Goal: Information Seeking & Learning: Learn about a topic

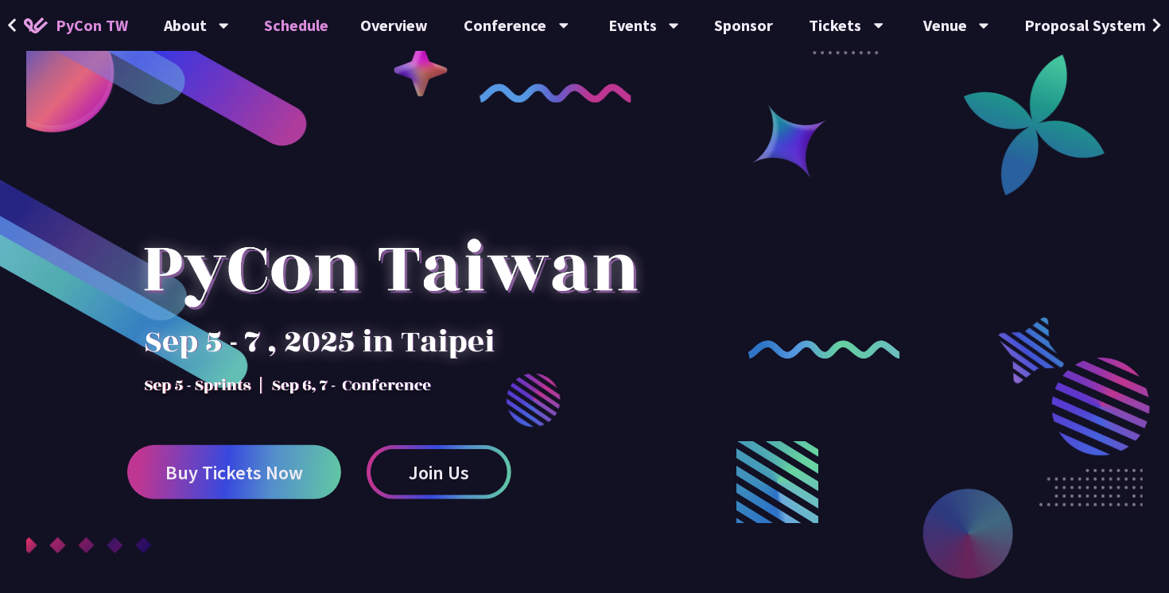
click at [305, 25] on link "Schedule" at bounding box center [297, 25] width 96 height 51
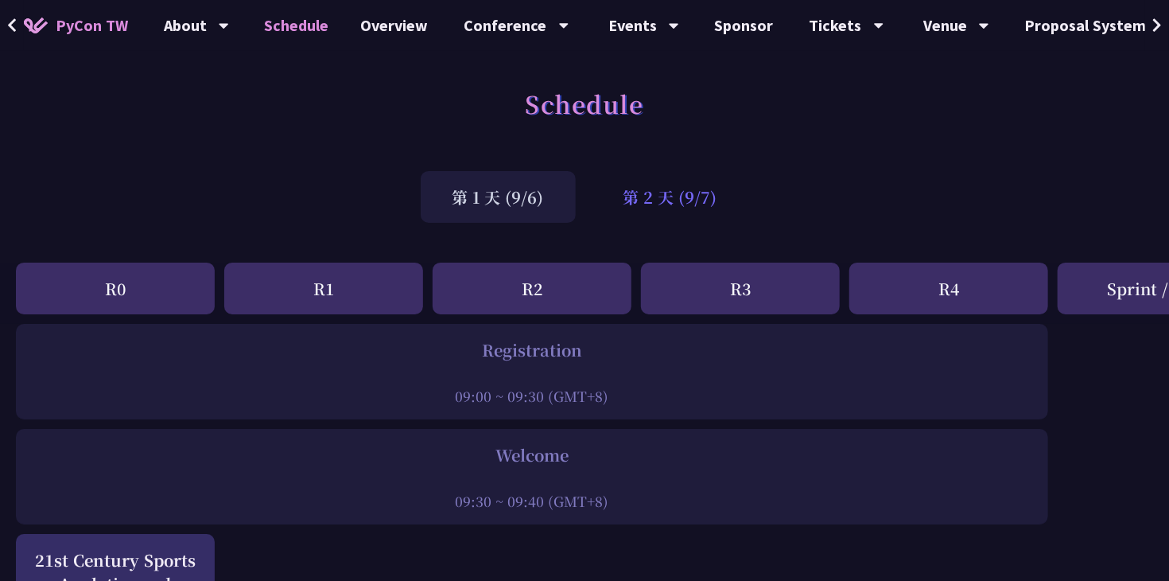
click at [660, 199] on div "第 2 天 (9/7)" at bounding box center [671, 197] width 158 height 52
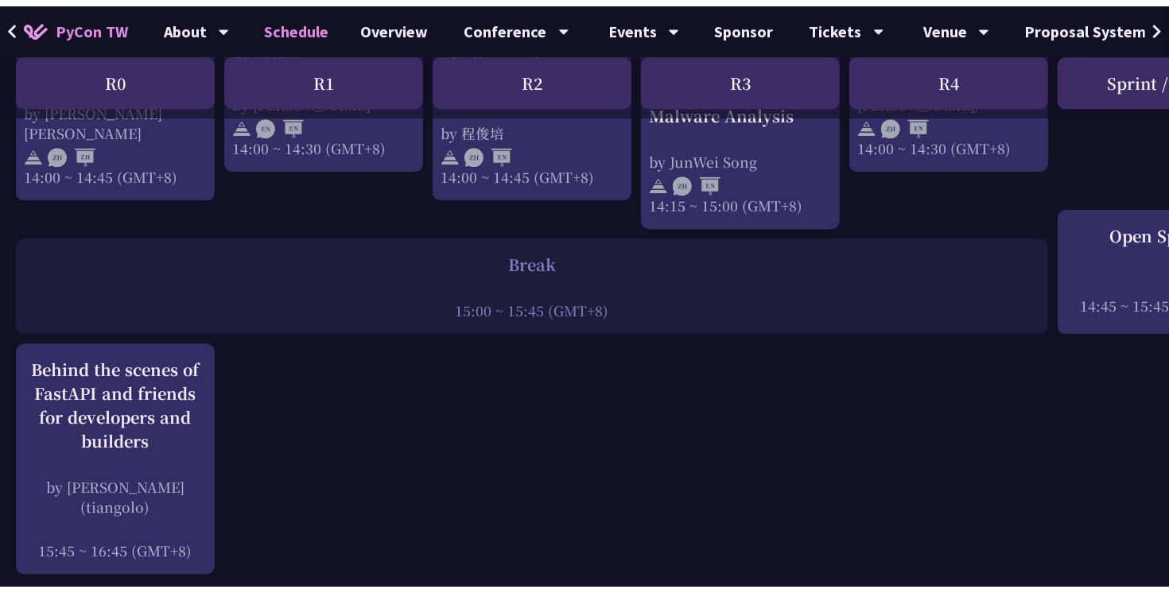
scroll to position [1893, 0]
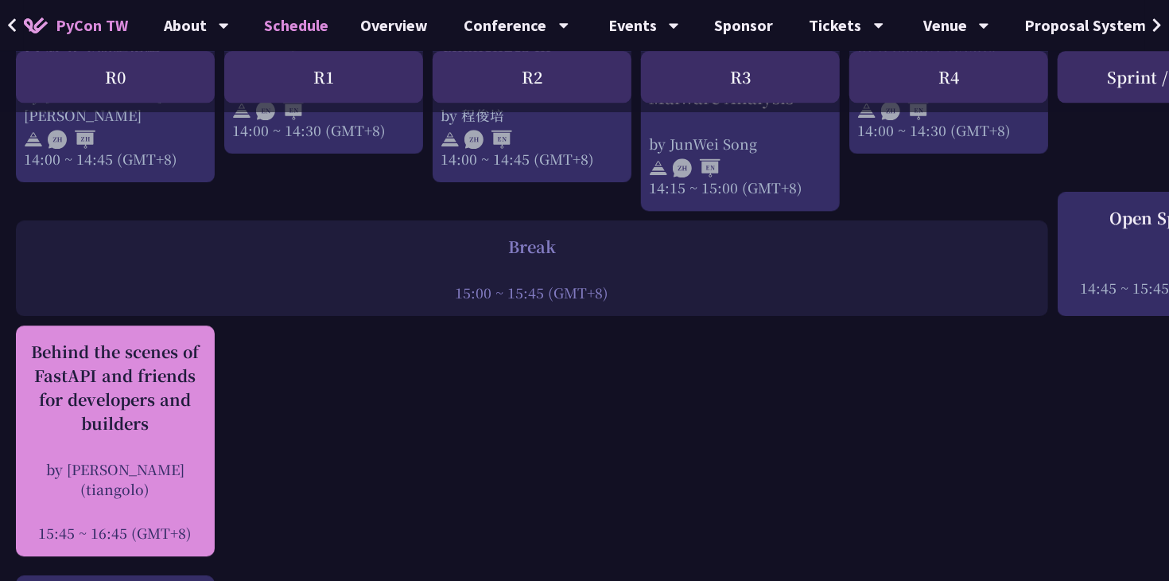
click at [154, 380] on div "Behind the scenes of FastAPI and friends for developers and builders" at bounding box center [115, 387] width 183 height 95
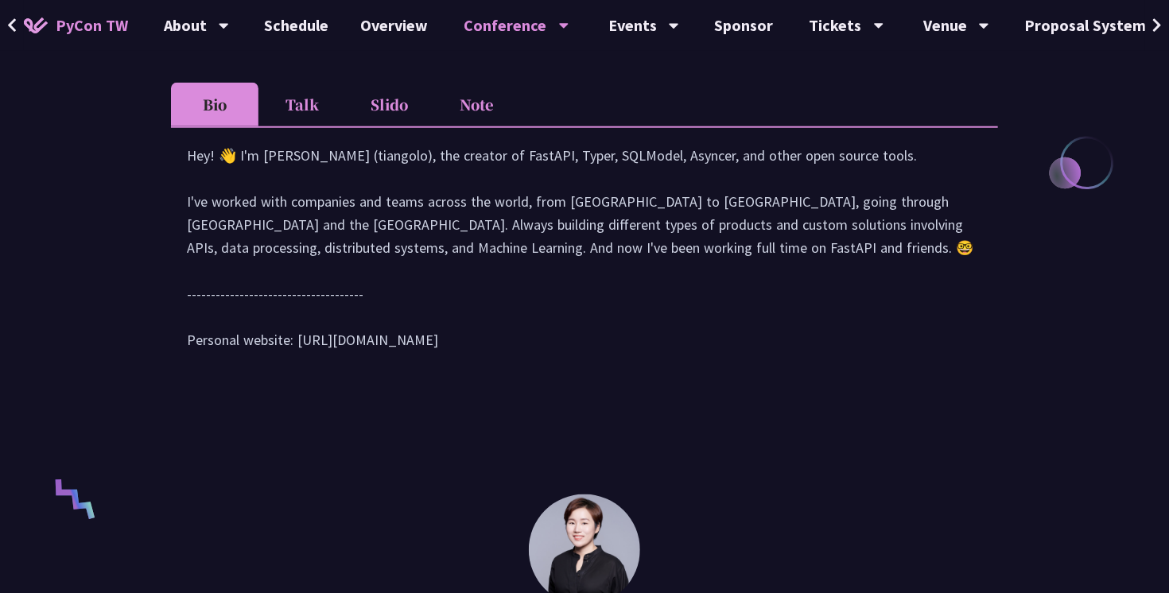
scroll to position [722, 0]
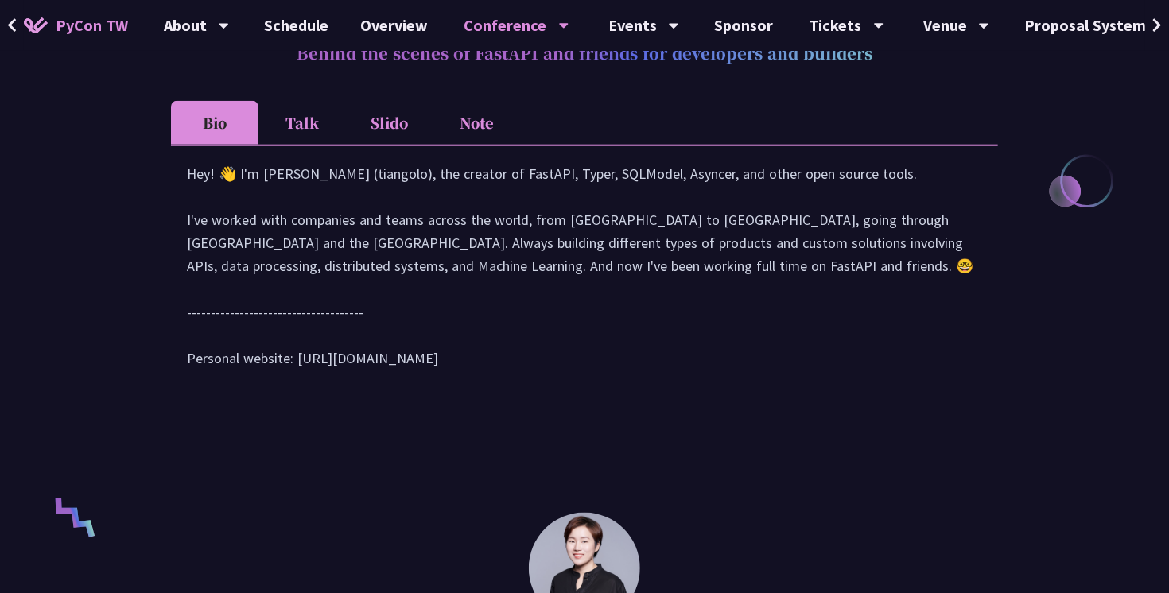
click at [302, 132] on li "Talk" at bounding box center [303, 123] width 88 height 44
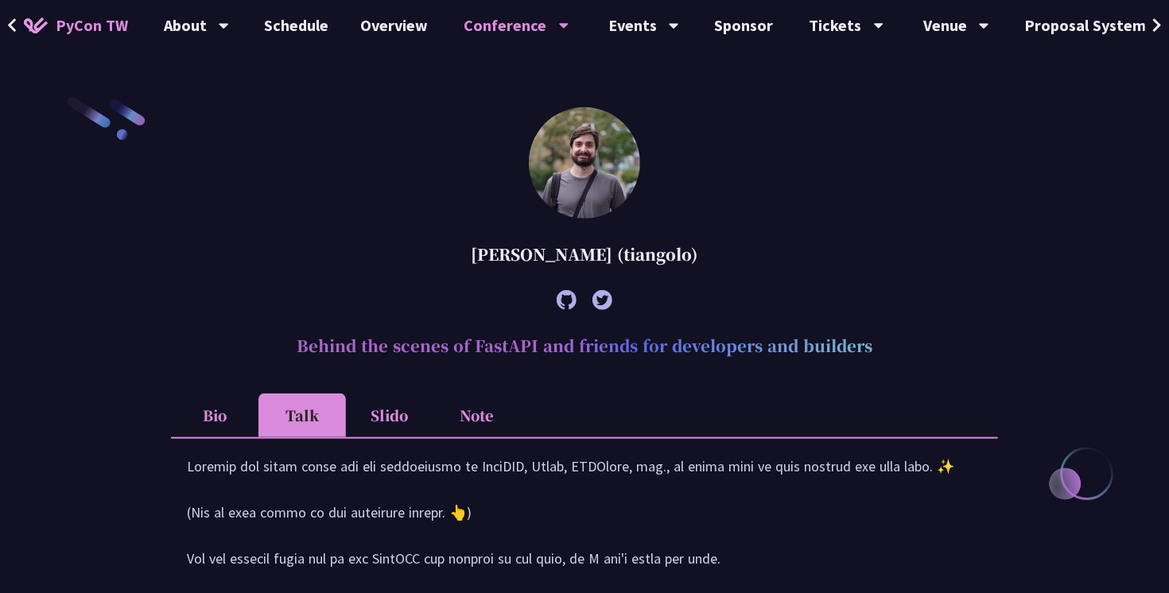
scroll to position [453, 0]
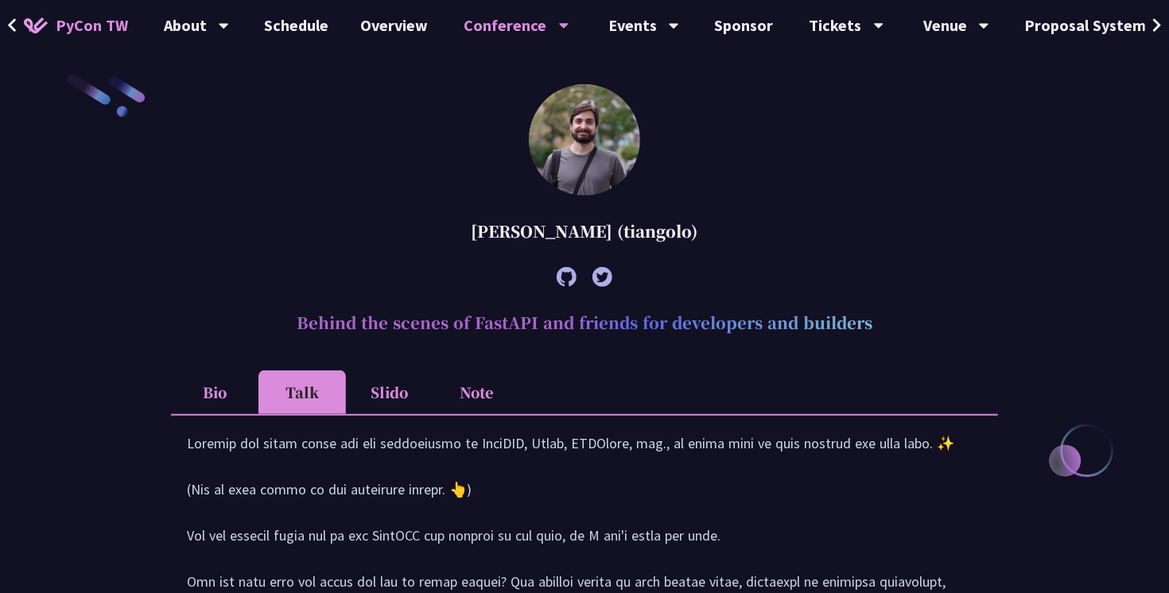
click at [403, 397] on li "Slido" at bounding box center [390, 393] width 88 height 44
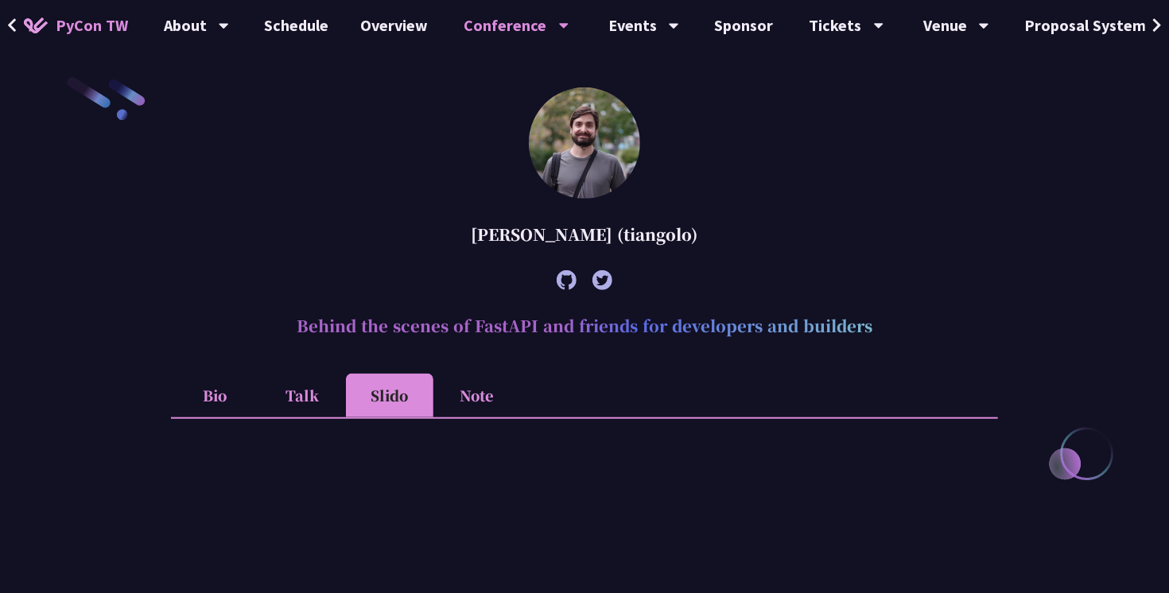
scroll to position [410, 0]
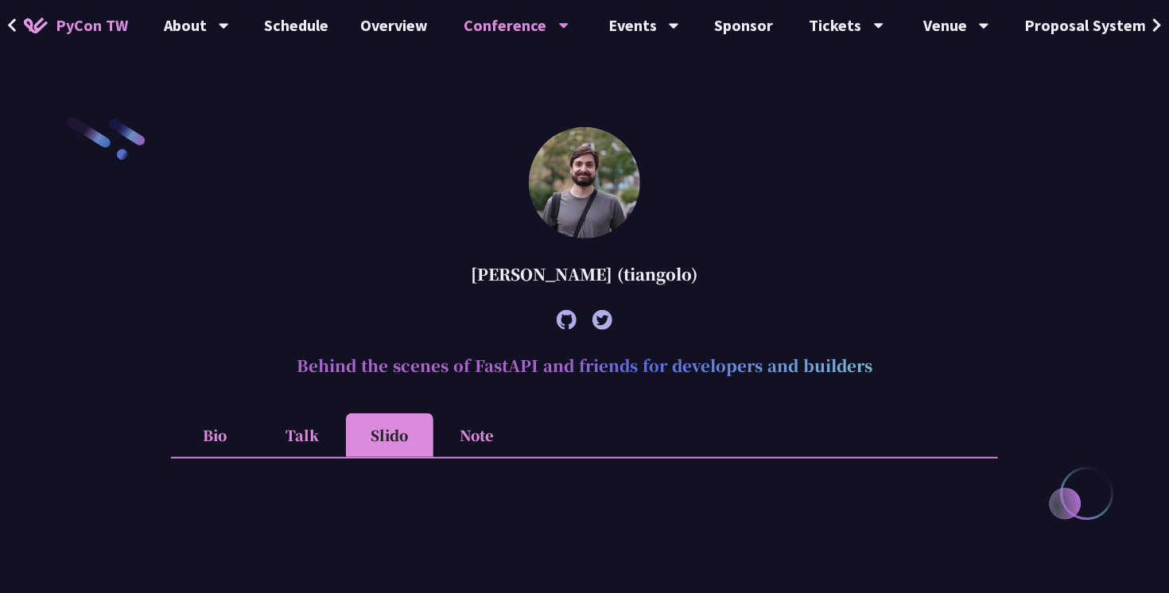
click at [453, 441] on li "Note" at bounding box center [478, 436] width 88 height 44
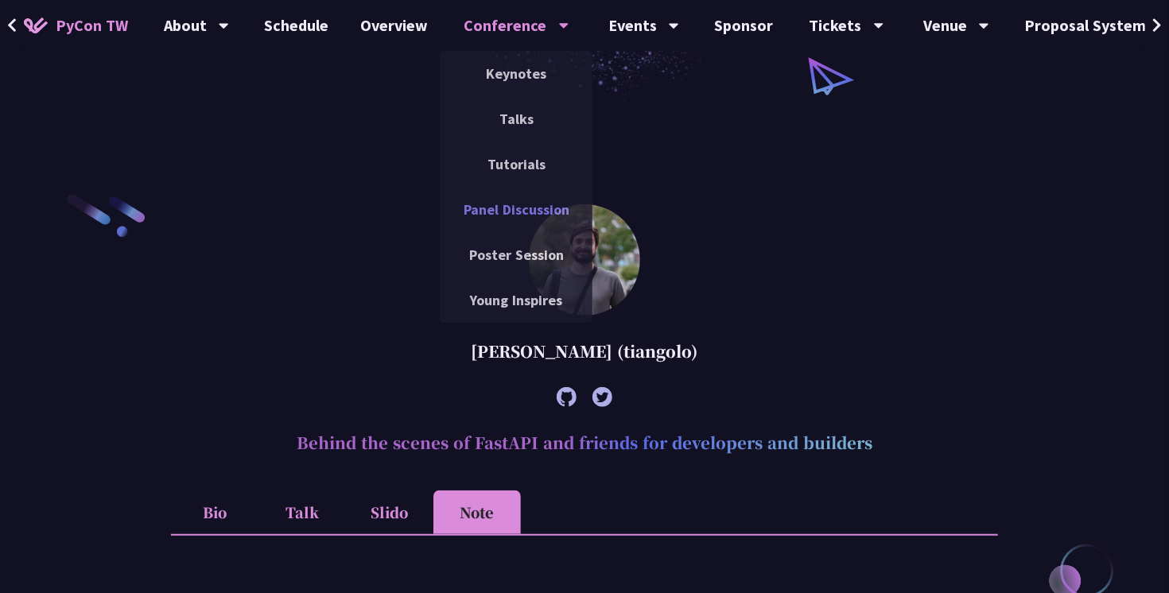
scroll to position [299, 0]
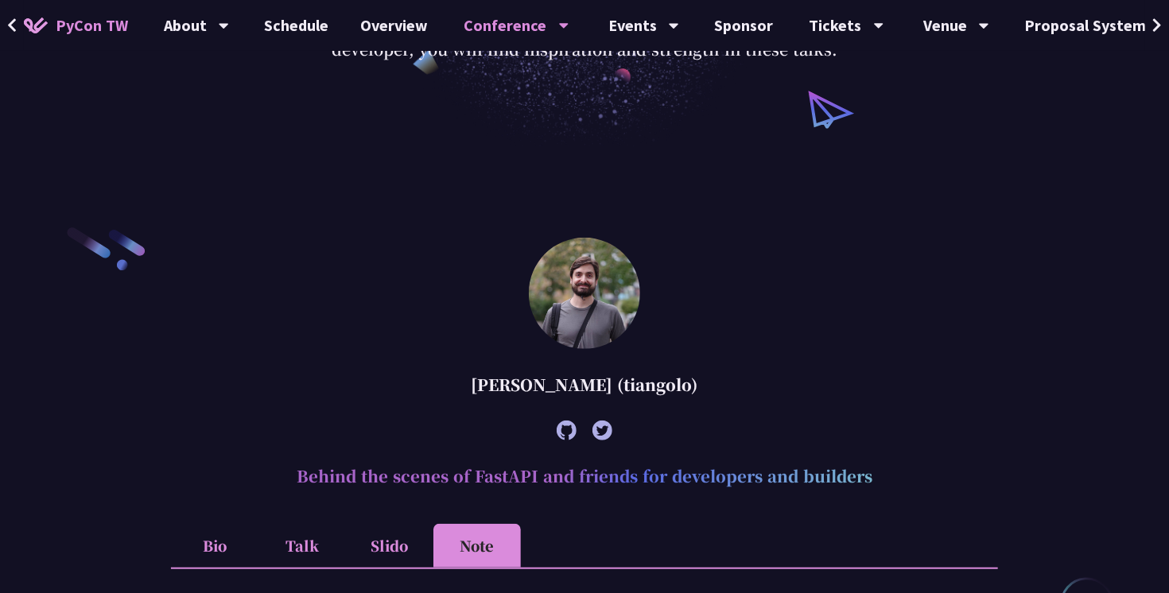
click at [809, 432] on div at bounding box center [584, 431] width 827 height 44
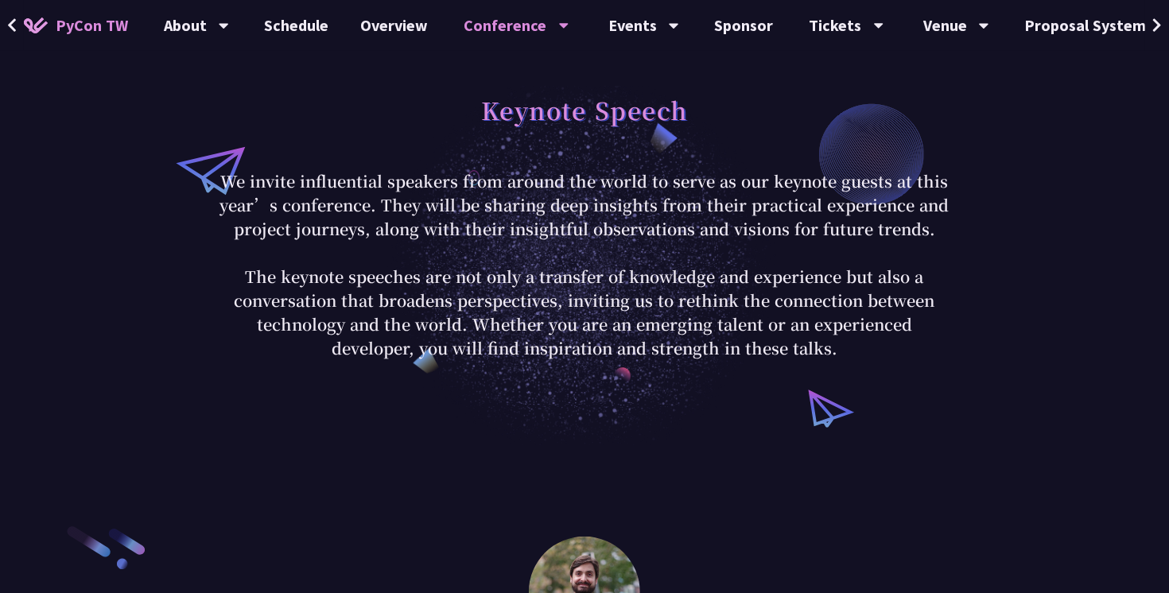
scroll to position [4, 0]
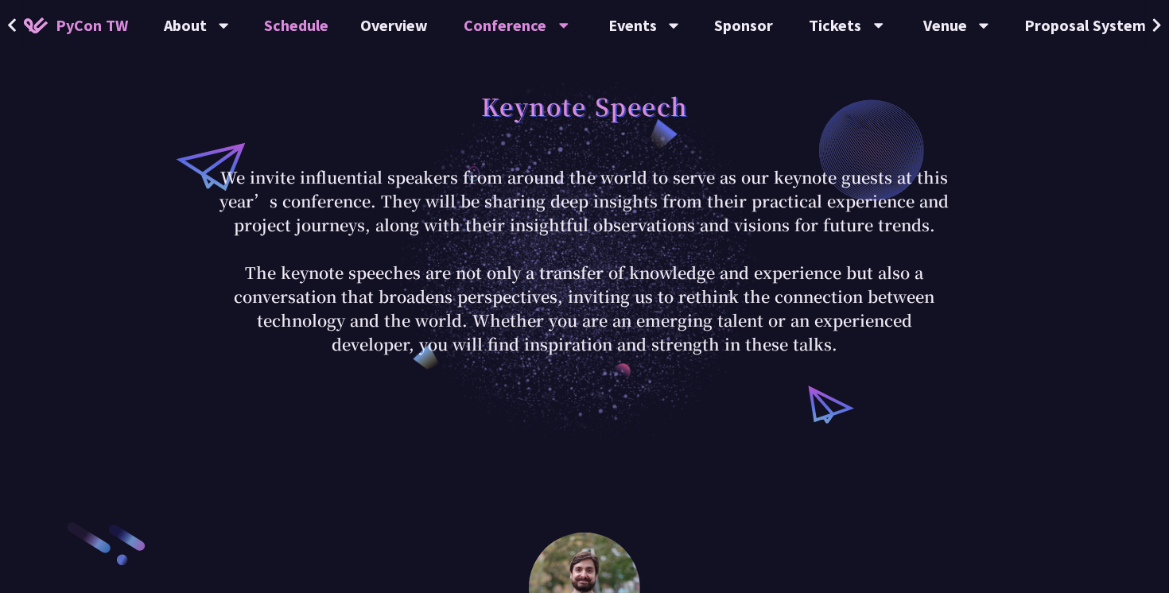
click at [301, 32] on link "Schedule" at bounding box center [297, 25] width 96 height 51
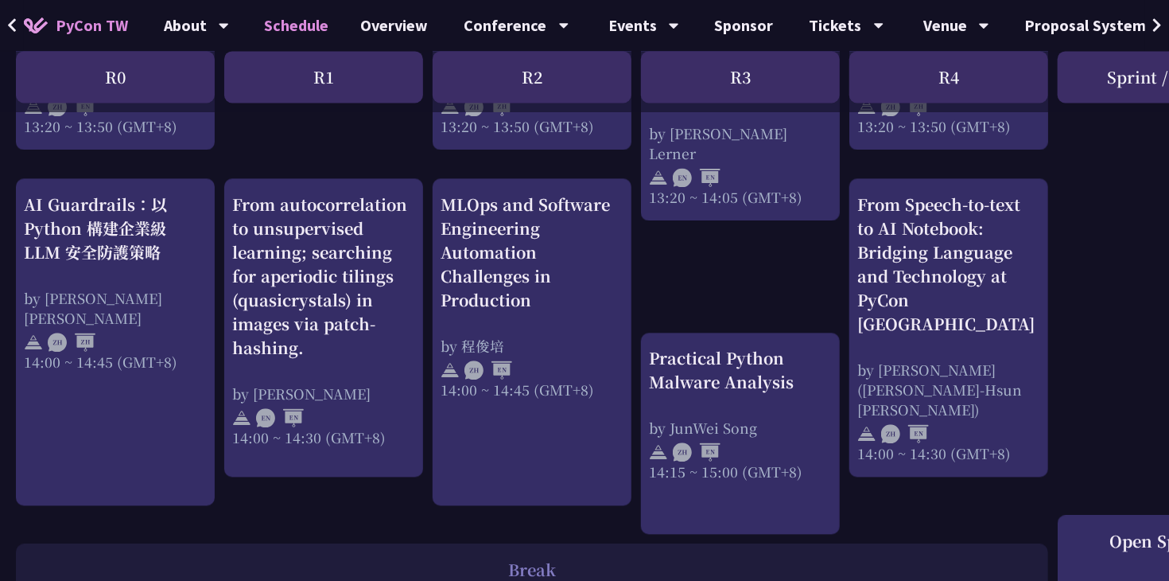
scroll to position [1553, 0]
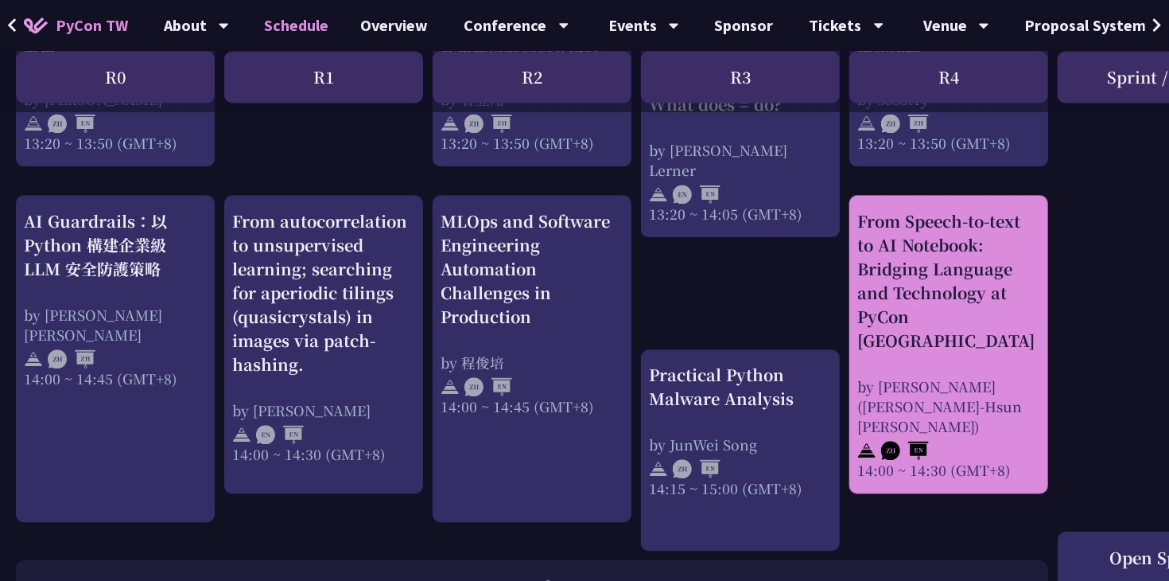
click at [886, 322] on div "From Speech-to-text to AI Notebook: Bridging Language and Technology at PyCon […" at bounding box center [949, 280] width 183 height 143
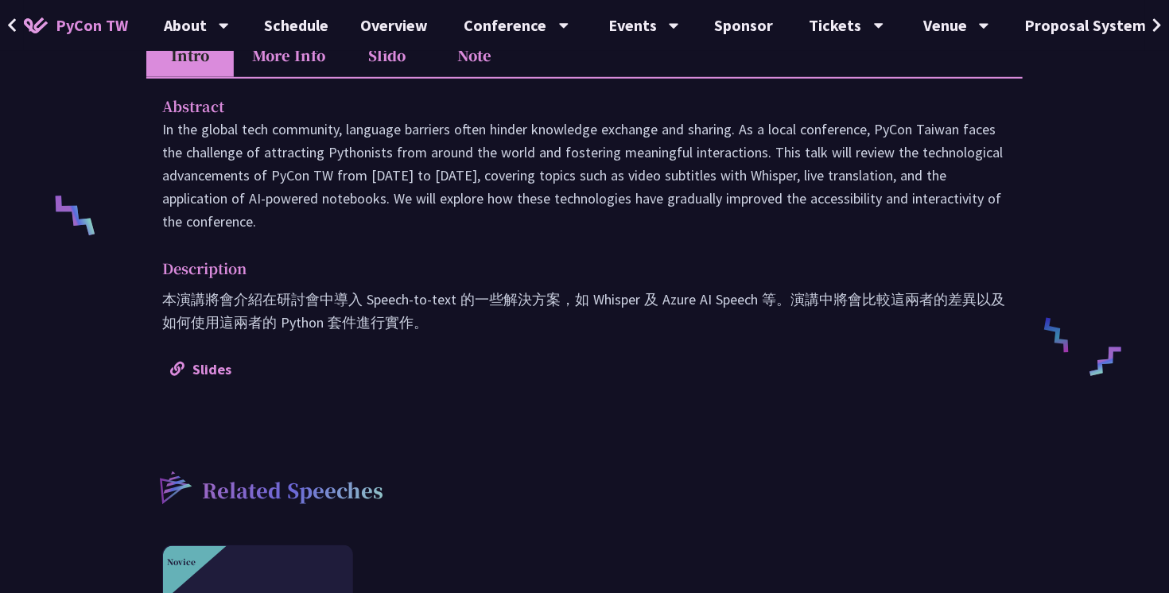
scroll to position [496, 0]
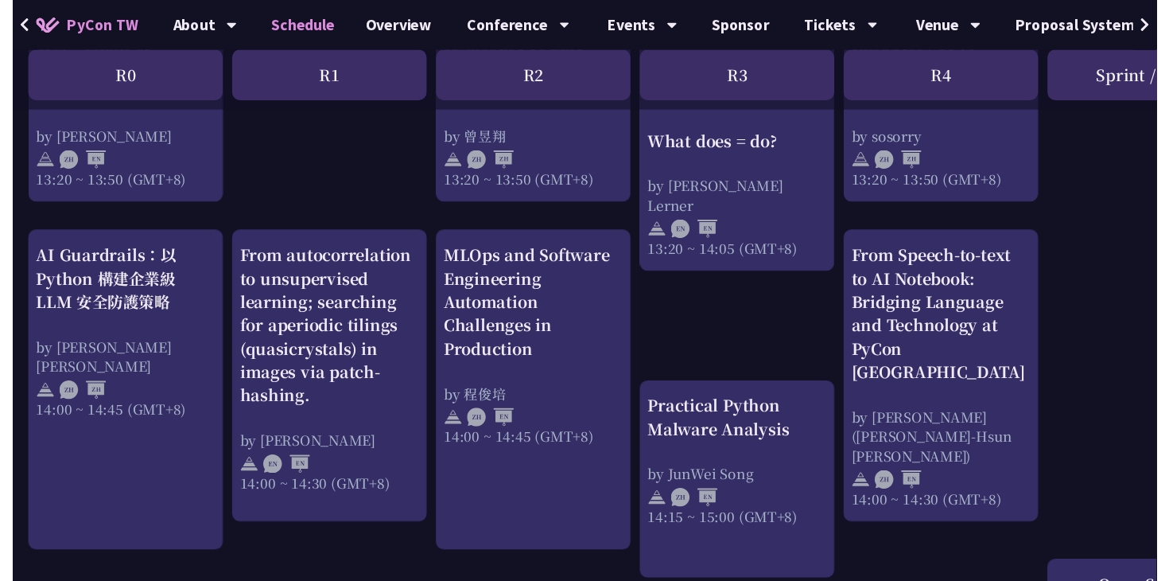
scroll to position [1553, 0]
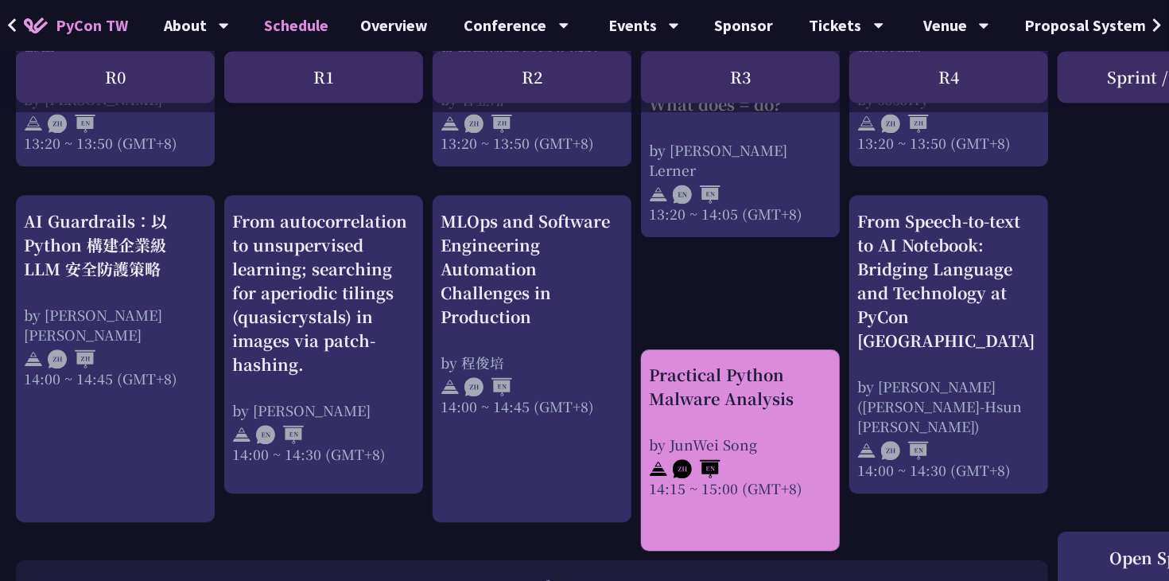
click at [774, 479] on div "14:15 ~ 15:00 (GMT+8)" at bounding box center [740, 488] width 183 height 20
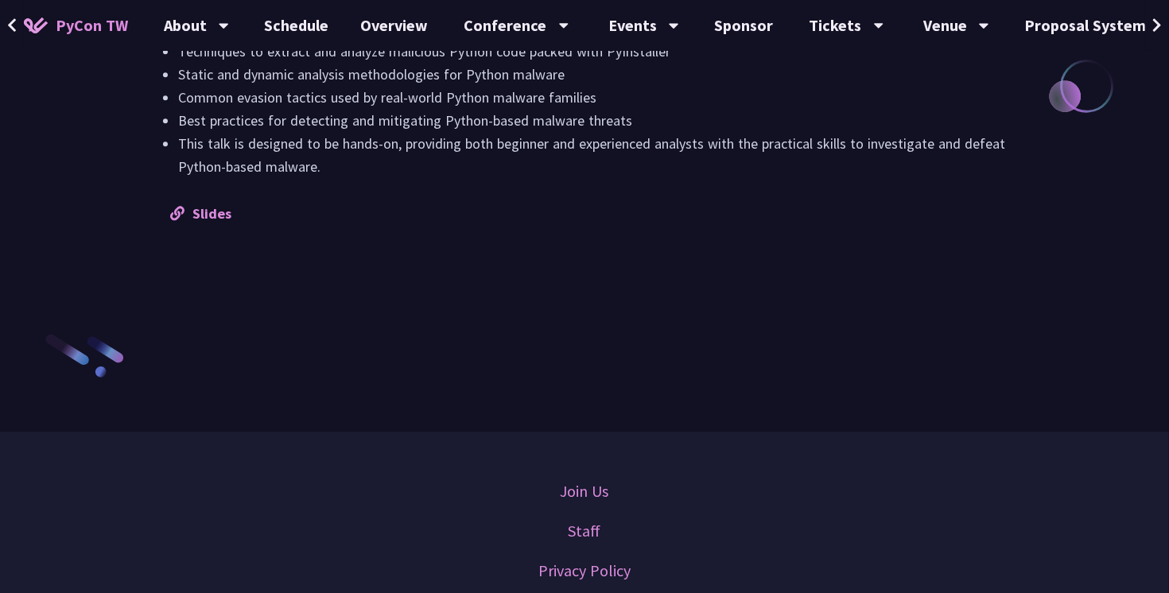
scroll to position [1798, 0]
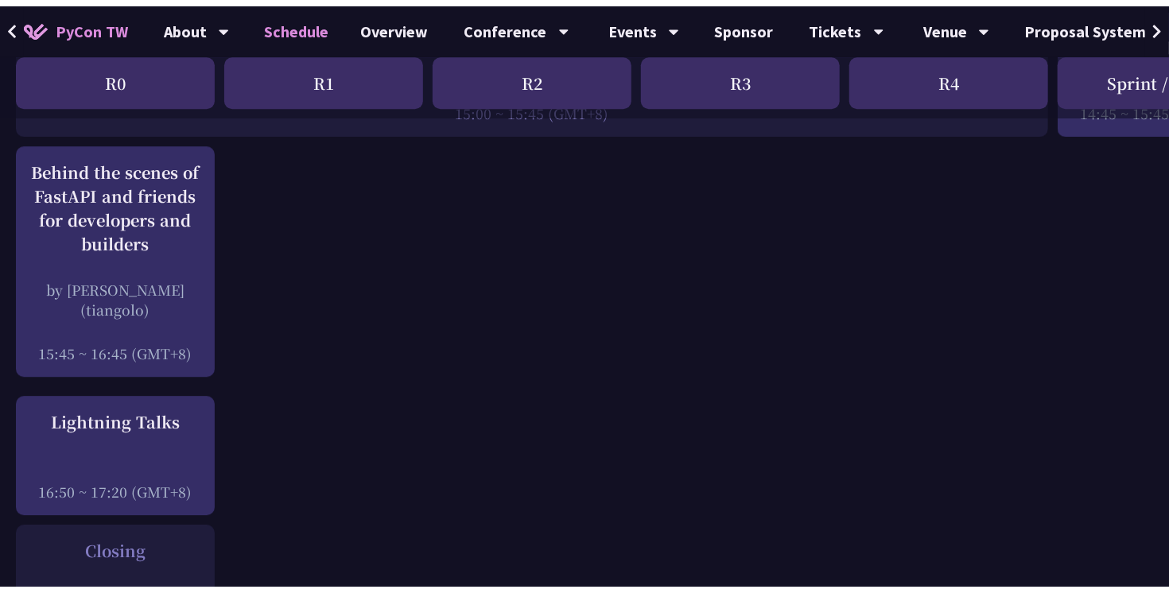
scroll to position [2079, 0]
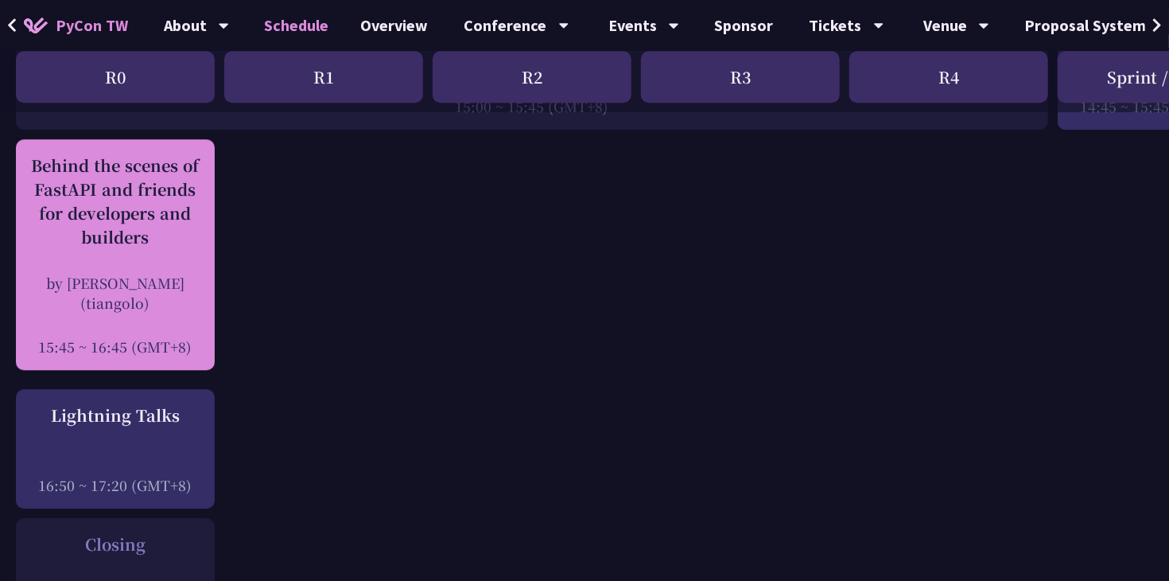
click at [169, 236] on div "Behind the scenes of FastAPI and friends for developers and builders by [PERSON…" at bounding box center [115, 255] width 183 height 203
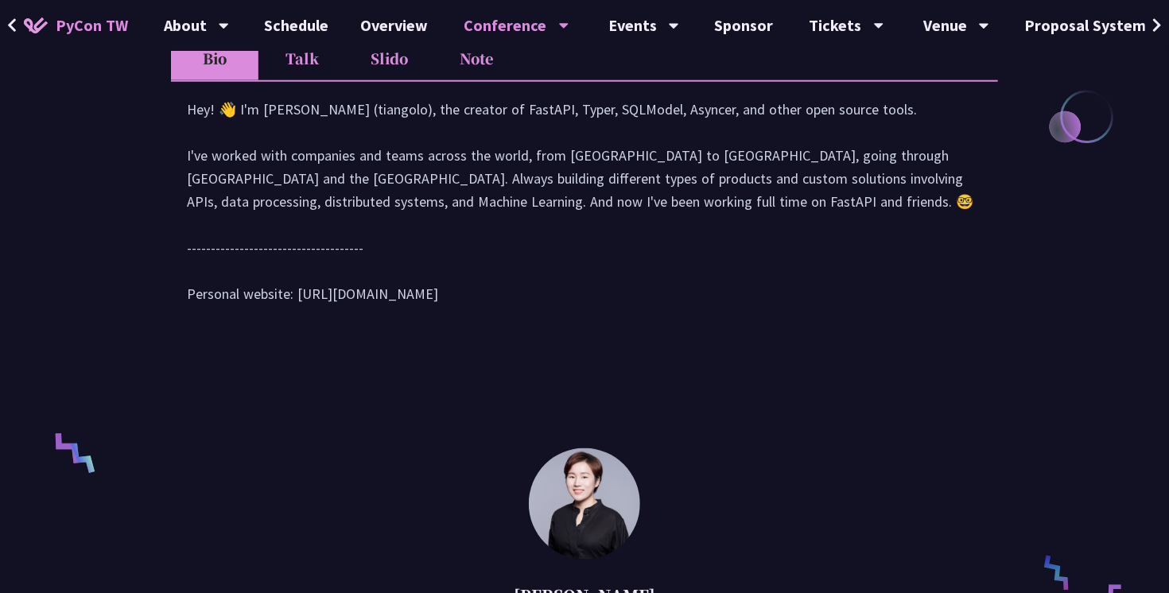
scroll to position [780, 0]
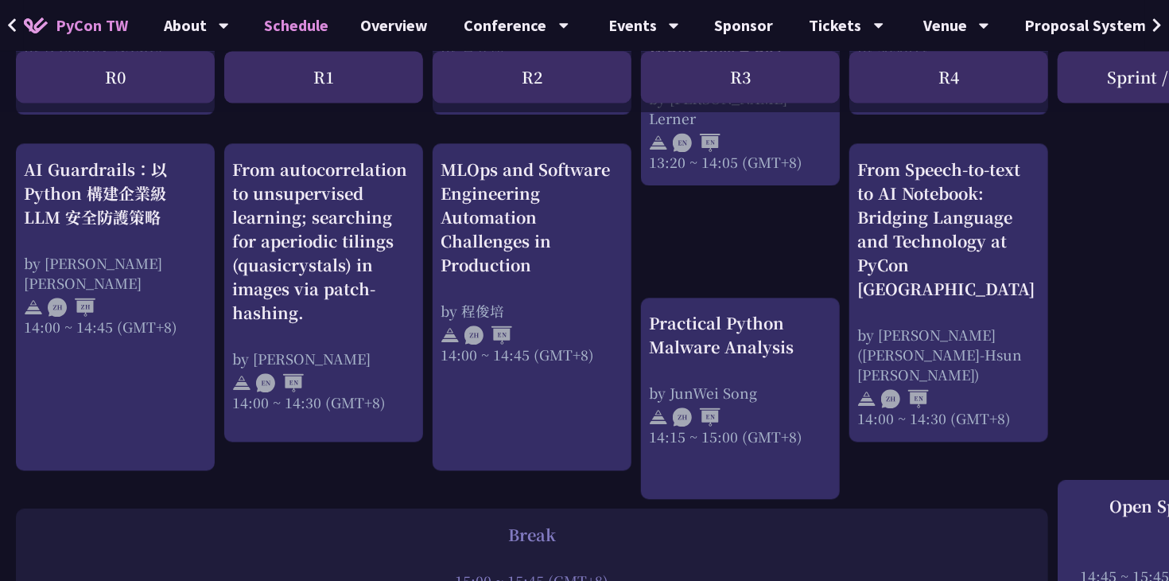
scroll to position [1597, 0]
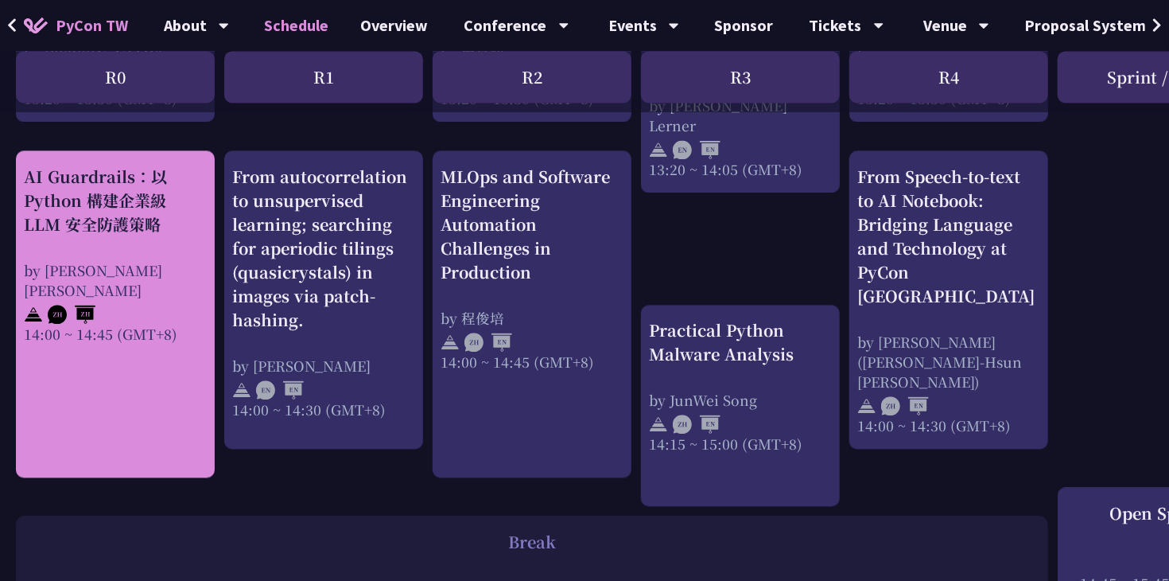
click at [115, 333] on link "AI Guardrails：以 Python 構建企業級 LLM 安全防護策略 by [PERSON_NAME] Un [PERSON_NAME]14:00 …" at bounding box center [115, 314] width 183 height 299
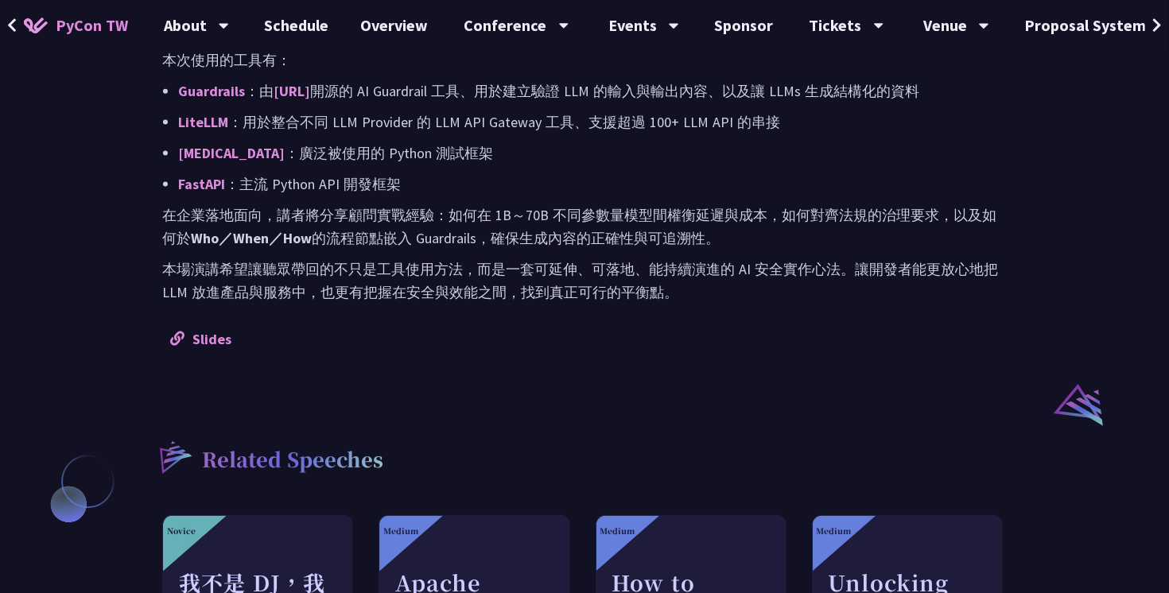
scroll to position [994, 0]
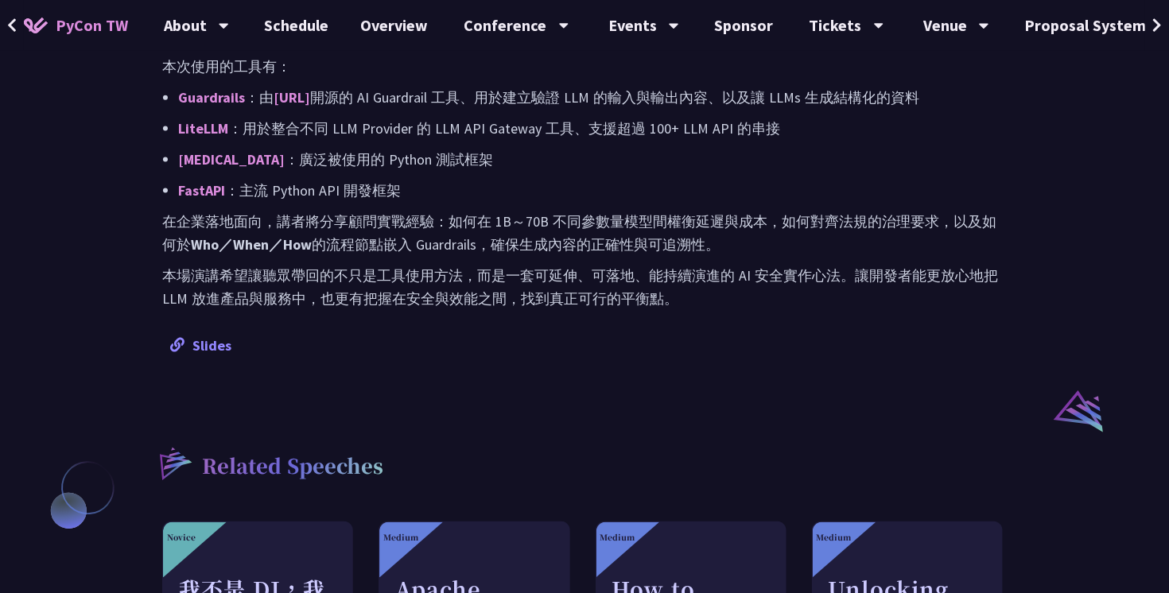
click at [201, 344] on link "Slides" at bounding box center [200, 346] width 61 height 18
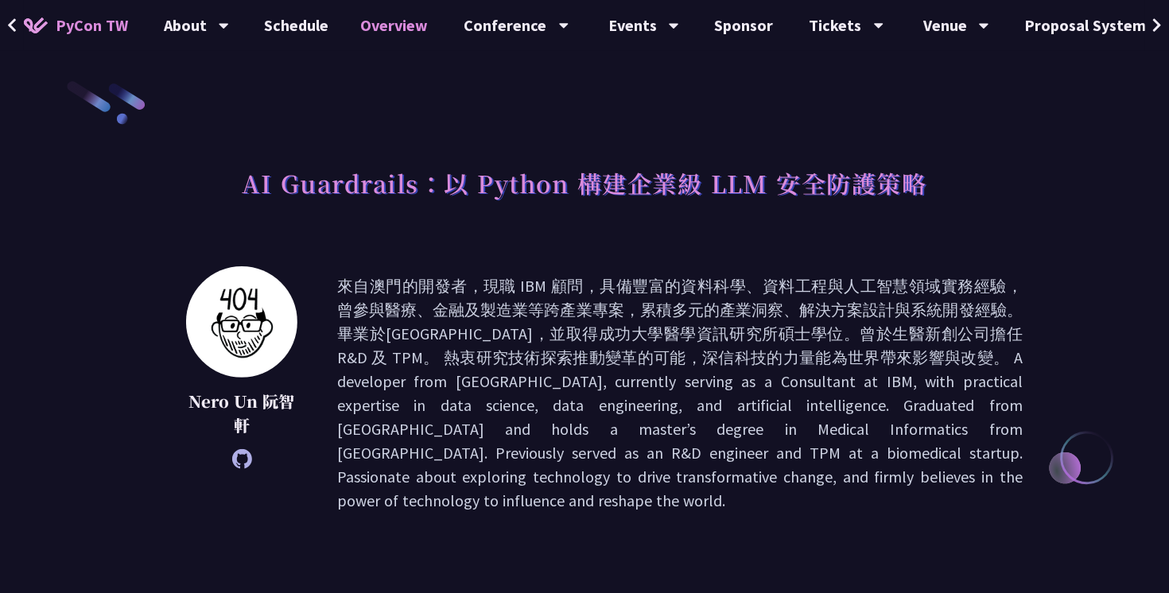
scroll to position [10, 0]
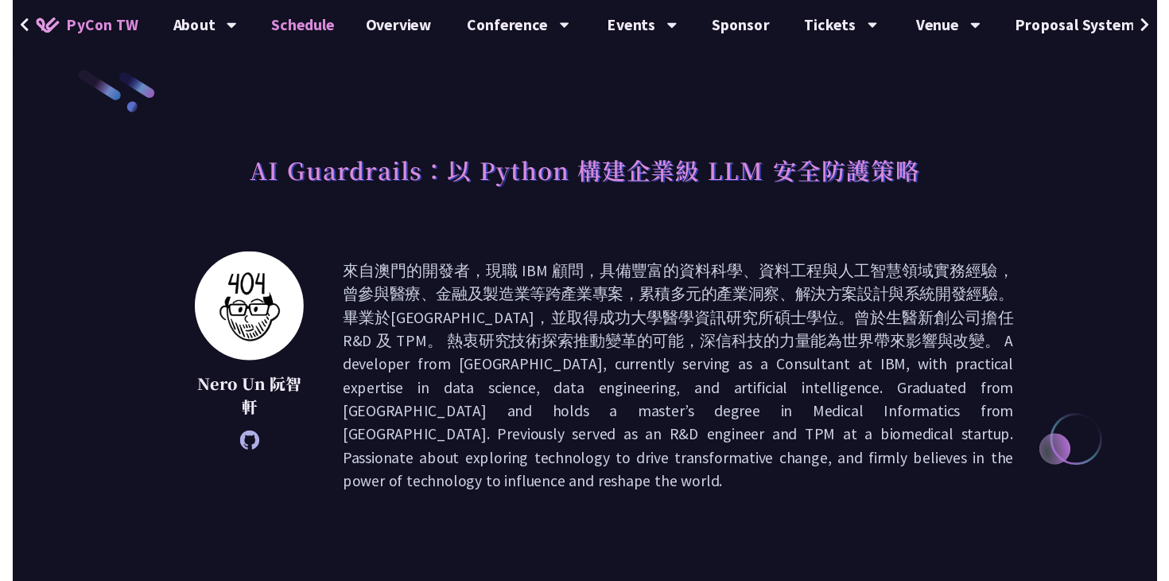
scroll to position [1597, 0]
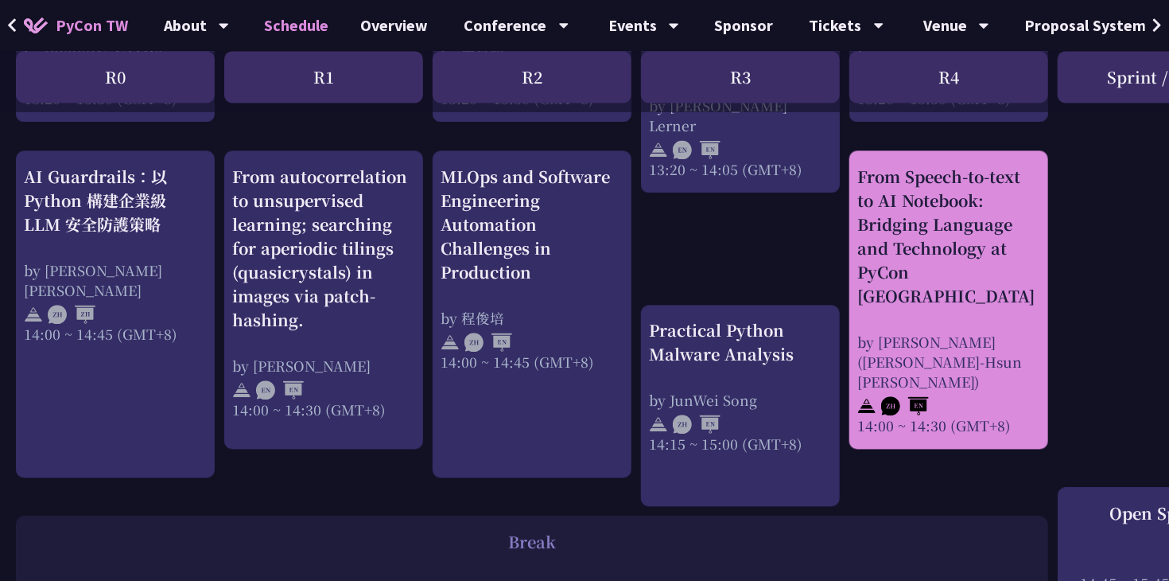
click at [898, 391] on div at bounding box center [949, 403] width 183 height 24
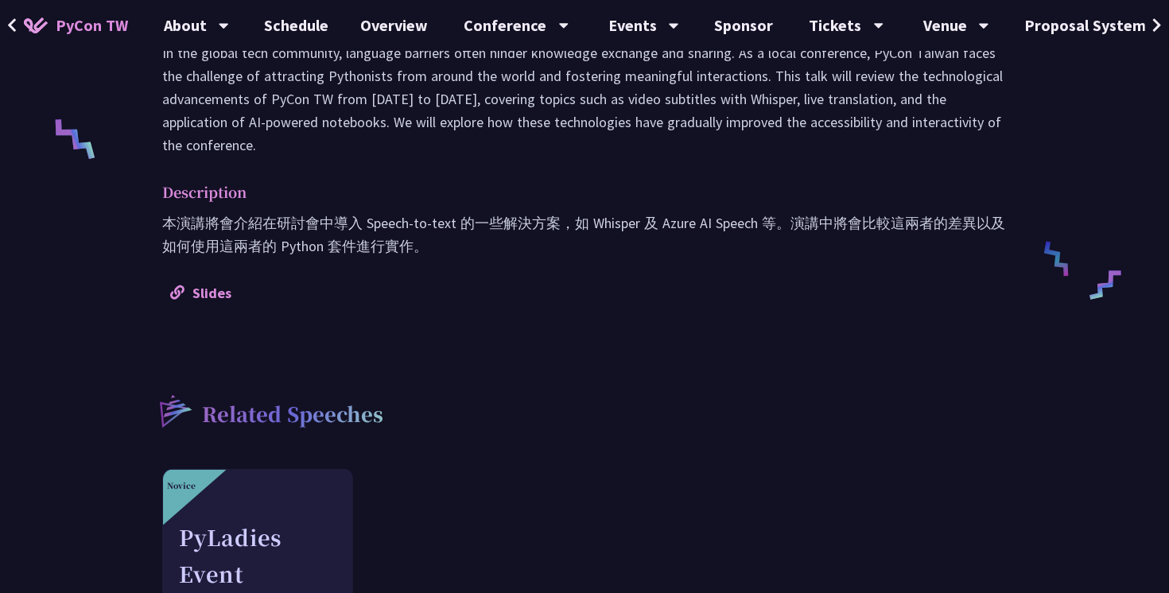
scroll to position [661, 0]
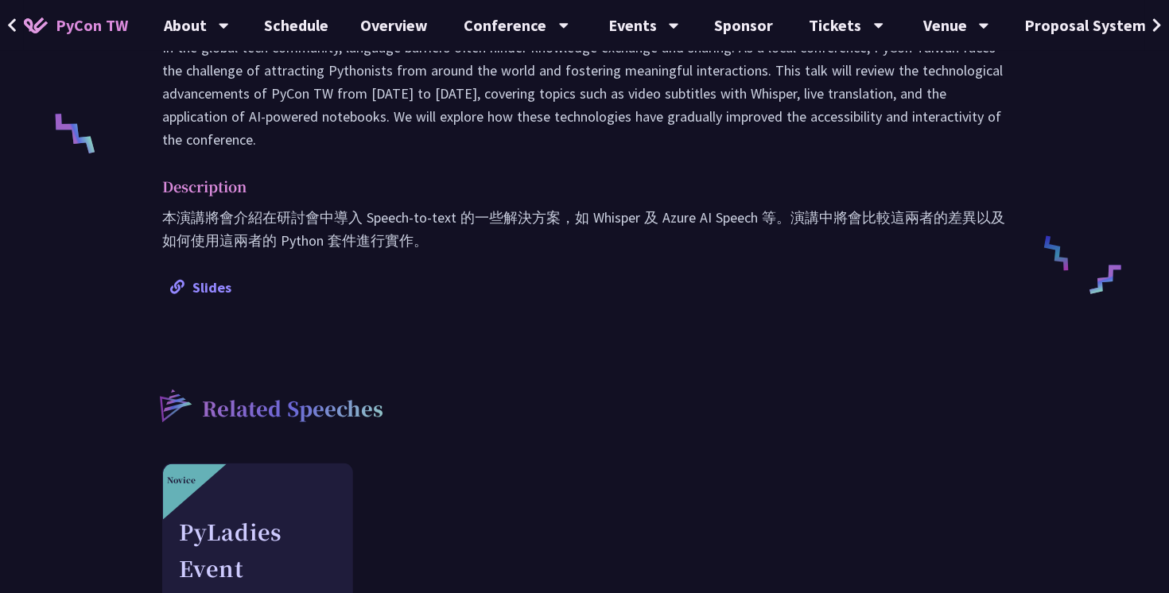
click at [222, 278] on link "Slides" at bounding box center [200, 287] width 61 height 18
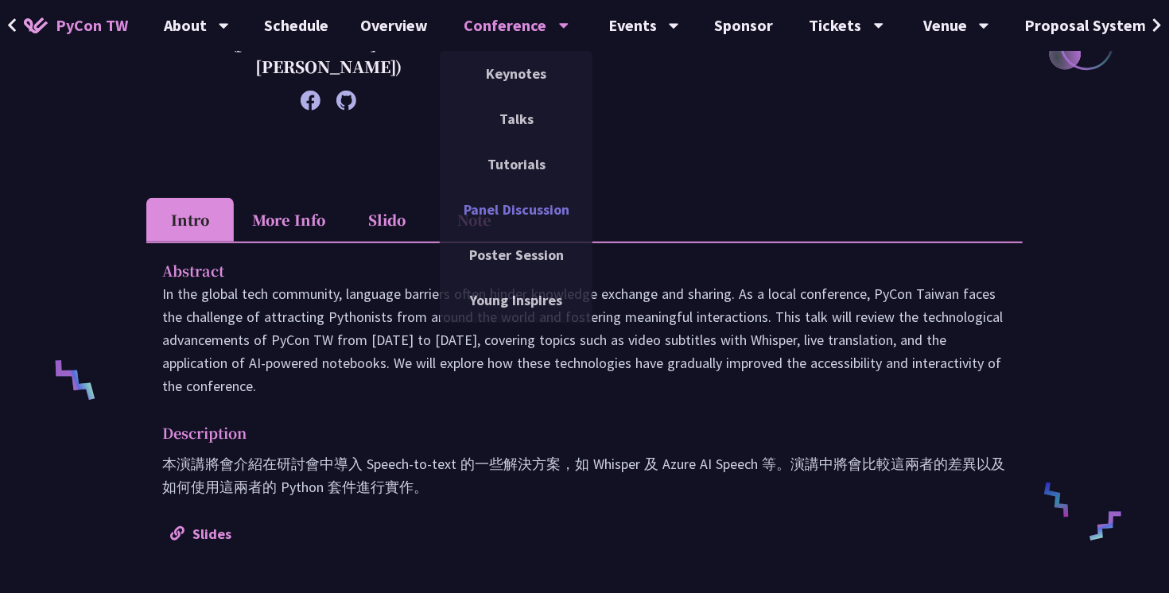
scroll to position [459, 0]
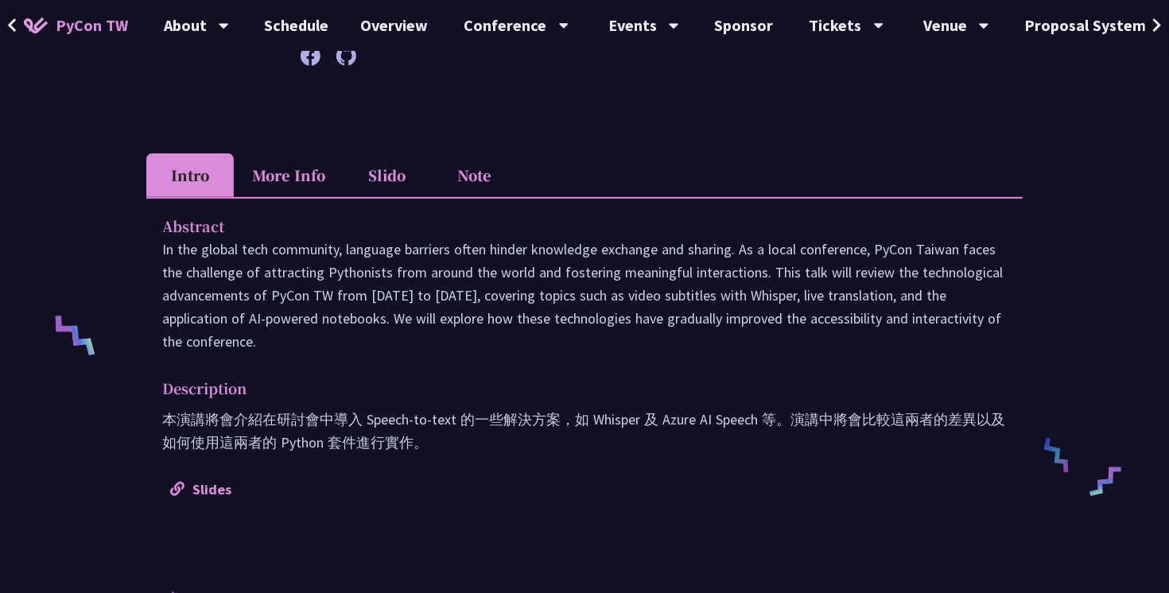
click at [328, 156] on li "More Info" at bounding box center [289, 176] width 110 height 44
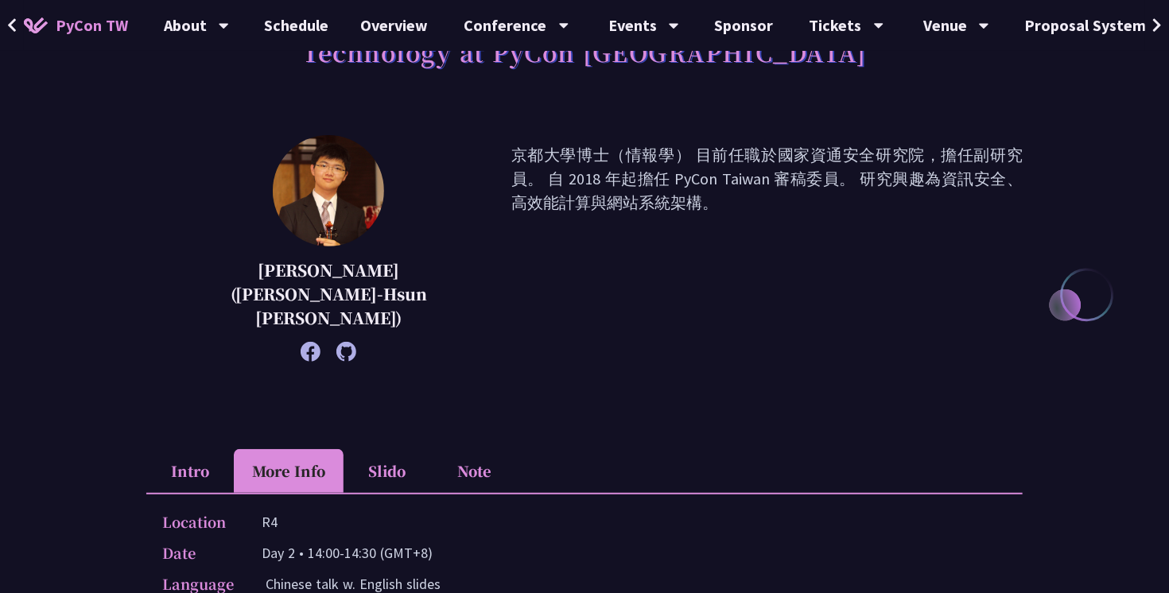
scroll to position [188, 0]
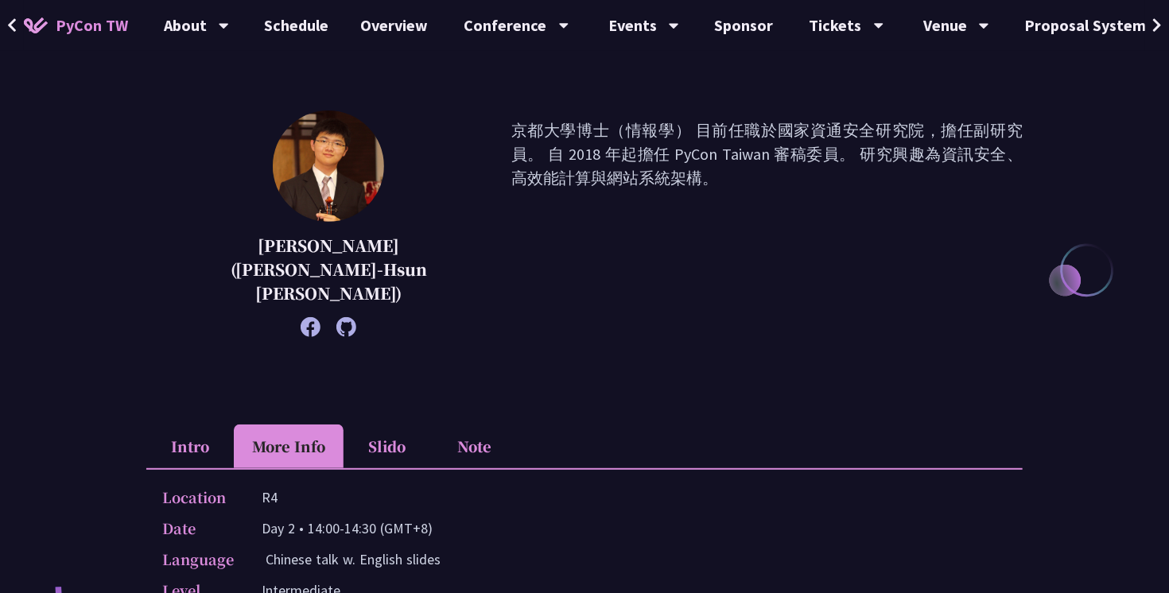
click at [383, 426] on li "Slido" at bounding box center [388, 447] width 88 height 44
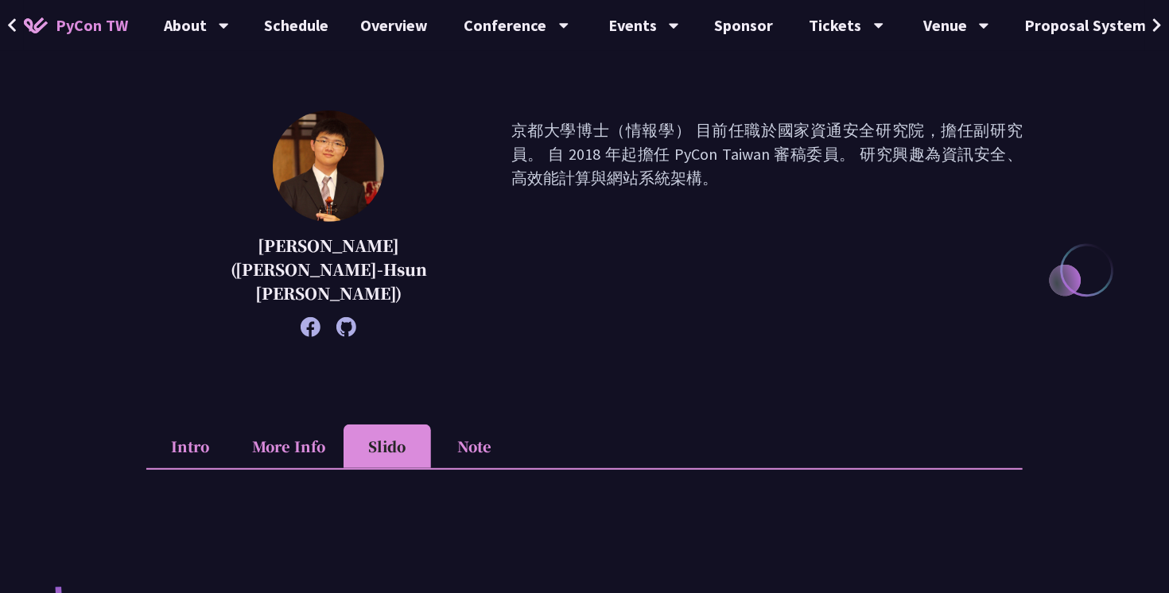
click at [471, 437] on li "Note" at bounding box center [475, 447] width 88 height 44
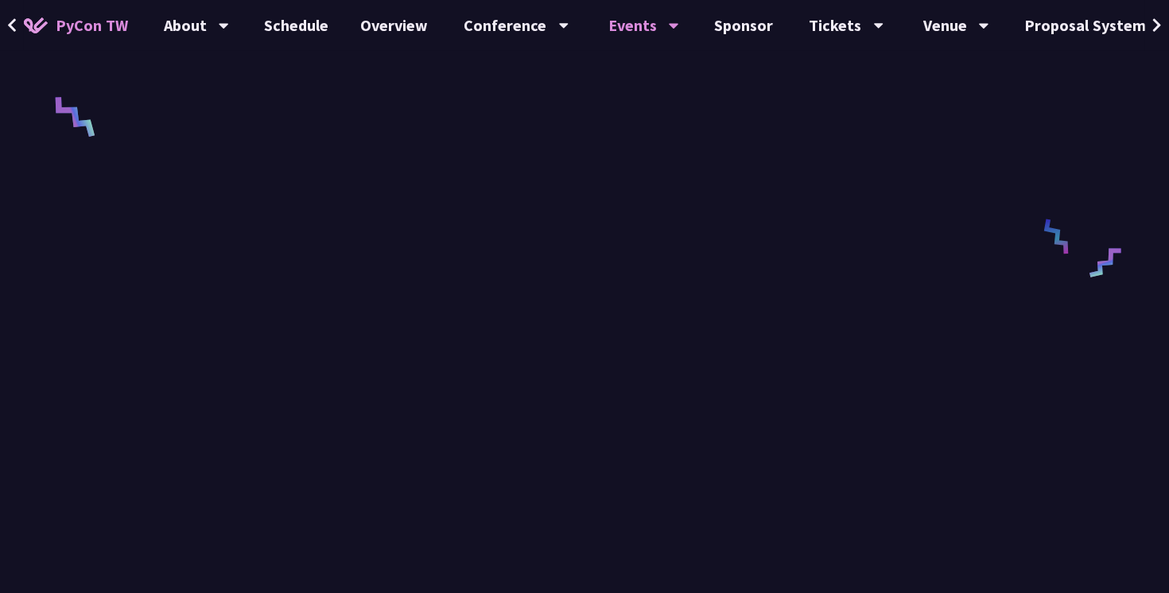
scroll to position [664, 0]
click at [309, 31] on link "Schedule" at bounding box center [297, 25] width 96 height 51
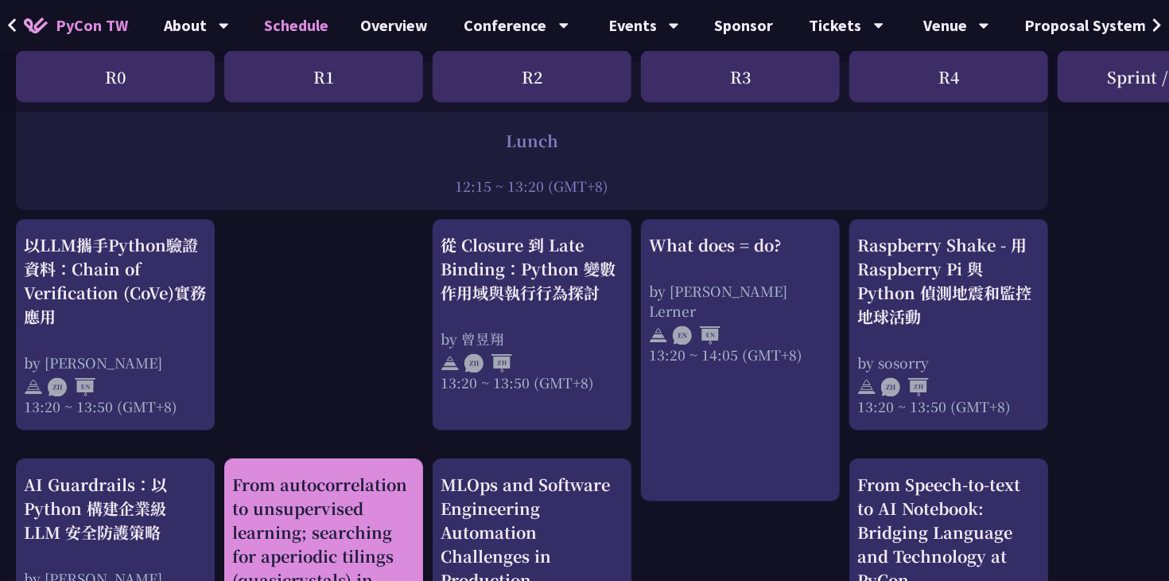
scroll to position [1292, 0]
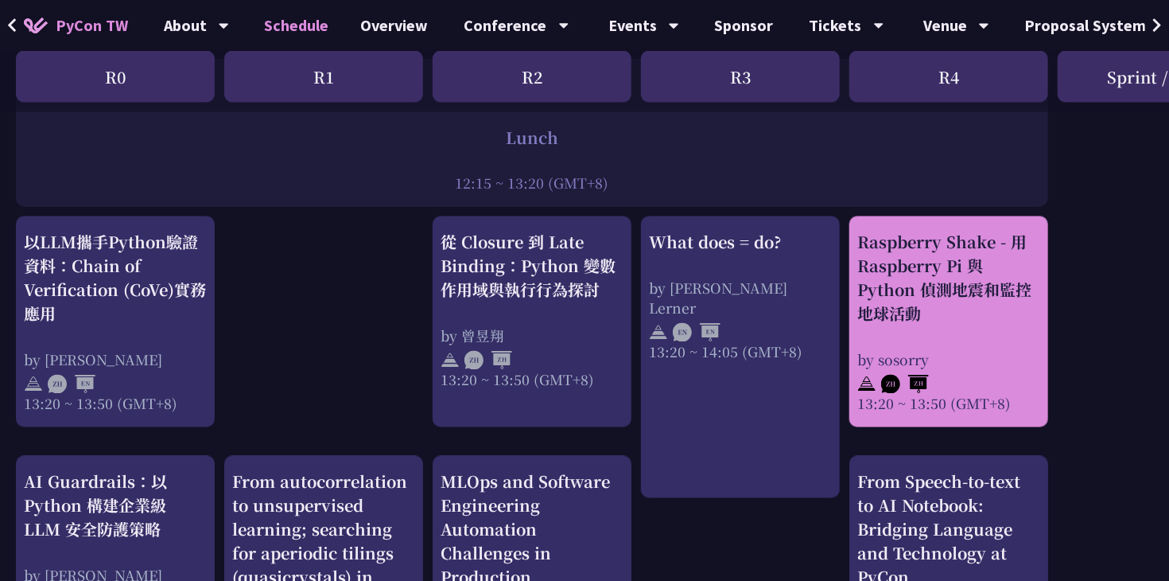
click at [1002, 394] on div "13:20 ~ 13:50 (GMT+8)" at bounding box center [949, 404] width 183 height 20
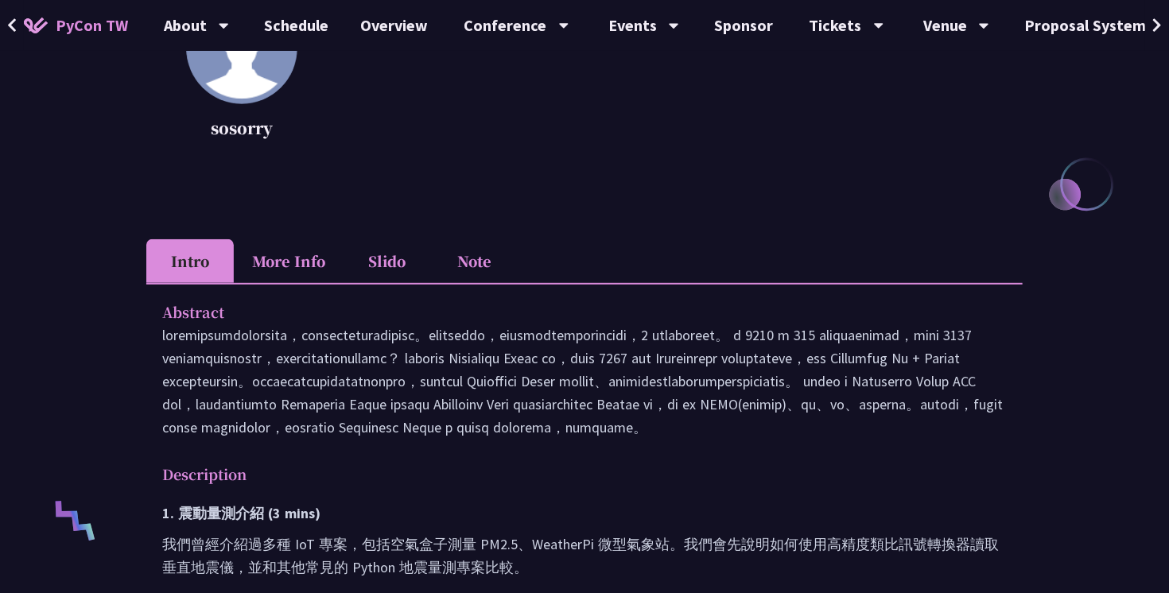
scroll to position [275, 0]
click at [283, 260] on li "More Info" at bounding box center [289, 260] width 110 height 44
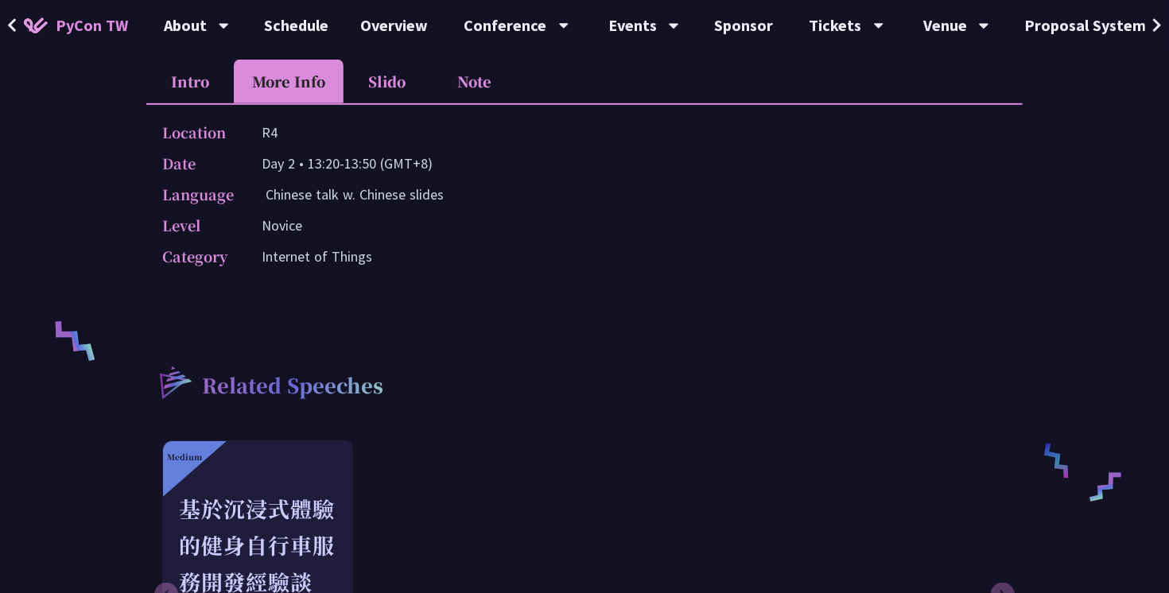
scroll to position [435, 0]
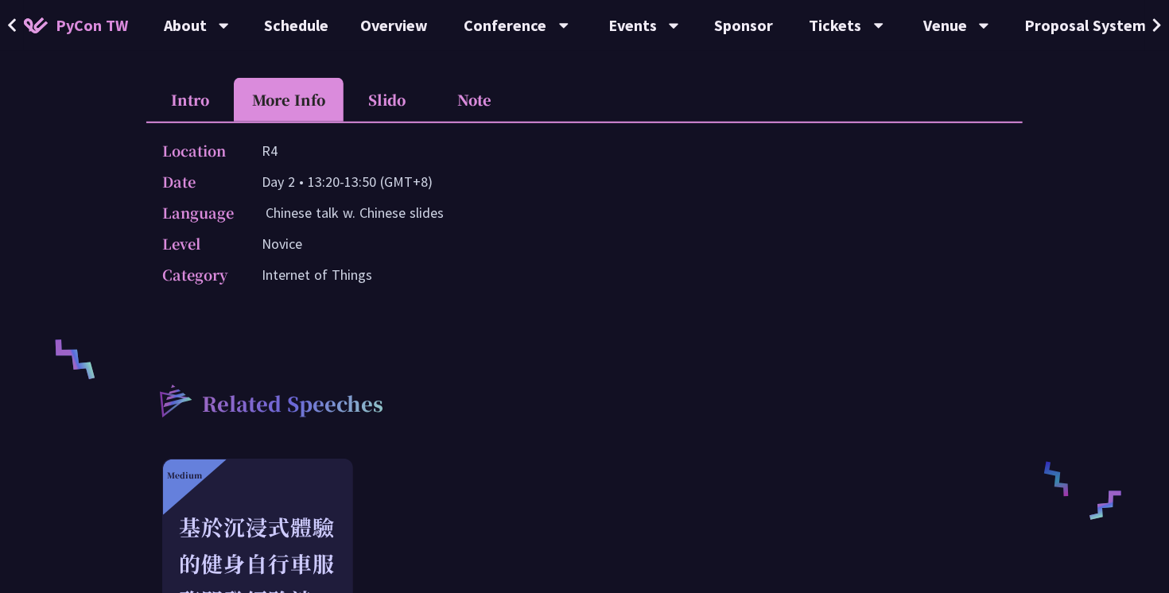
click at [394, 102] on li "Slido" at bounding box center [388, 100] width 88 height 44
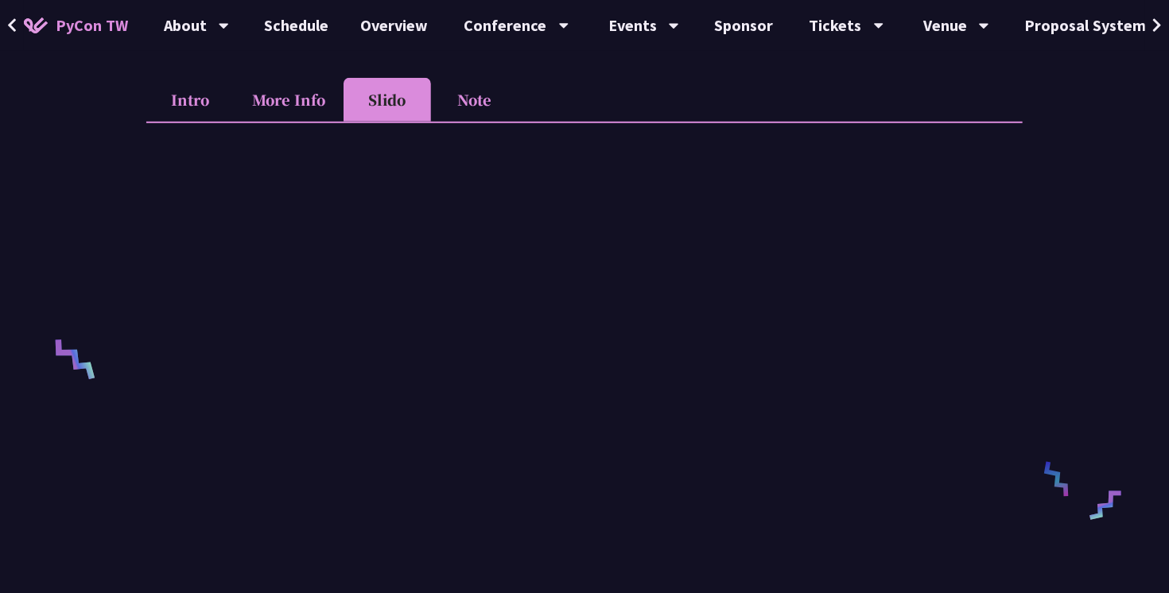
click at [300, 103] on li "More Info" at bounding box center [289, 100] width 110 height 44
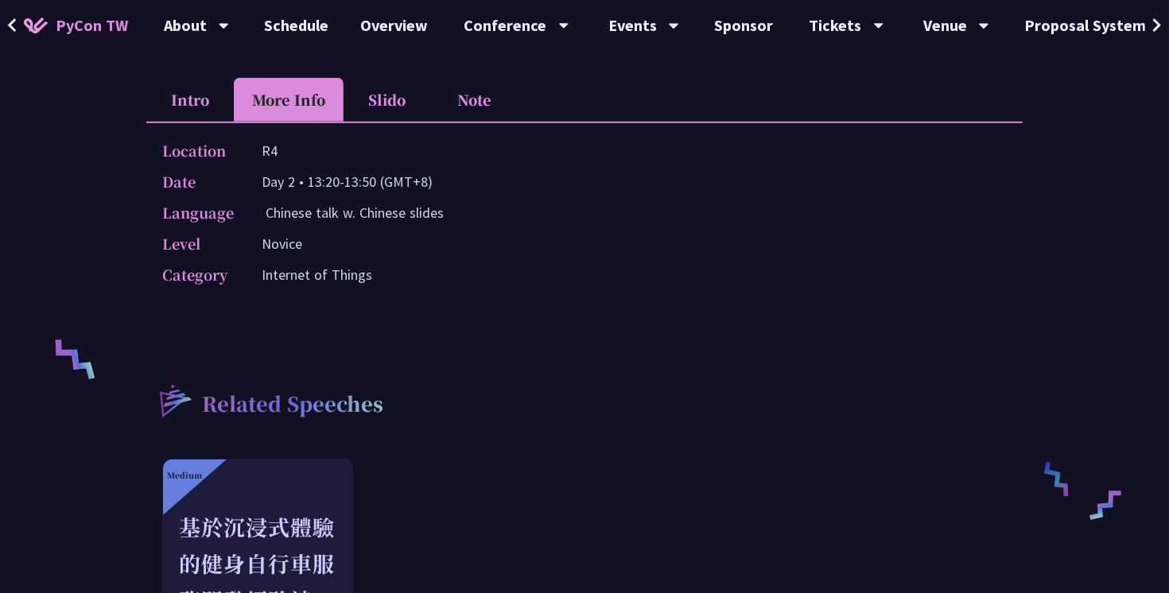
click at [196, 104] on li "Intro" at bounding box center [190, 100] width 88 height 44
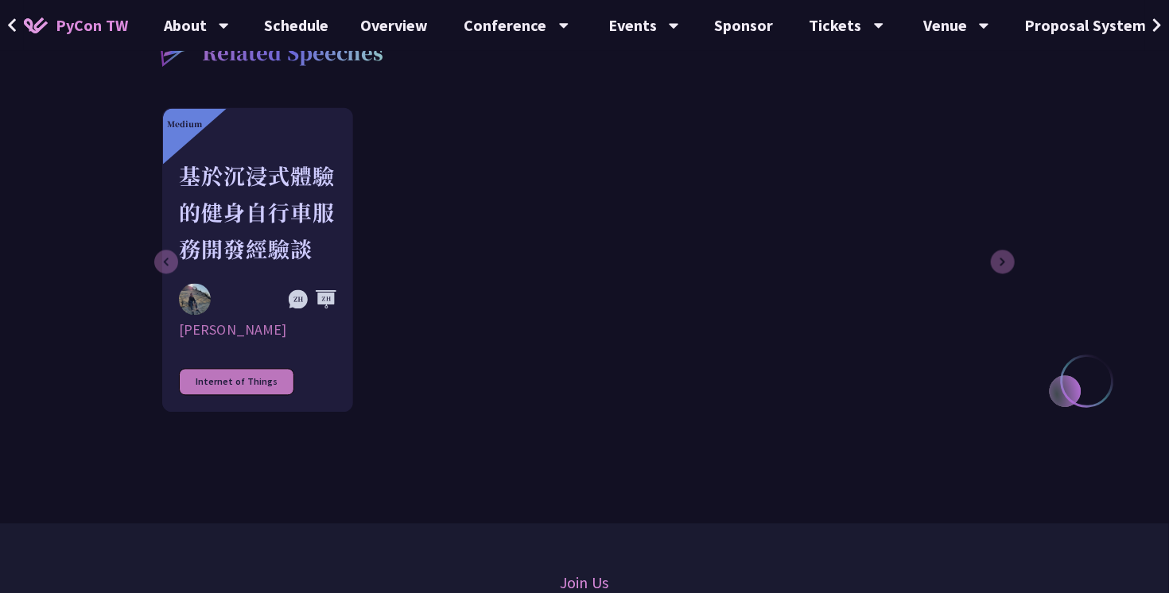
scroll to position [1535, 0]
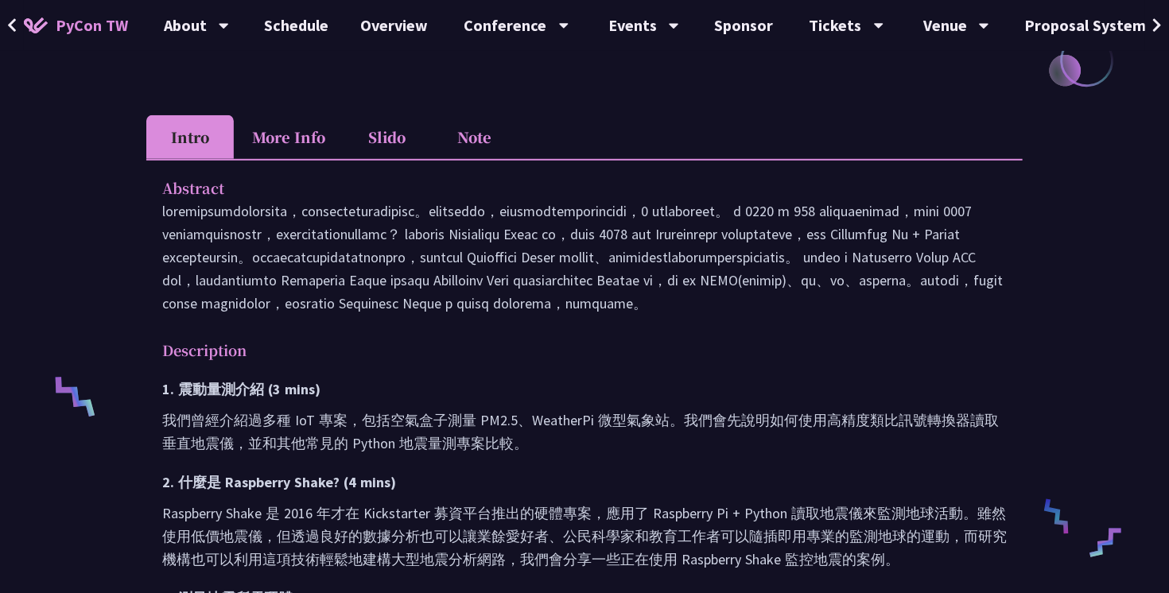
scroll to position [376, 0]
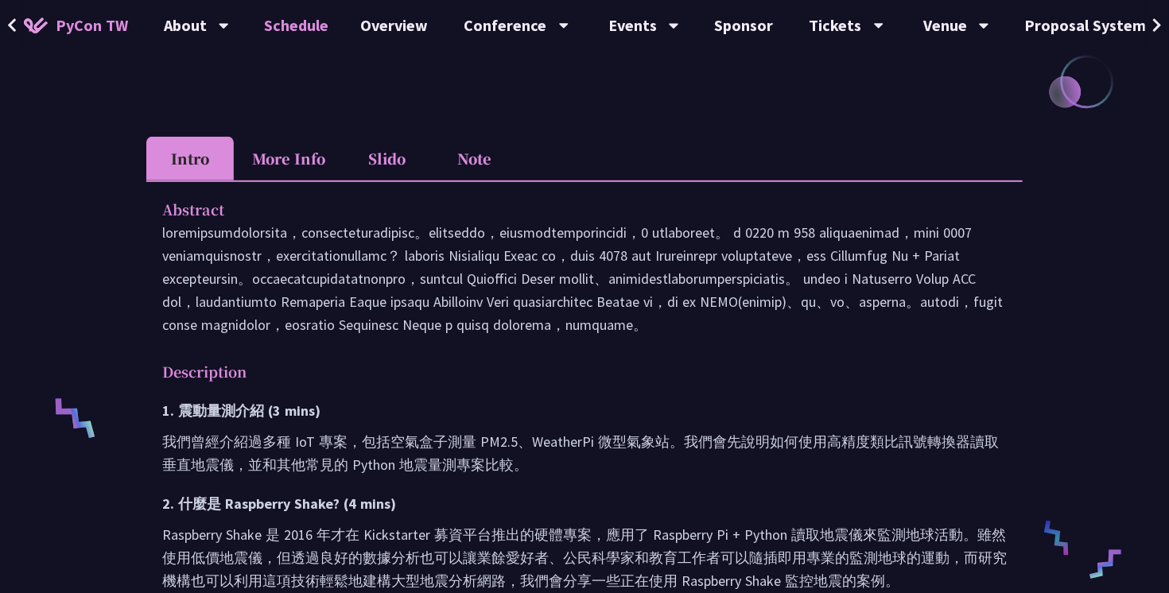
click at [302, 33] on link "Schedule" at bounding box center [297, 25] width 96 height 51
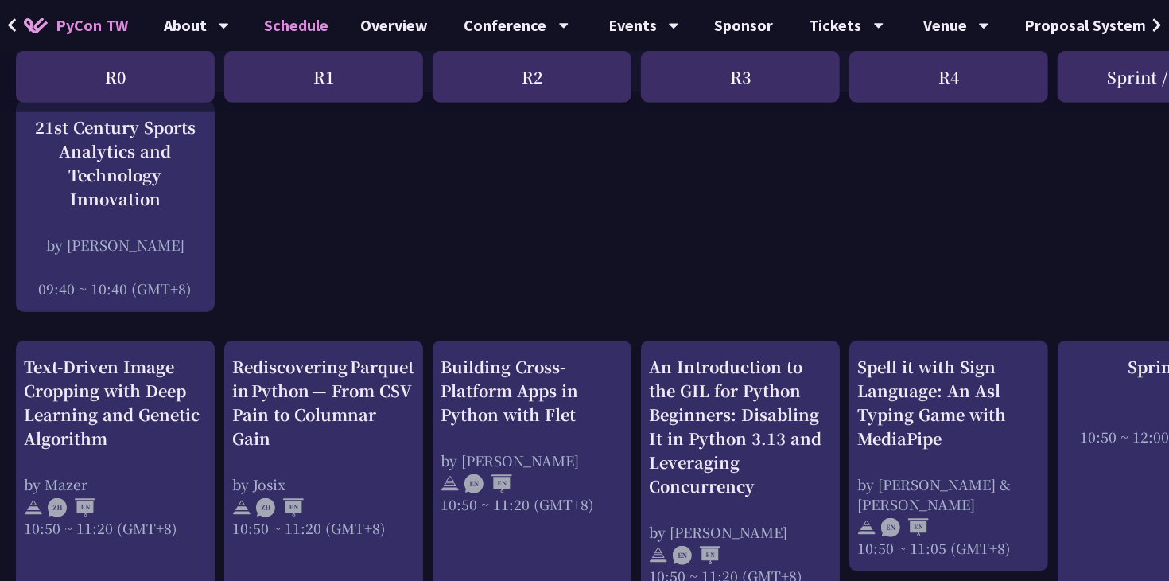
scroll to position [434, 0]
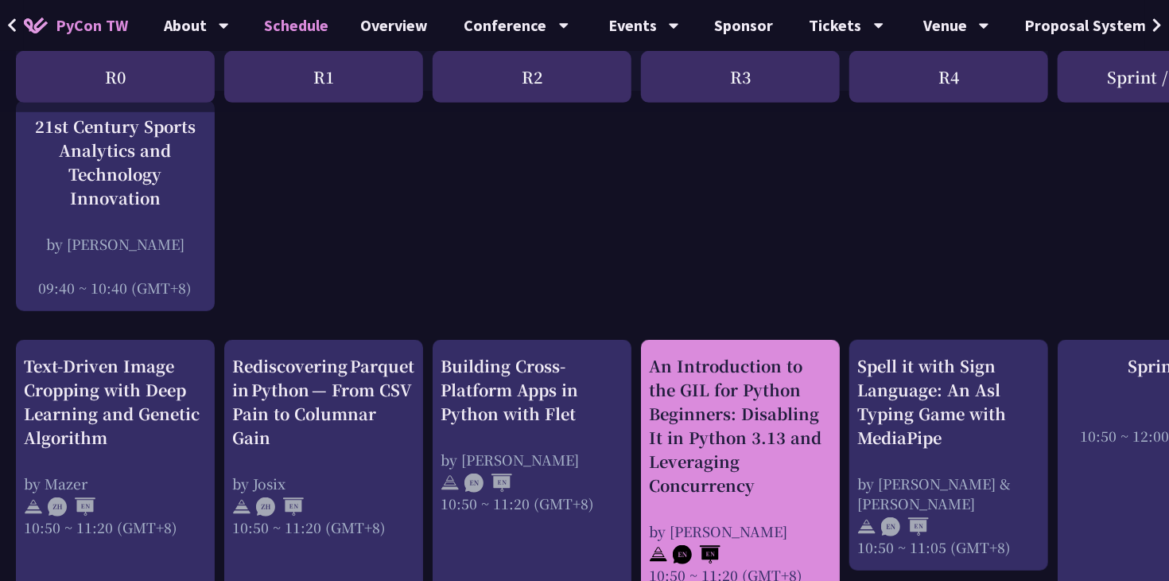
click at [708, 422] on div "An Introduction to the GIL for Python Beginners: Disabling It in Python 3.13 an…" at bounding box center [740, 425] width 183 height 143
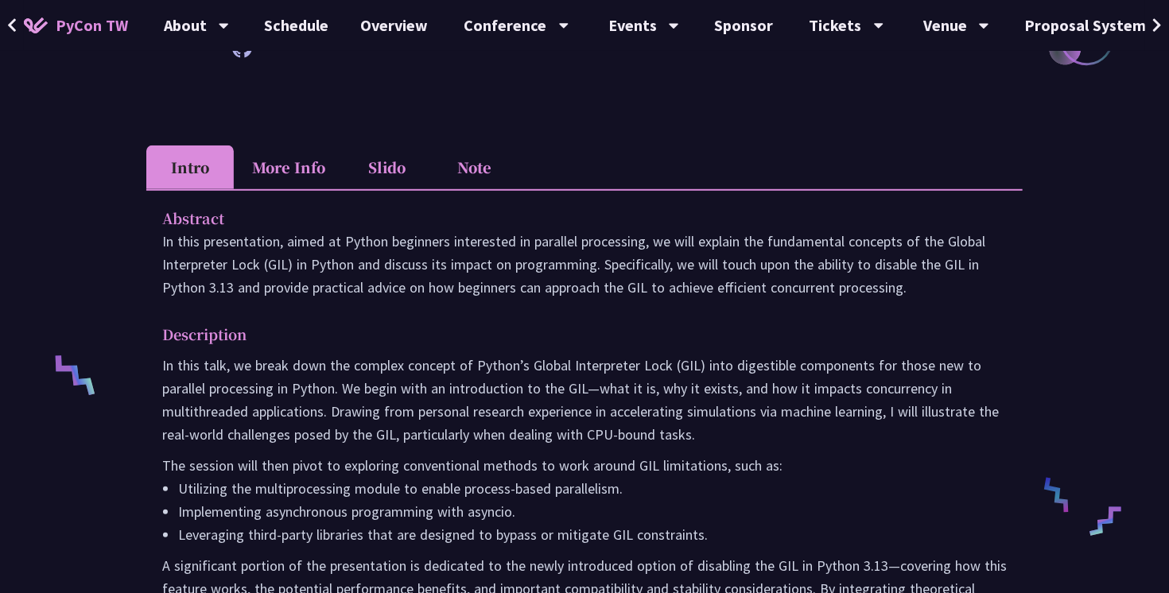
scroll to position [433, 0]
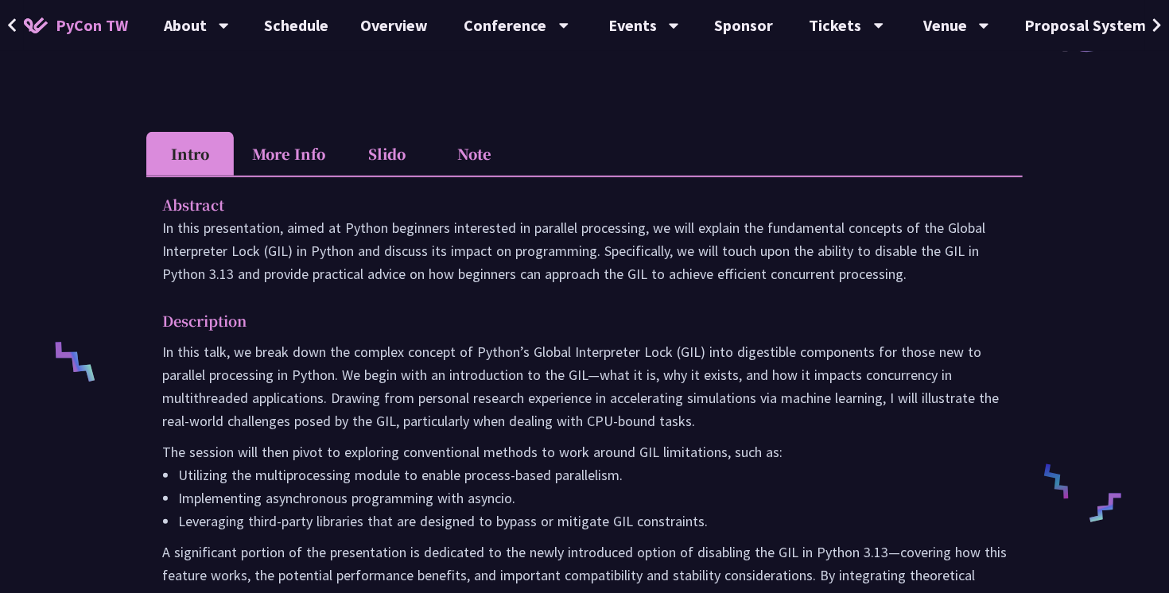
click at [309, 153] on li "More Info" at bounding box center [289, 154] width 110 height 44
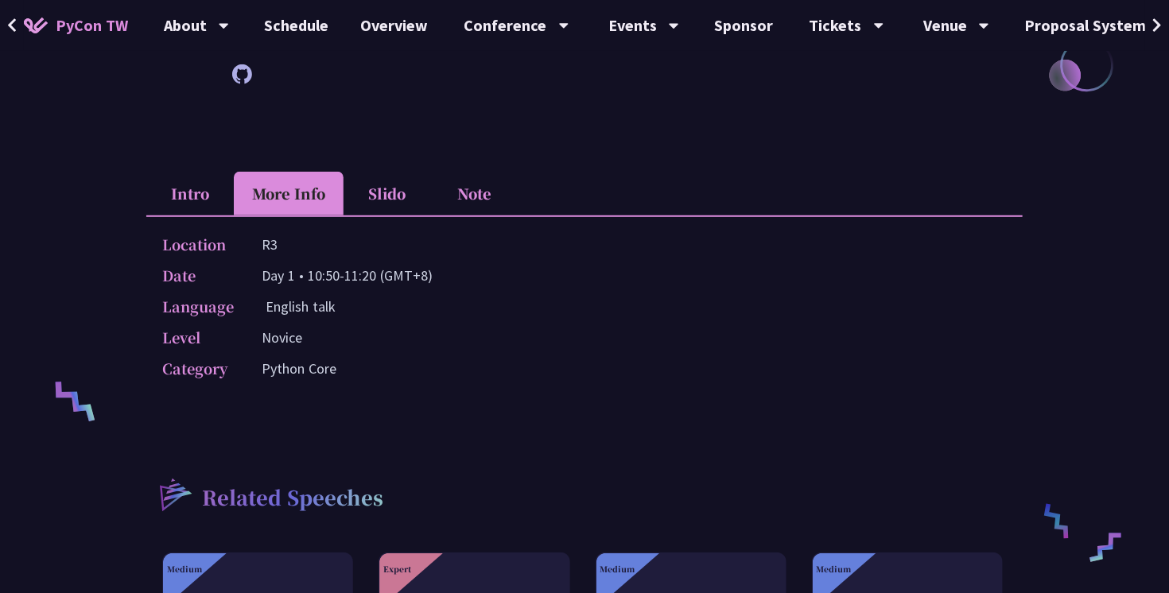
scroll to position [306, 0]
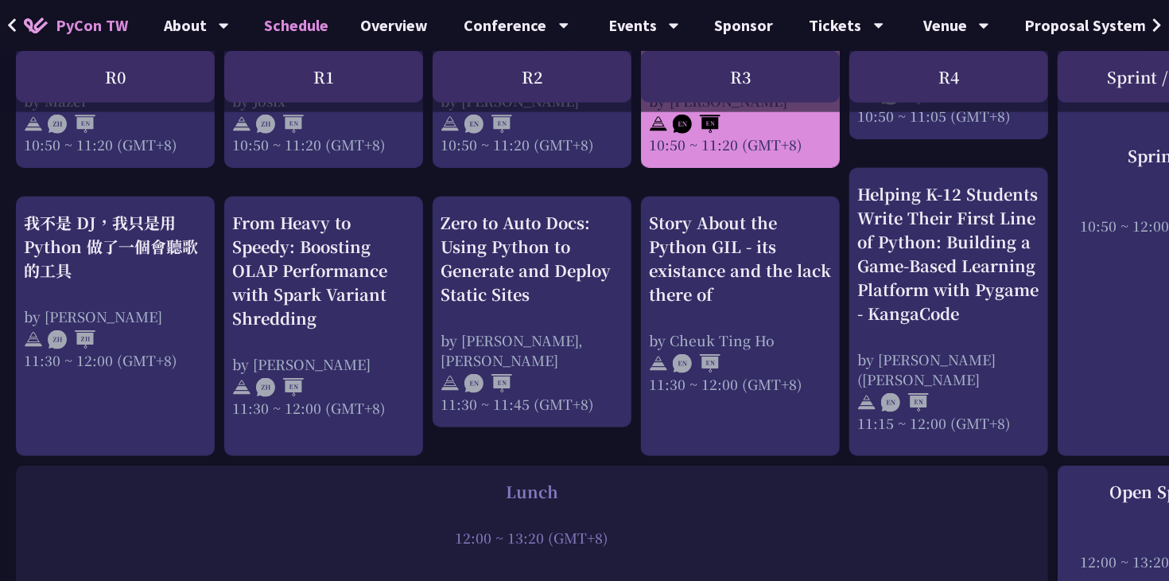
scroll to position [853, 0]
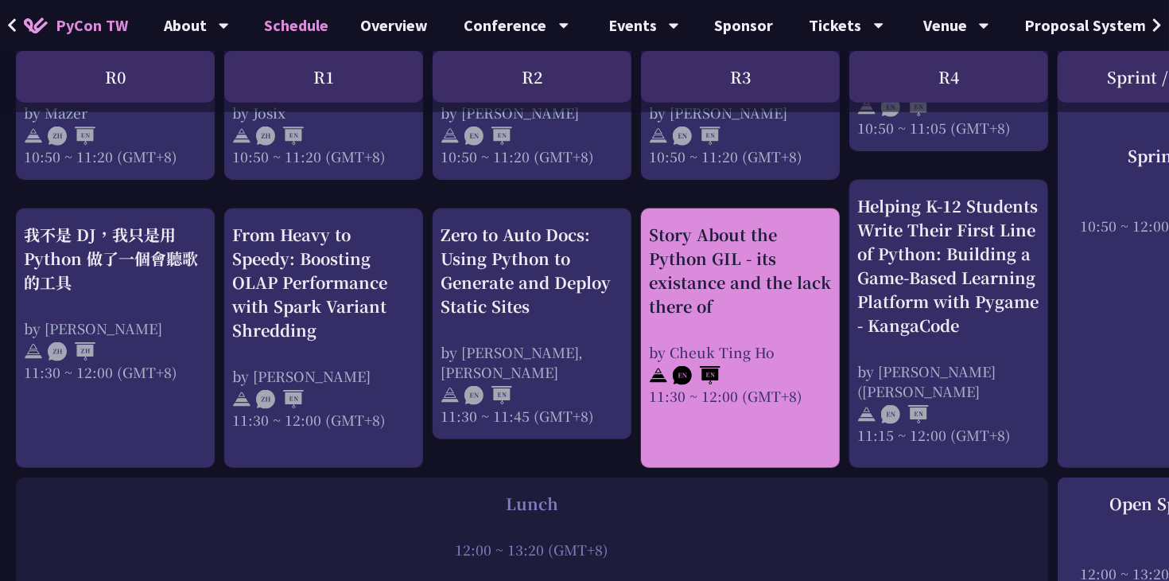
click at [750, 362] on div at bounding box center [740, 374] width 183 height 24
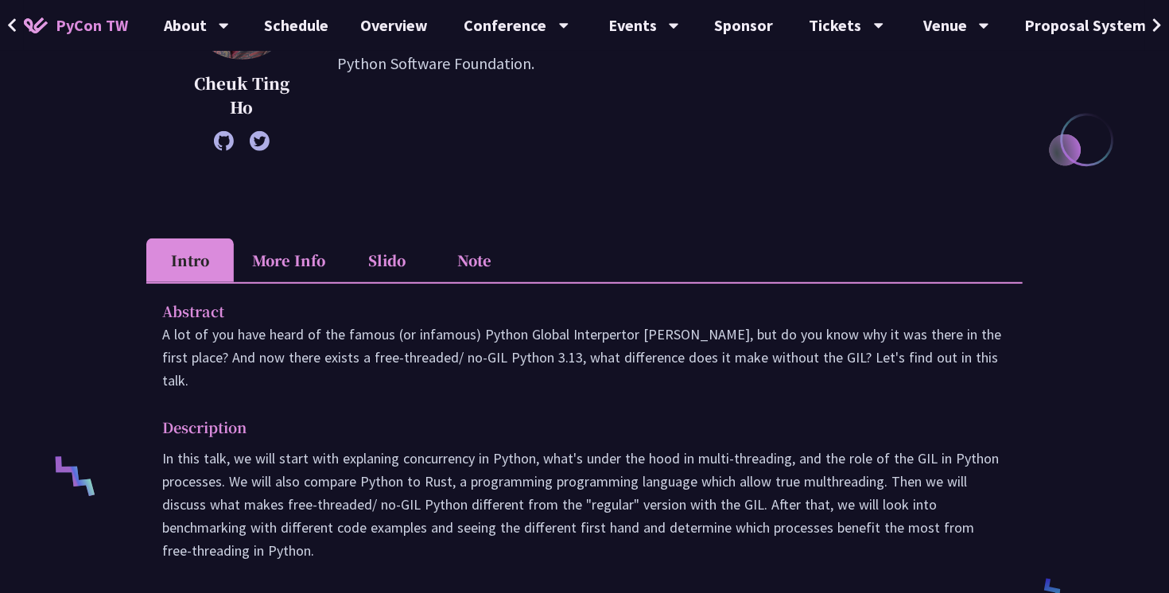
scroll to position [337, 0]
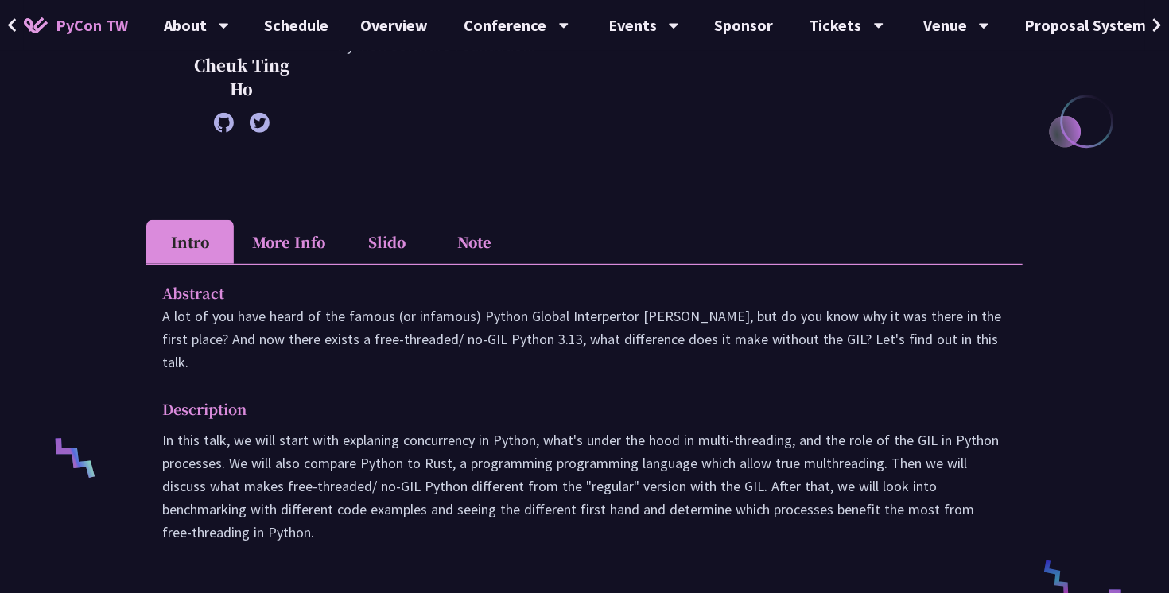
click at [328, 230] on li "More Info" at bounding box center [289, 242] width 110 height 44
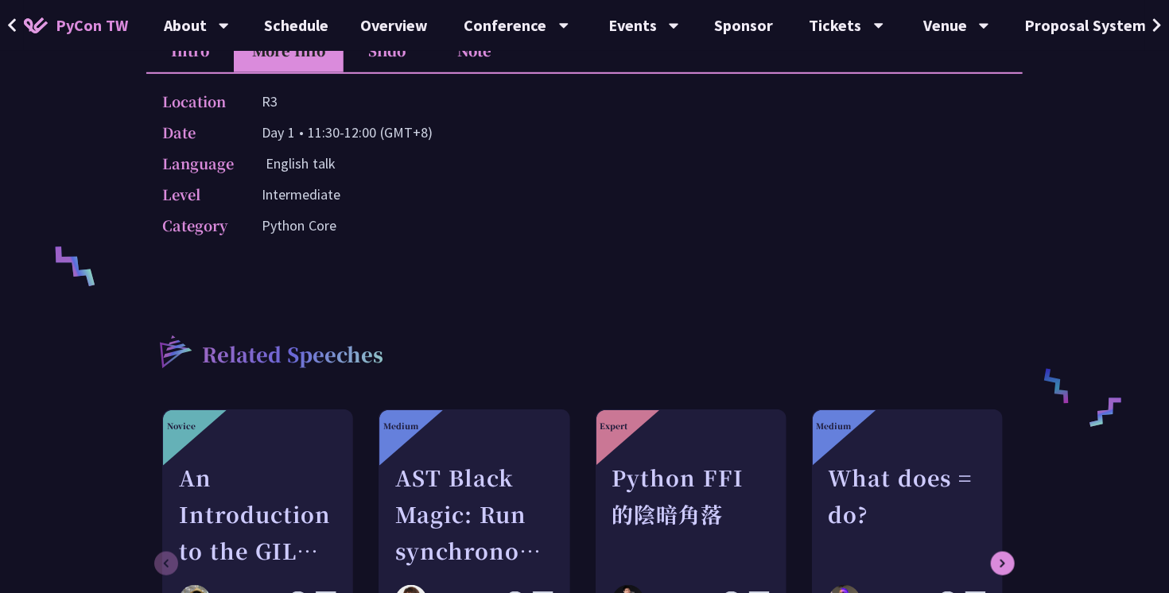
scroll to position [520, 0]
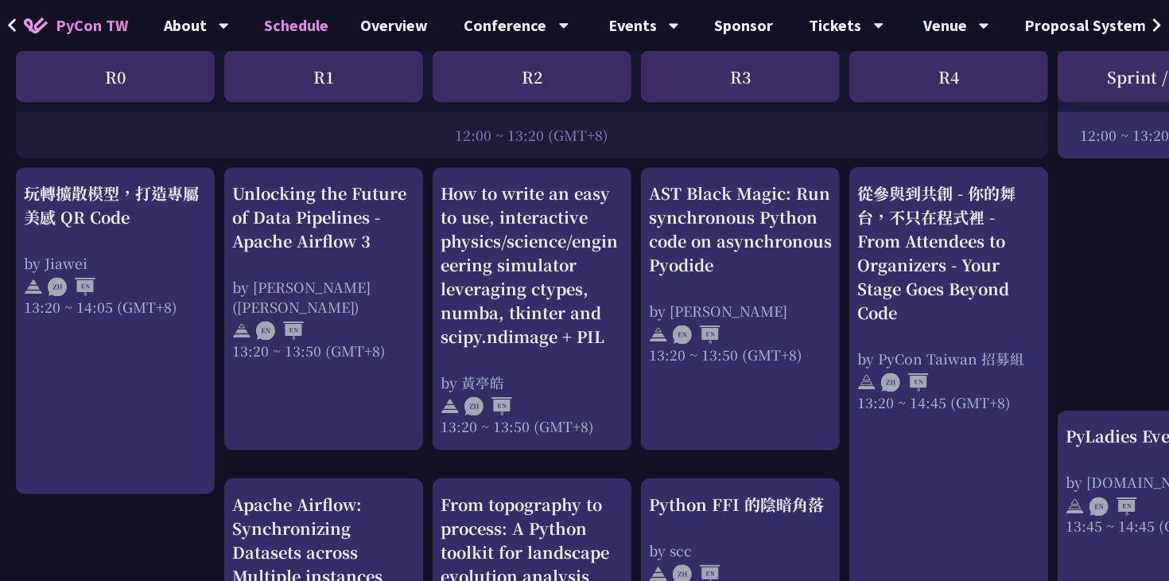
scroll to position [1301, 0]
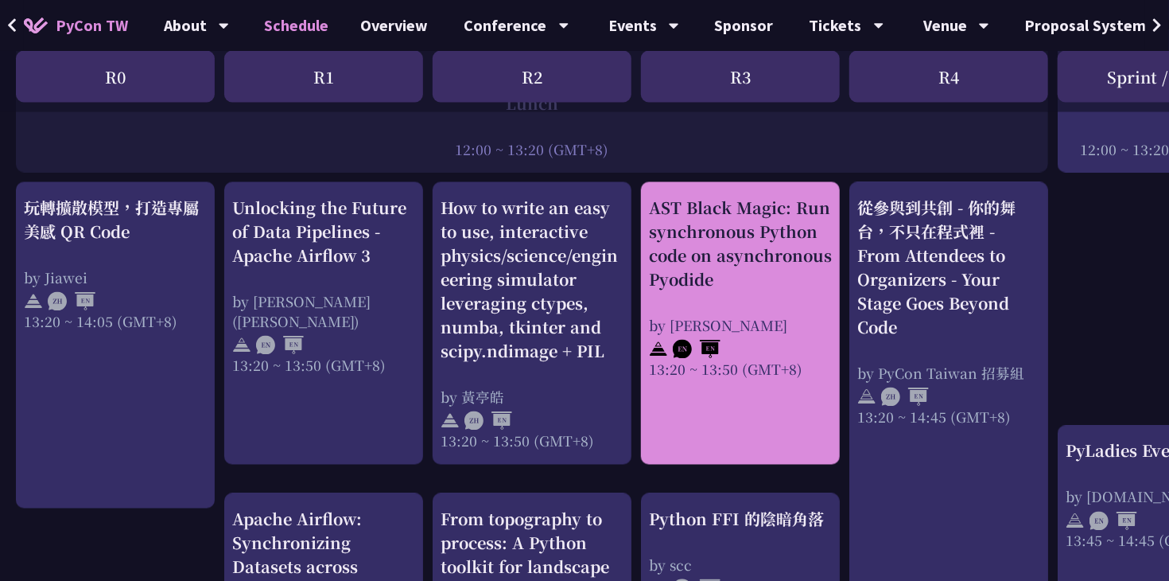
click at [742, 306] on div "AST Black Magic: Run synchronous Python code on asynchronous Pyodide by Yuichir…" at bounding box center [740, 287] width 183 height 183
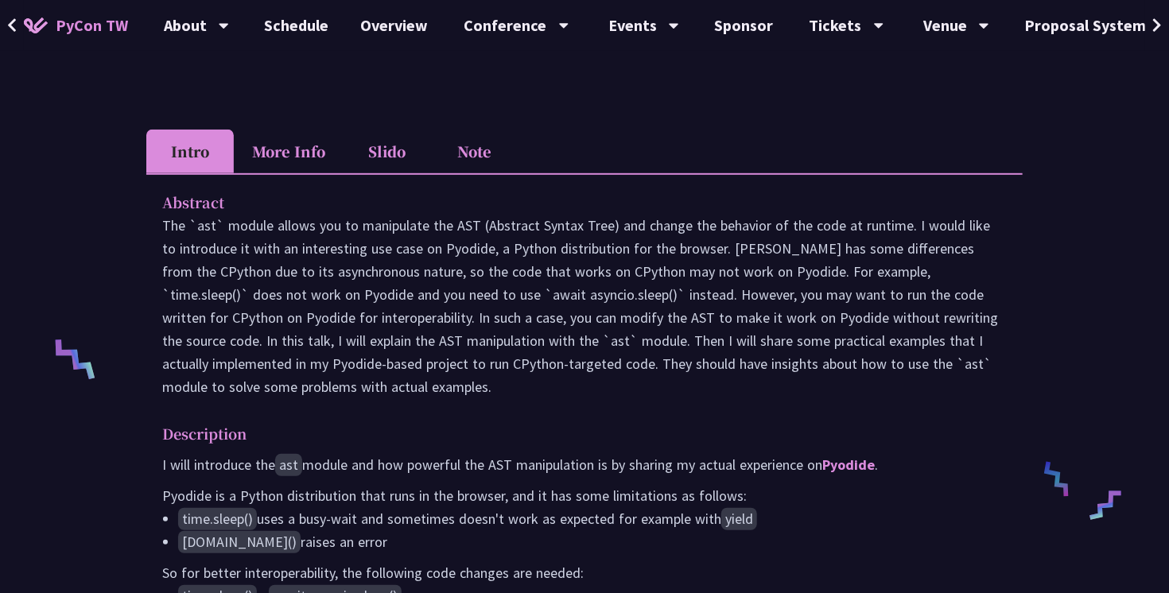
scroll to position [434, 0]
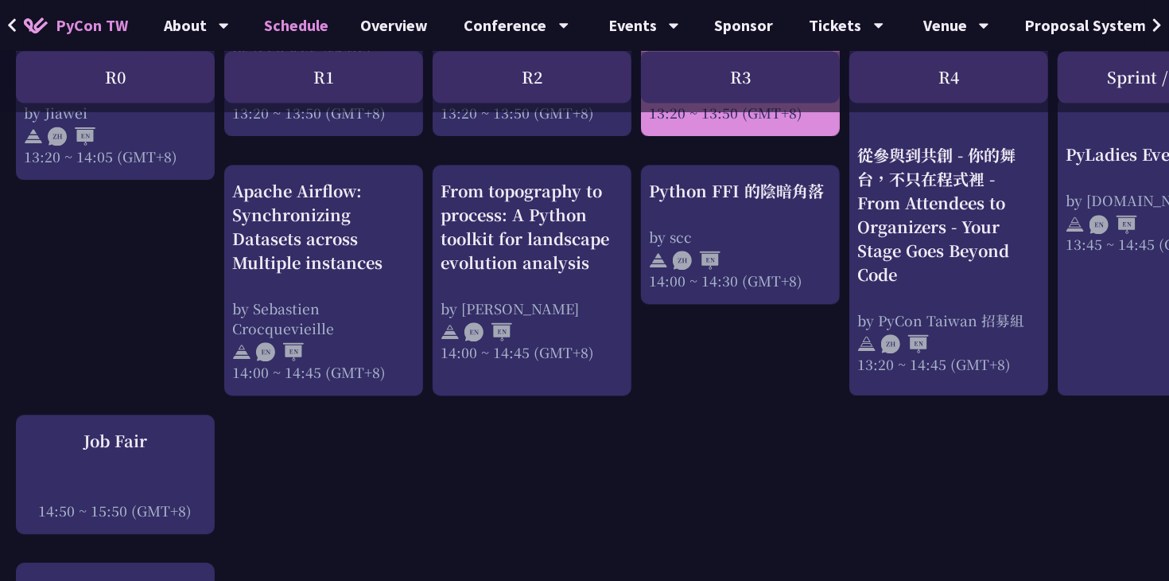
scroll to position [1612, 0]
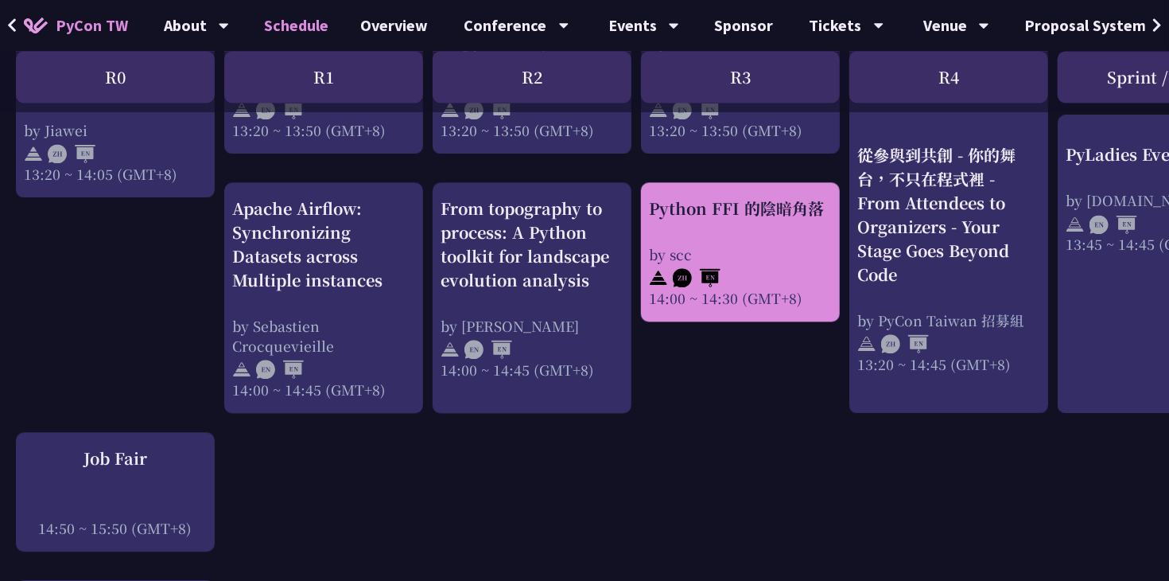
click at [772, 269] on div at bounding box center [740, 276] width 183 height 24
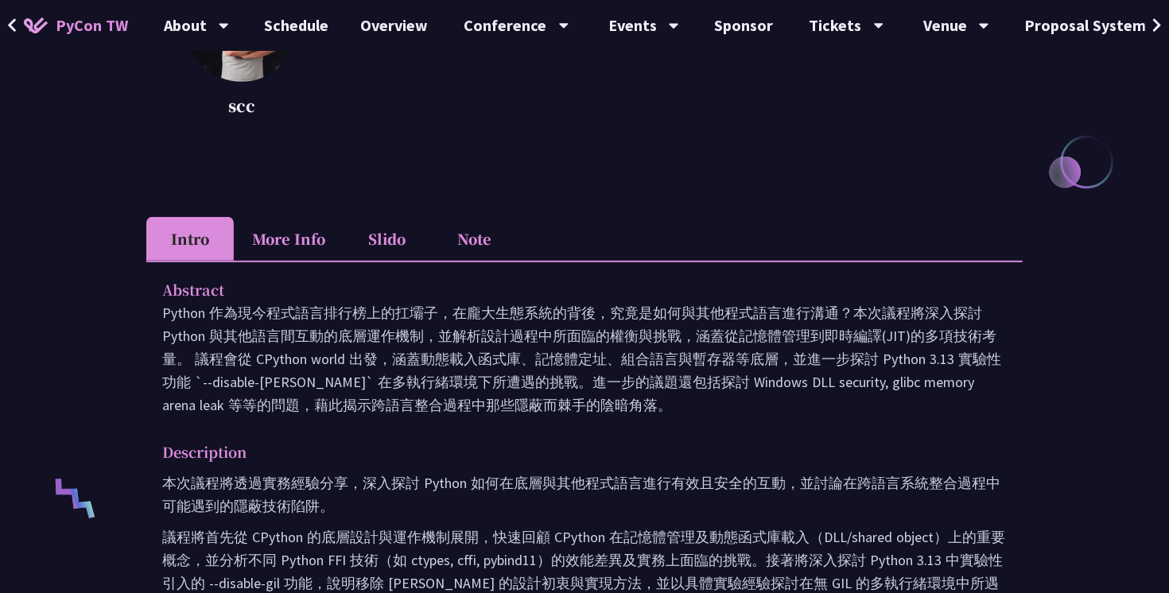
scroll to position [305, 0]
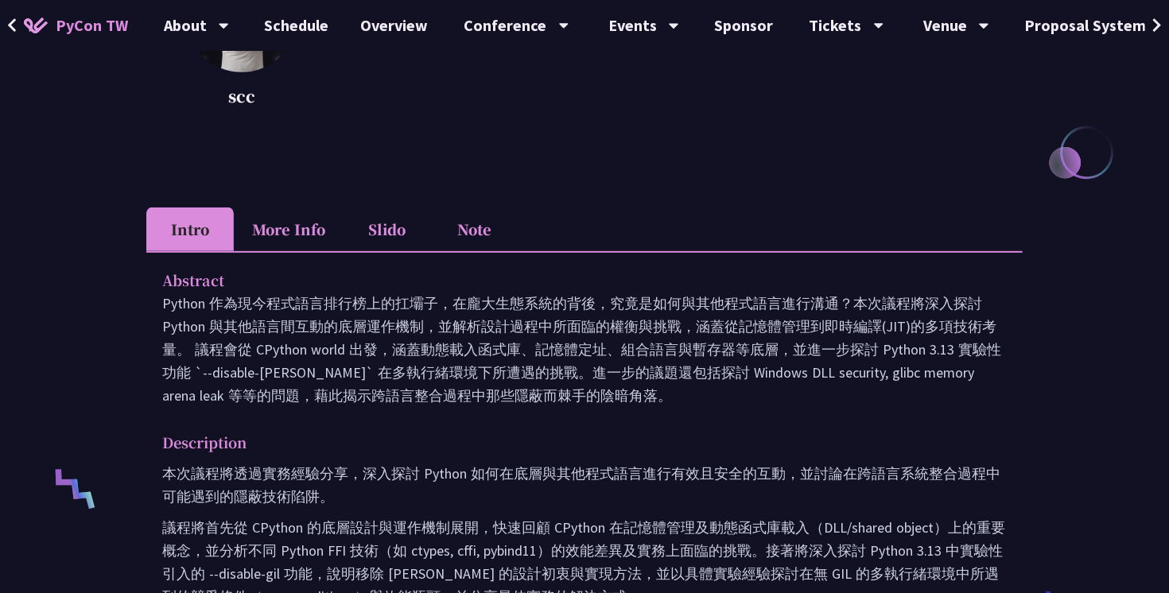
click at [308, 239] on li "More Info" at bounding box center [289, 230] width 110 height 44
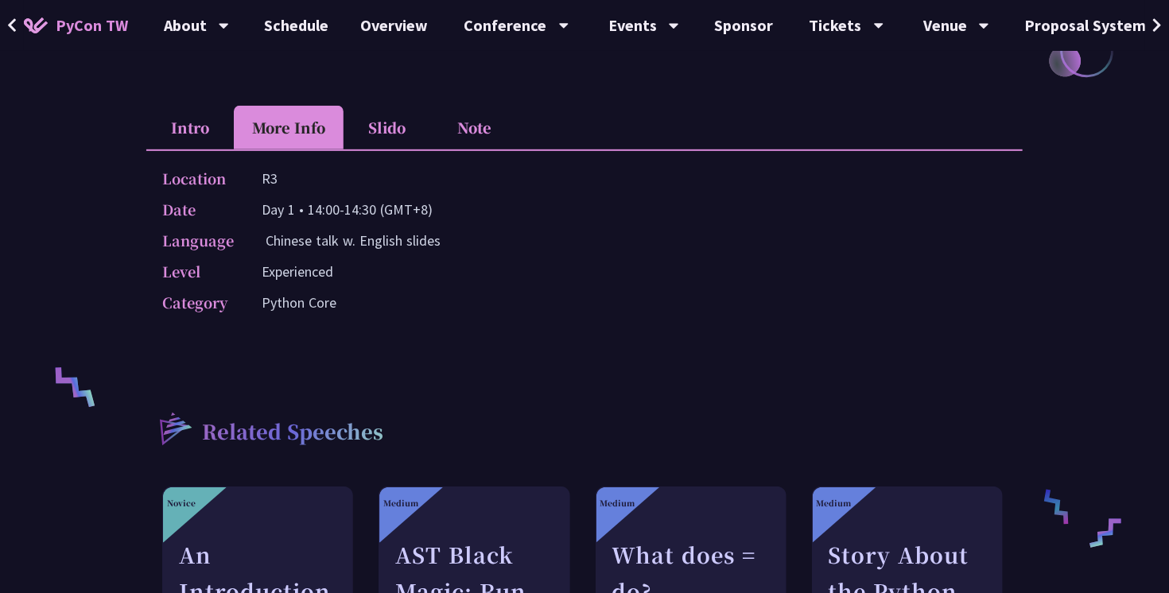
scroll to position [415, 0]
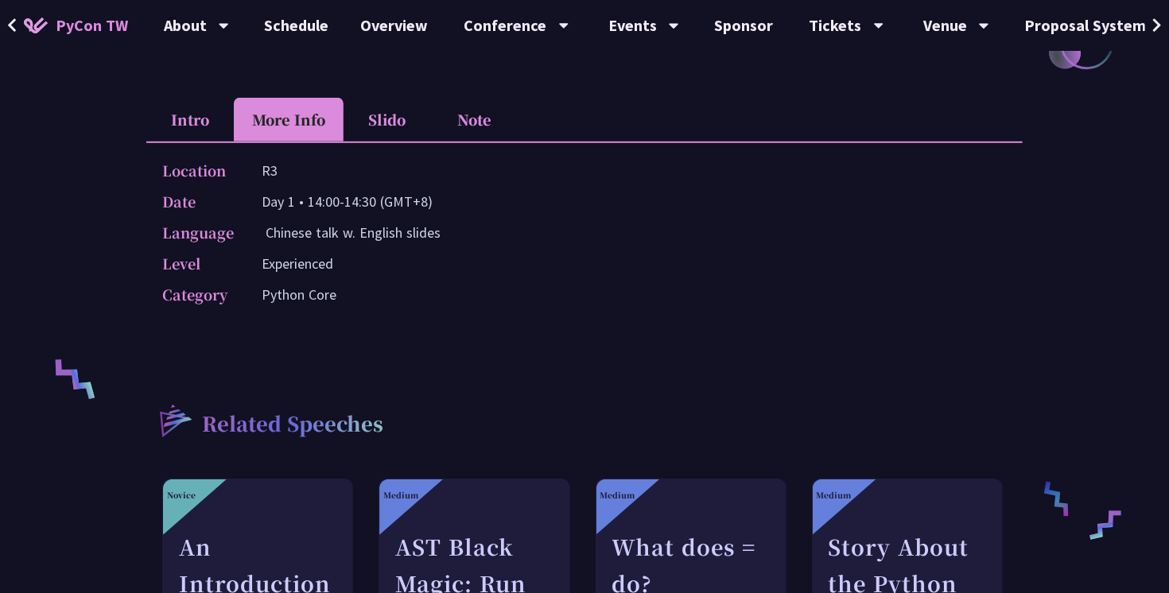
click at [199, 112] on li "Intro" at bounding box center [190, 120] width 88 height 44
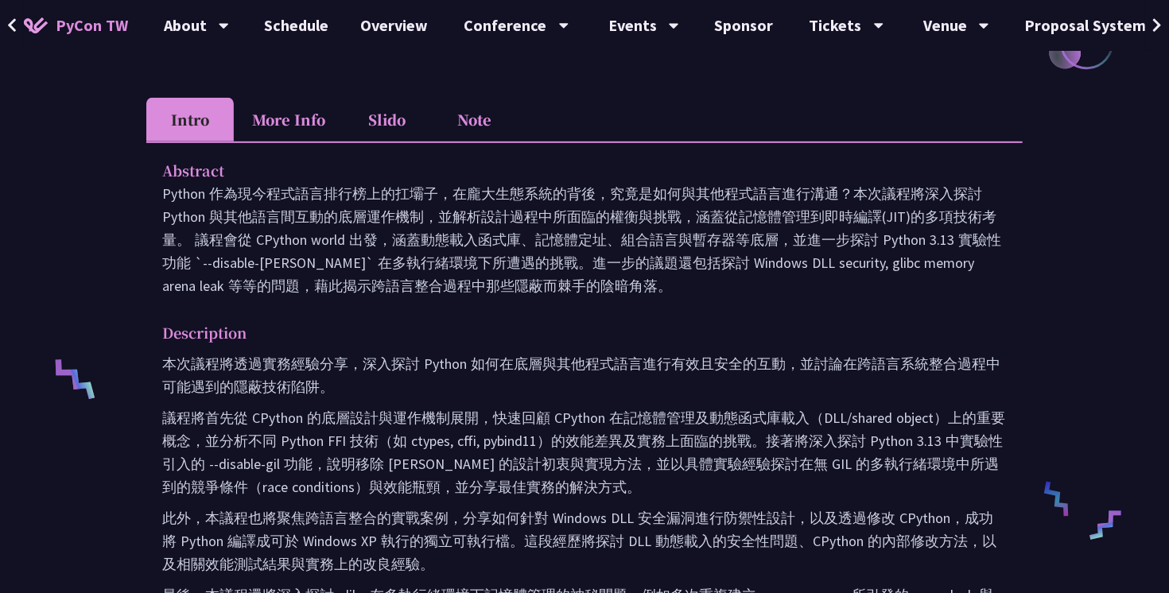
click at [461, 107] on li "Note" at bounding box center [475, 120] width 88 height 44
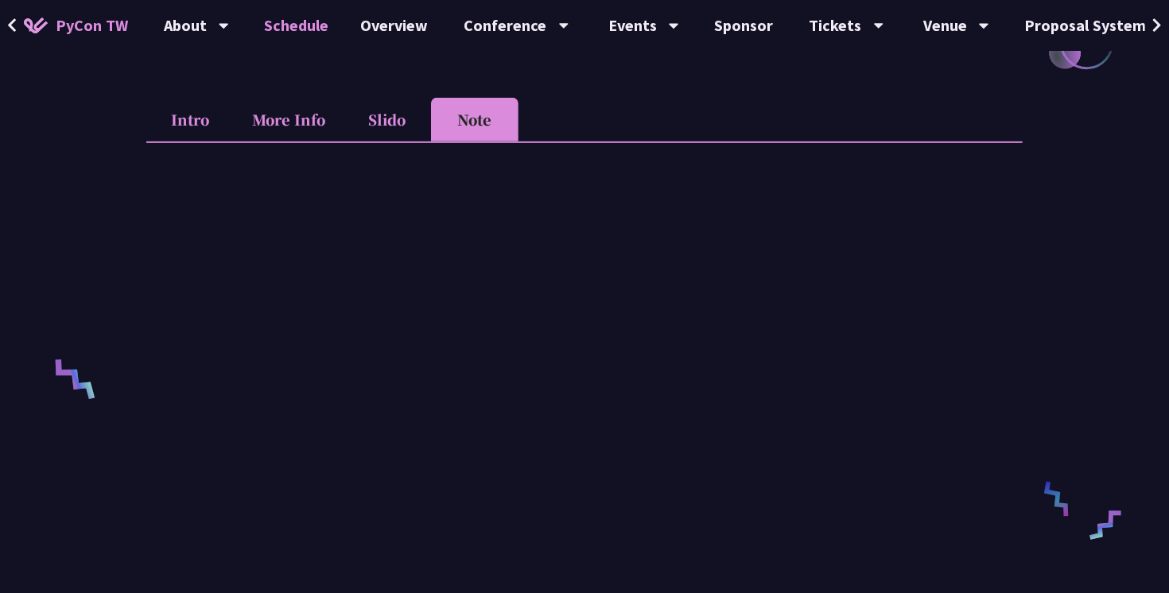
click at [283, 20] on link "Schedule" at bounding box center [297, 25] width 96 height 51
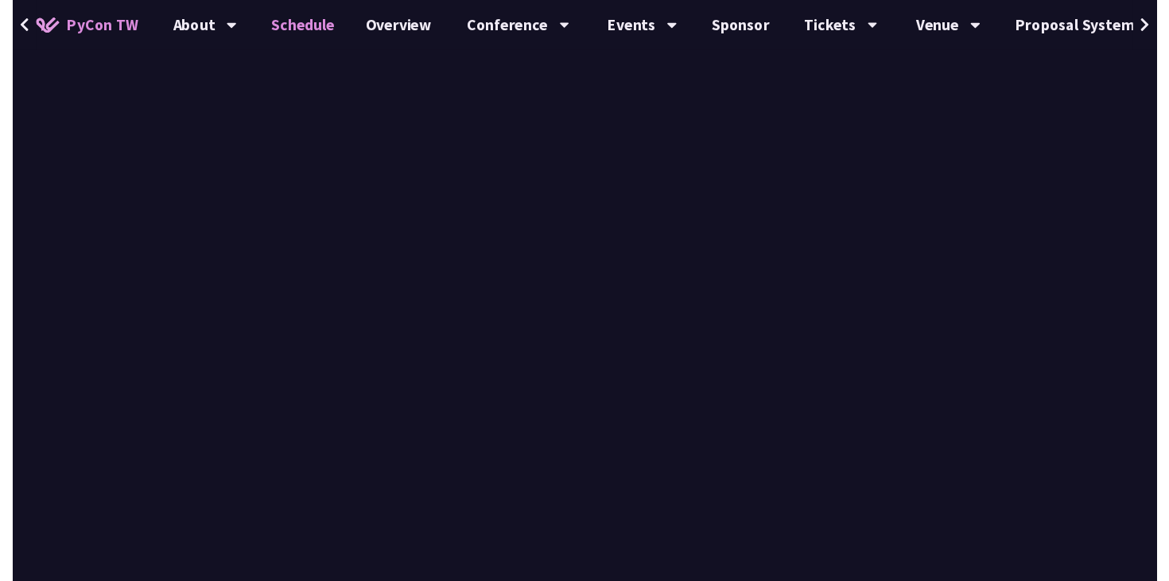
scroll to position [1612, 0]
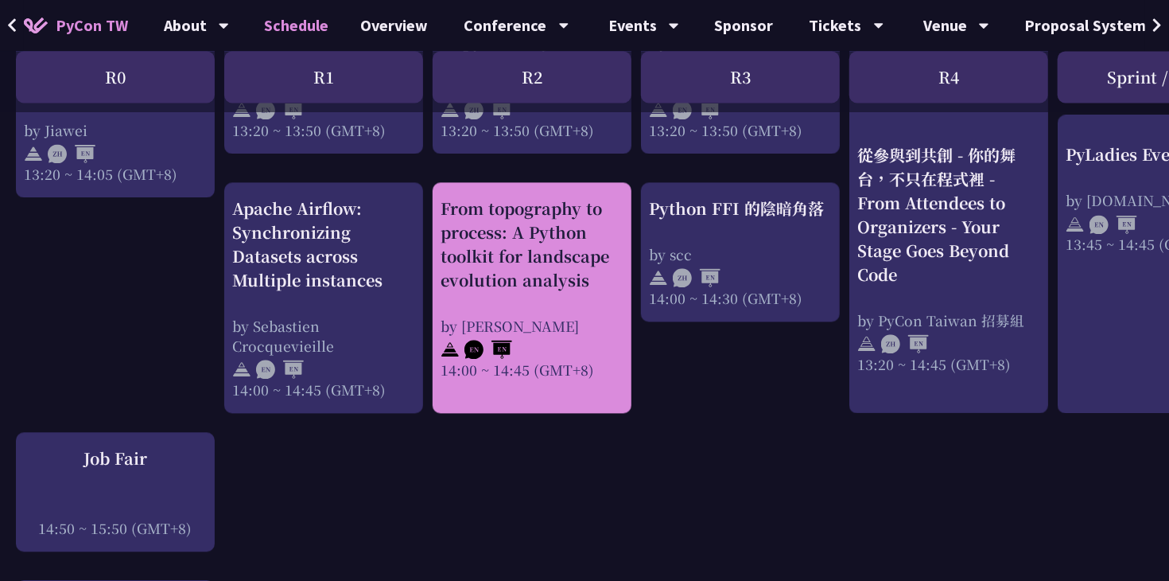
click at [568, 333] on div "by [PERSON_NAME]" at bounding box center [532, 326] width 183 height 20
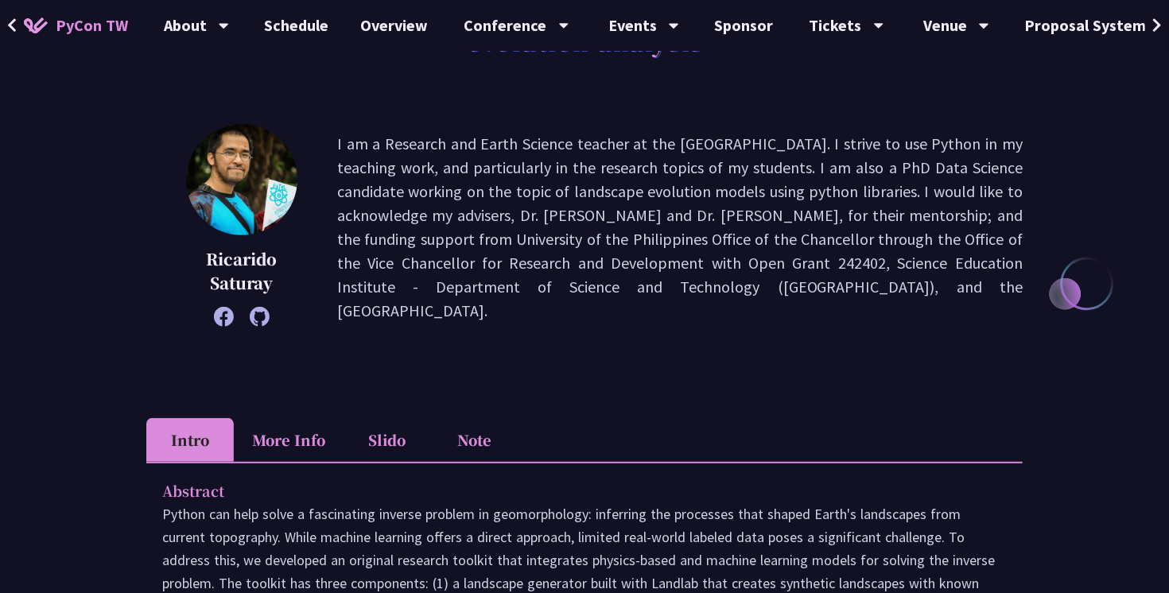
scroll to position [196, 0]
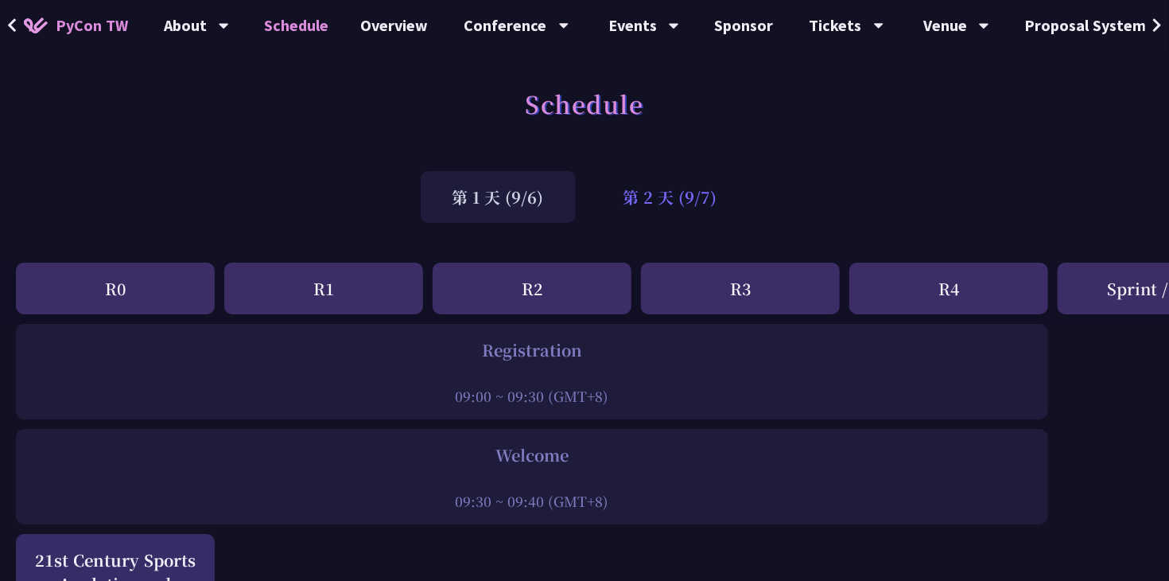
click at [680, 188] on div "第 2 天 (9/7)" at bounding box center [671, 197] width 158 height 52
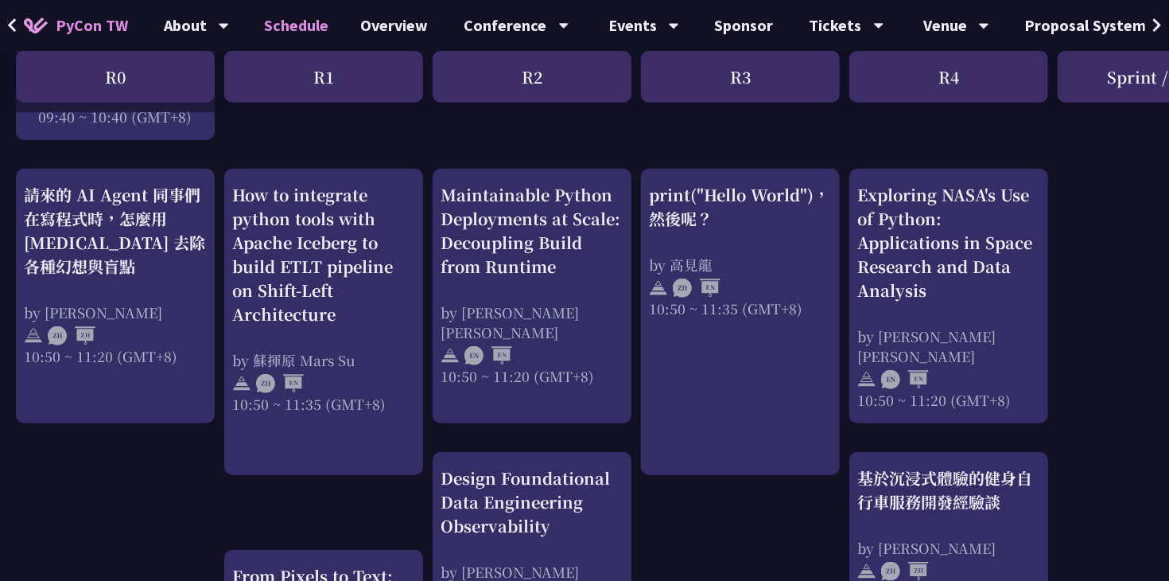
scroll to position [573, 0]
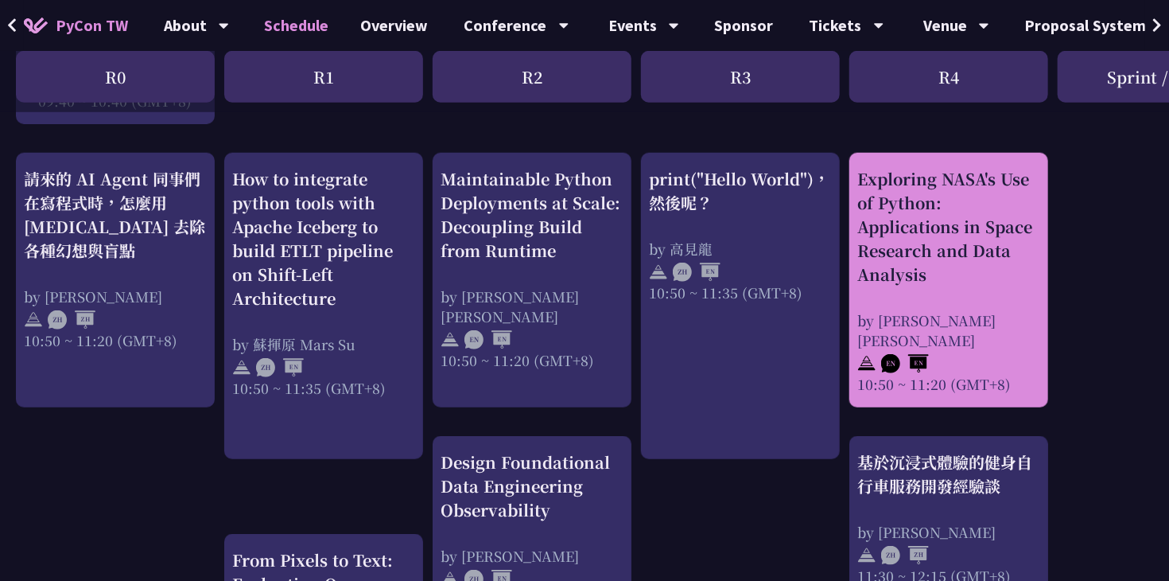
click at [931, 329] on div "by [PERSON_NAME] [PERSON_NAME]" at bounding box center [949, 330] width 183 height 40
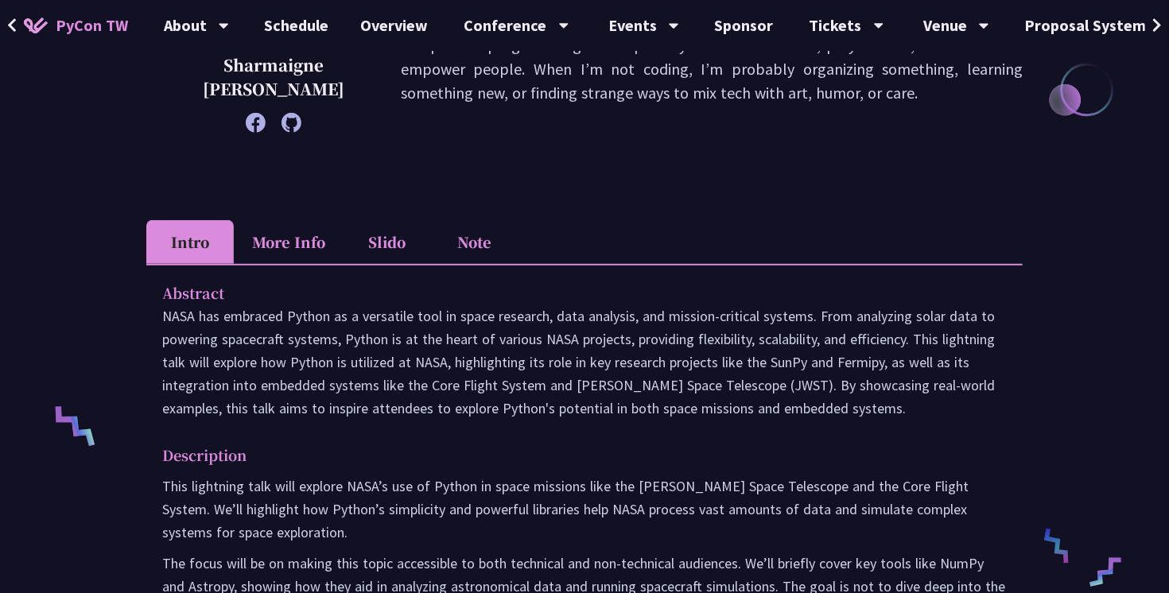
scroll to position [372, 0]
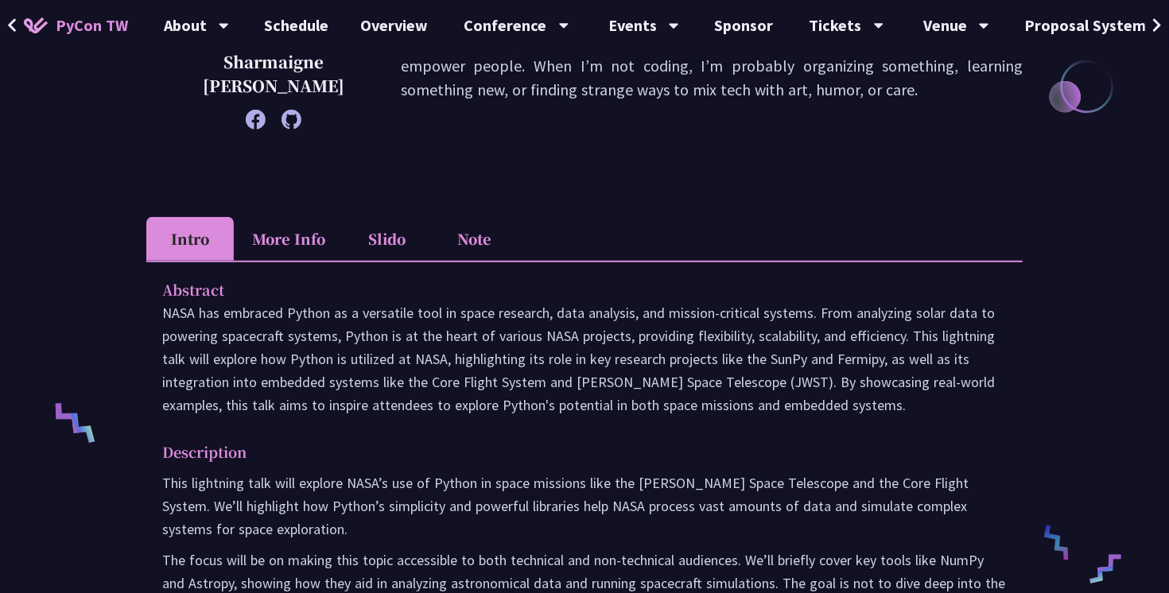
click at [312, 246] on li "More Info" at bounding box center [289, 239] width 110 height 44
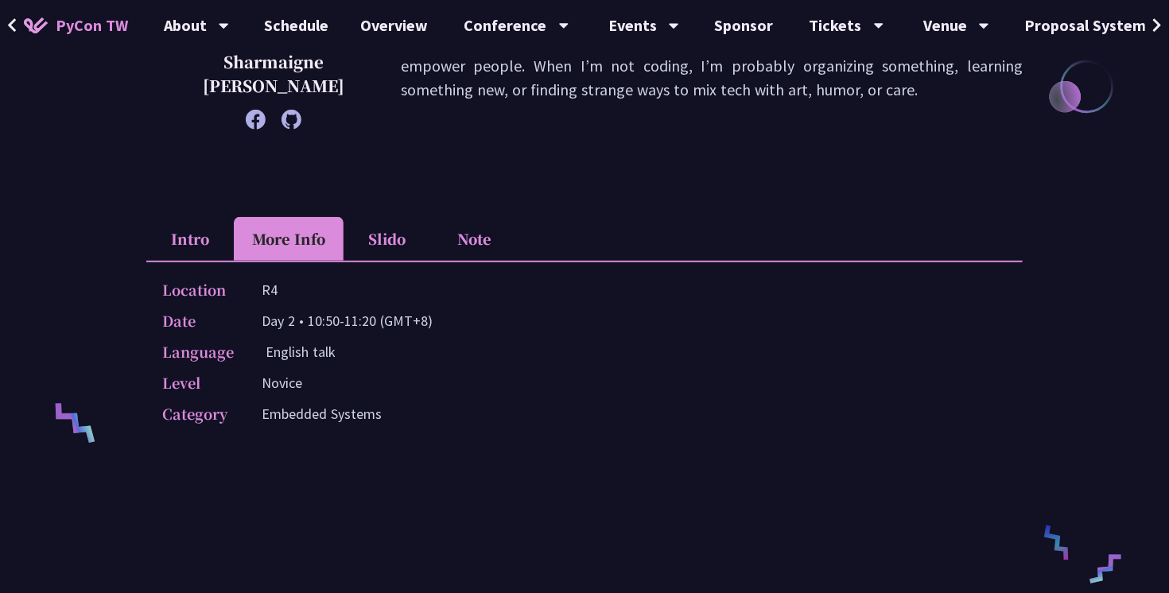
click at [404, 252] on li "Slido" at bounding box center [388, 239] width 88 height 44
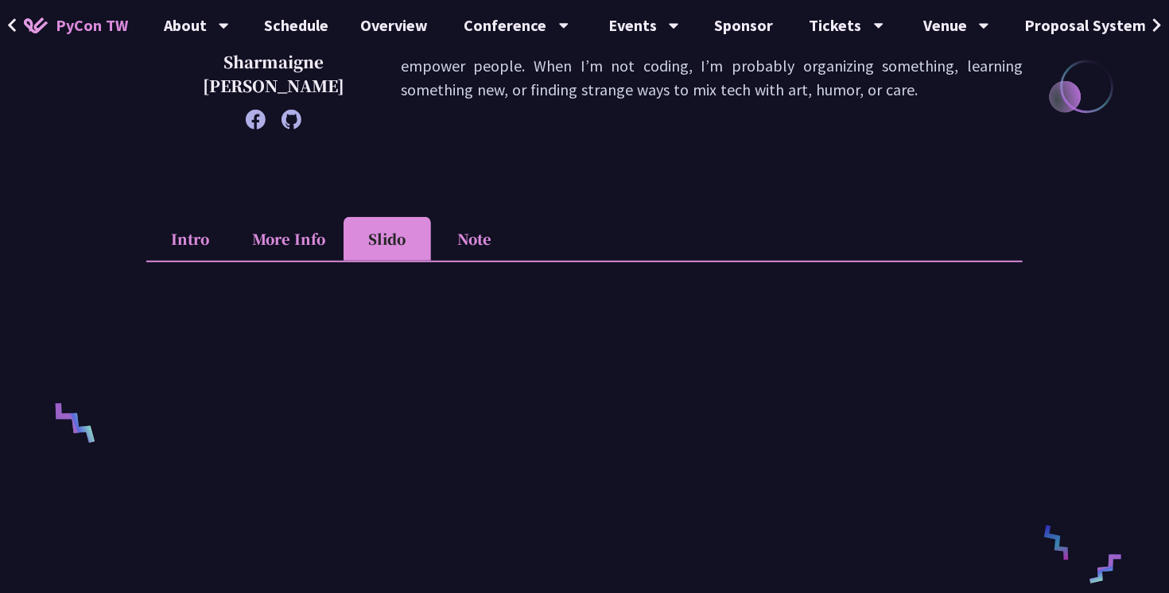
click at [175, 247] on li "Intro" at bounding box center [190, 239] width 88 height 44
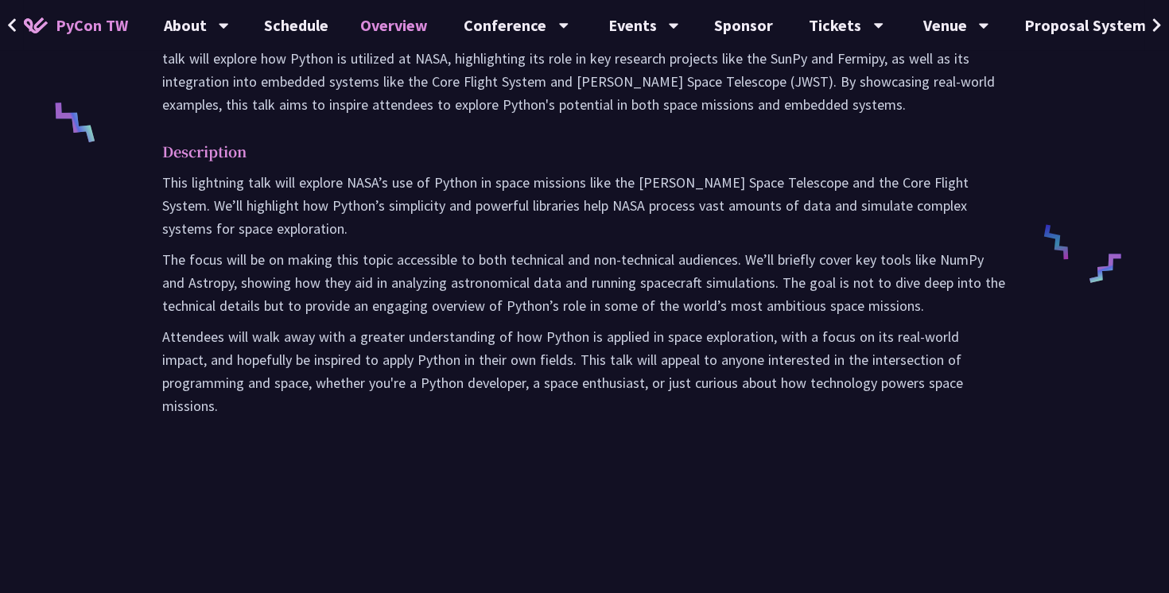
scroll to position [0, 0]
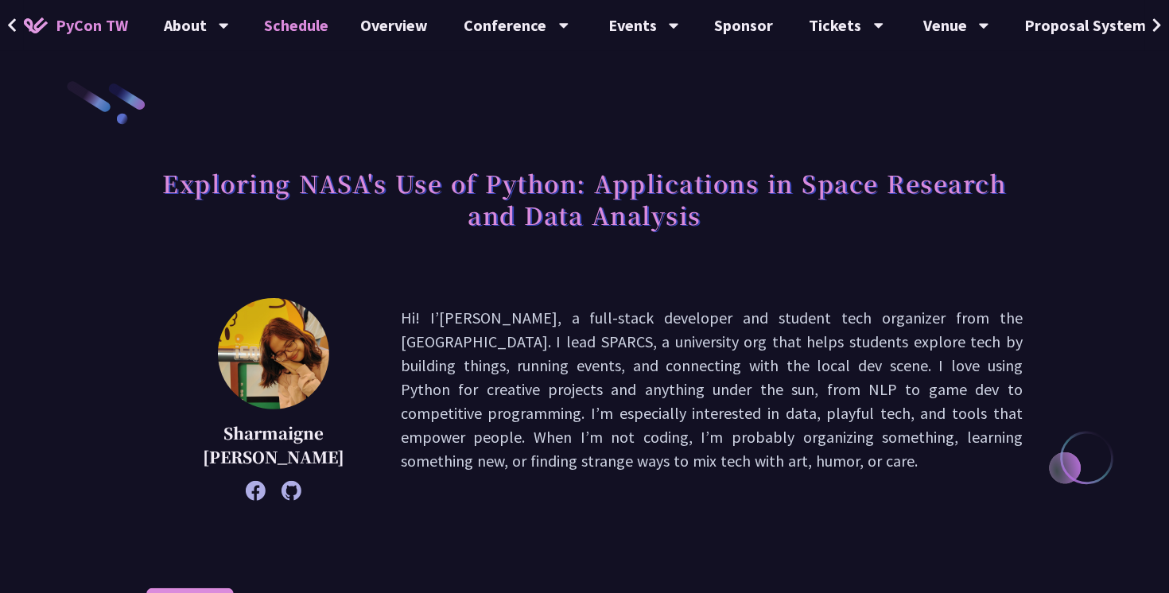
click at [318, 38] on link "Schedule" at bounding box center [297, 25] width 96 height 51
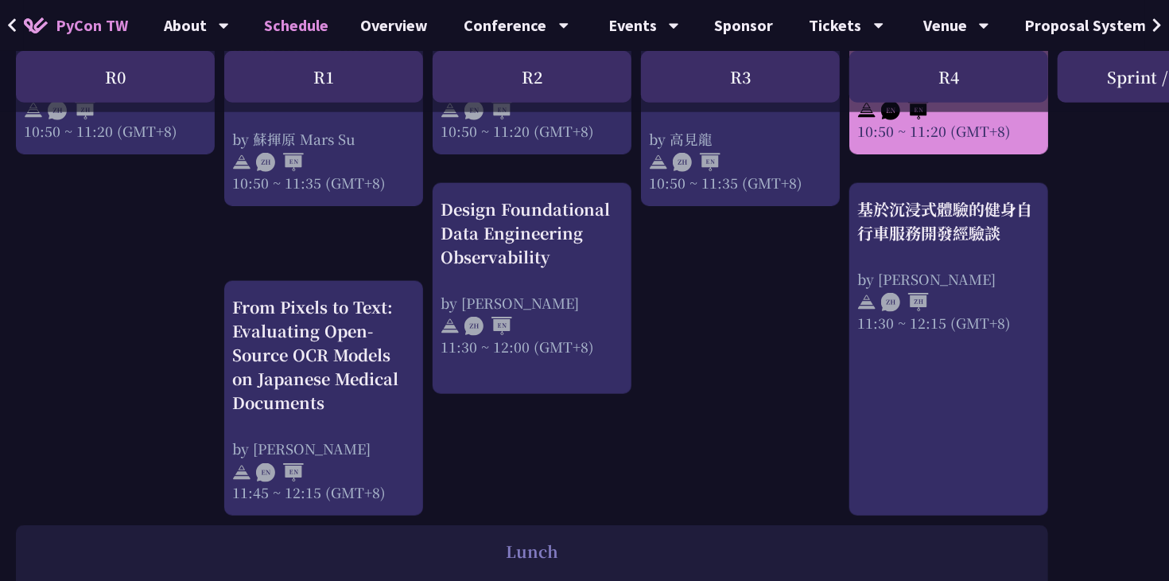
scroll to position [892, 0]
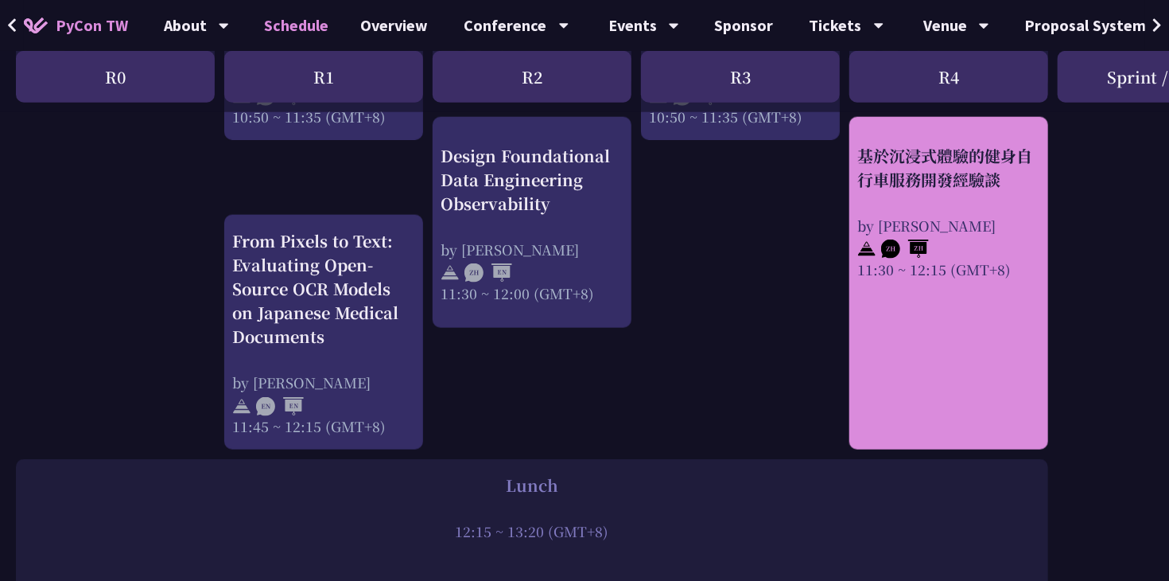
click at [952, 287] on link "基於沉浸式體驗的健身自行車服務開發經驗談 by Peter 11:30 ~ 12:15 (GMT+8)" at bounding box center [949, 283] width 183 height 305
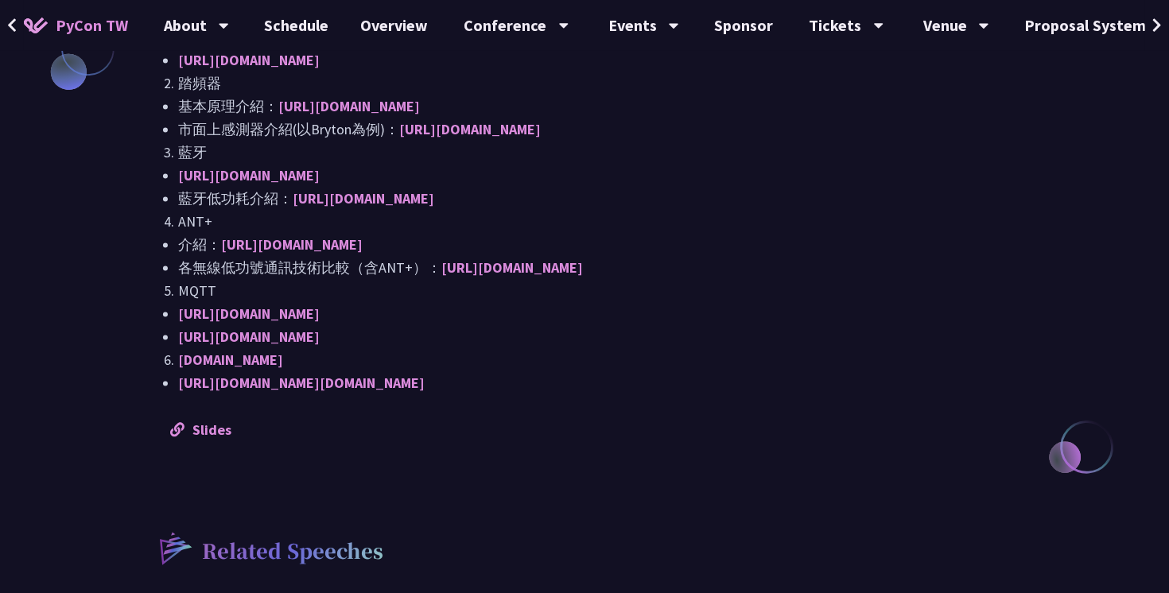
scroll to position [1464, 0]
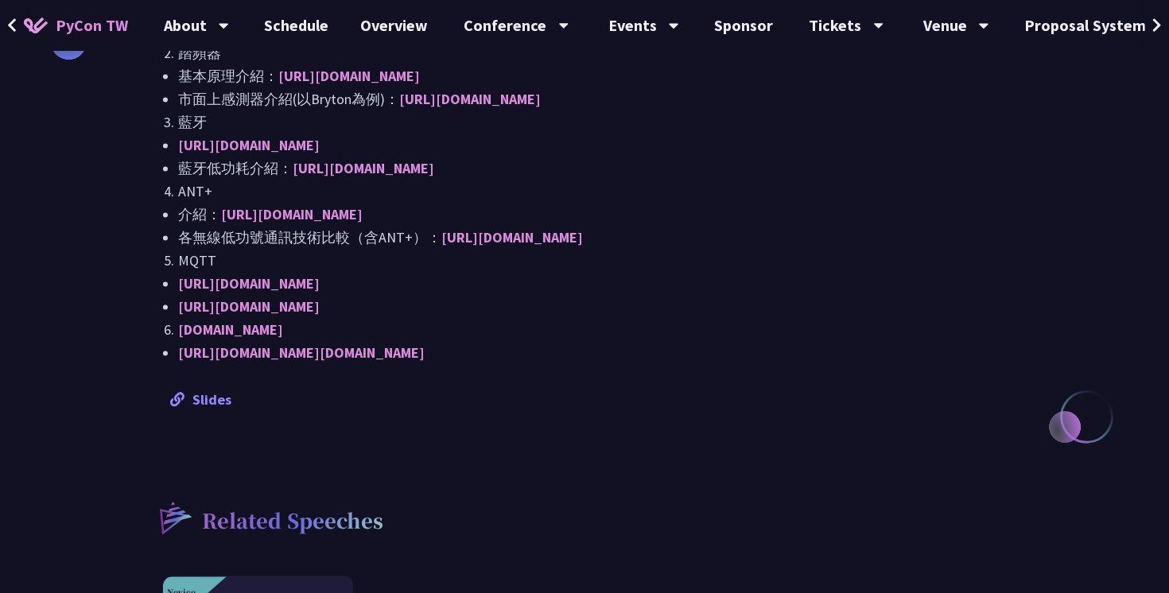
click at [216, 407] on link "Slides" at bounding box center [200, 400] width 61 height 18
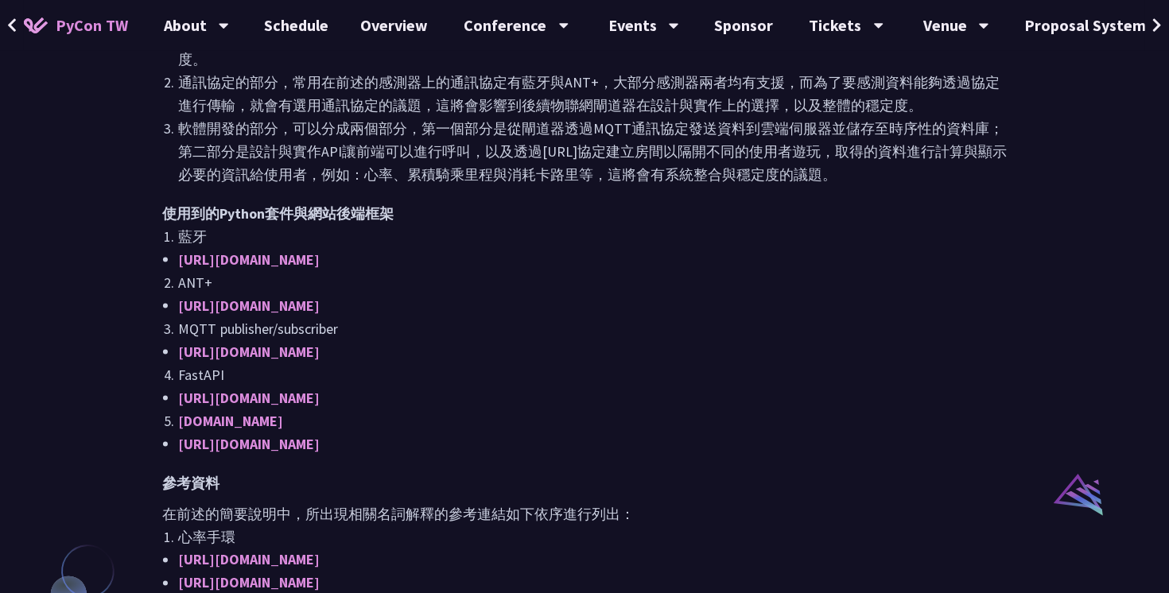
scroll to position [914, 0]
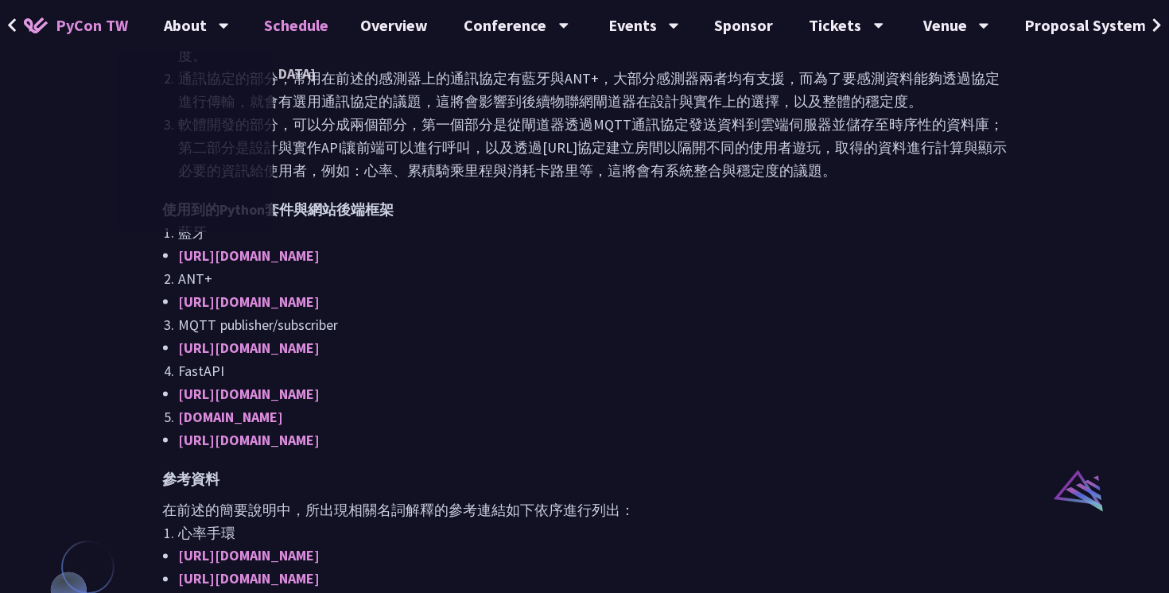
click at [296, 17] on link "Schedule" at bounding box center [297, 25] width 96 height 51
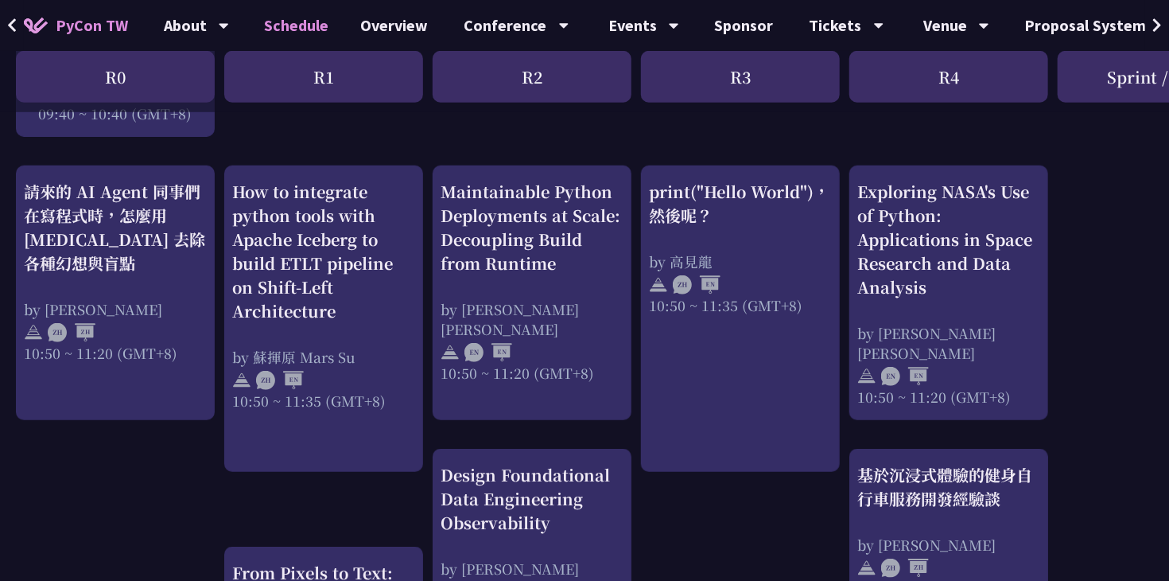
scroll to position [540, 0]
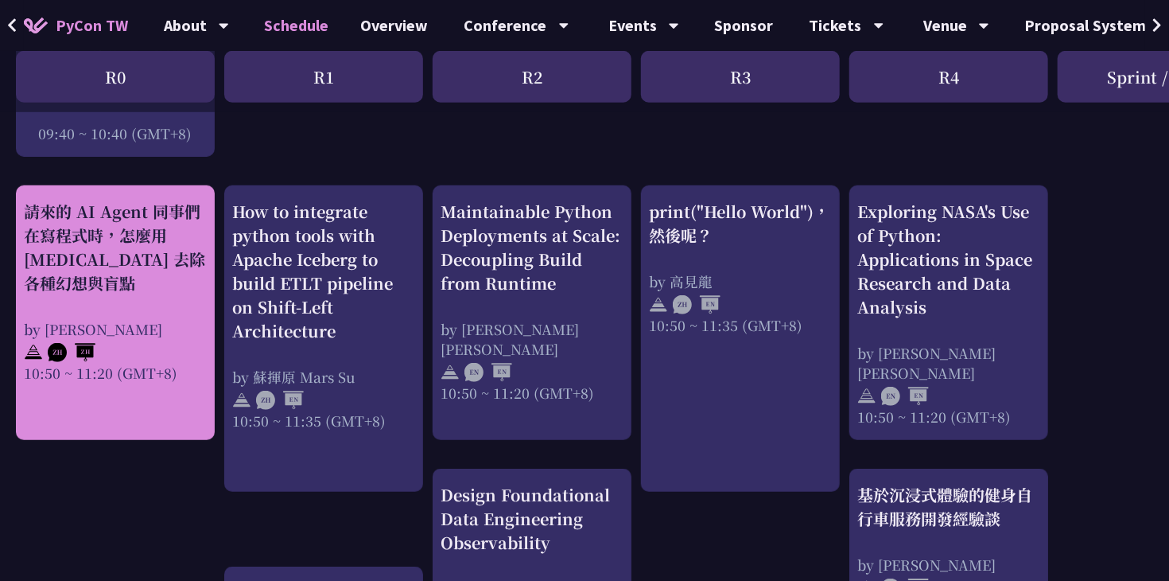
click at [105, 300] on div "請來的 AI Agent 同事們在寫程式時，怎麼用 pytest 去除各種幻想與盲點 by Keith Yang 10:50 ~ 11:20 (GMT+8)" at bounding box center [115, 291] width 183 height 183
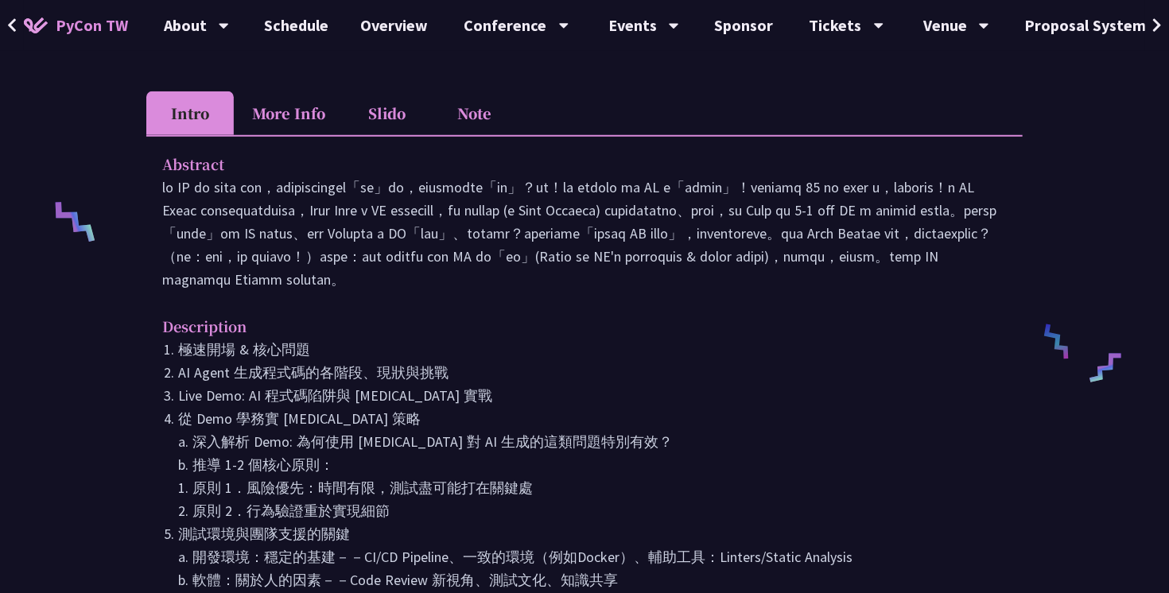
scroll to position [568, 0]
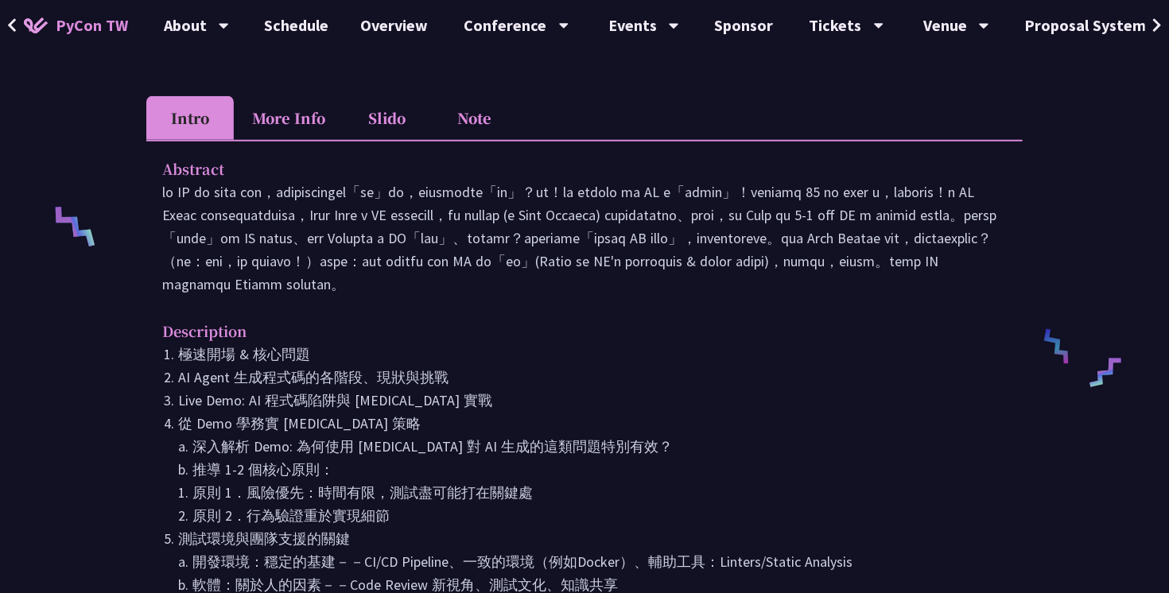
click at [313, 96] on li "More Info" at bounding box center [289, 118] width 110 height 44
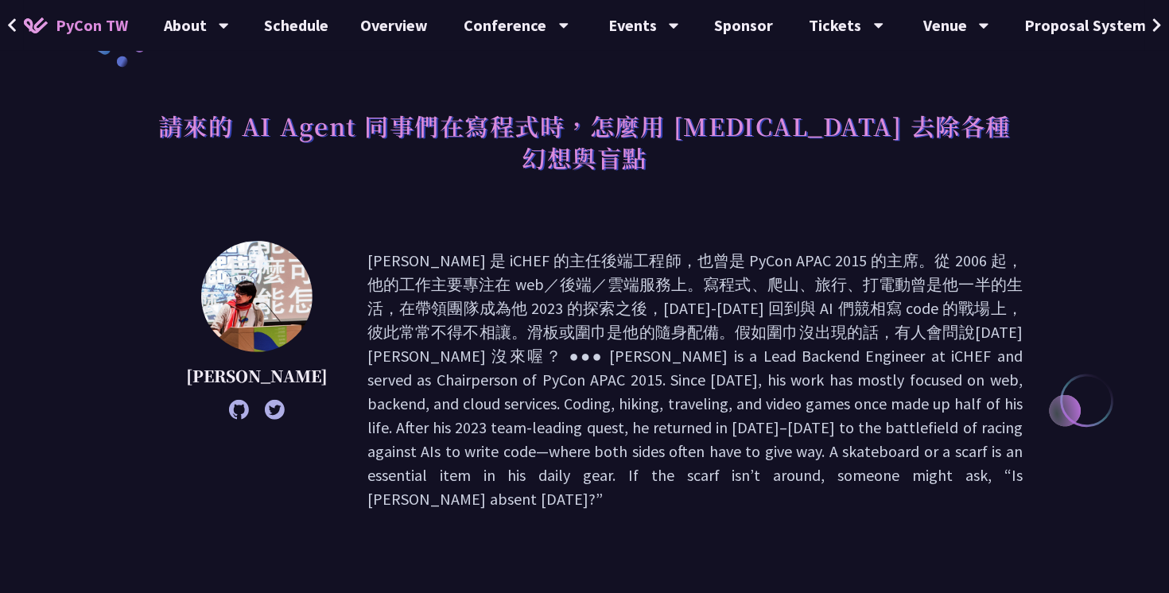
scroll to position [6, 0]
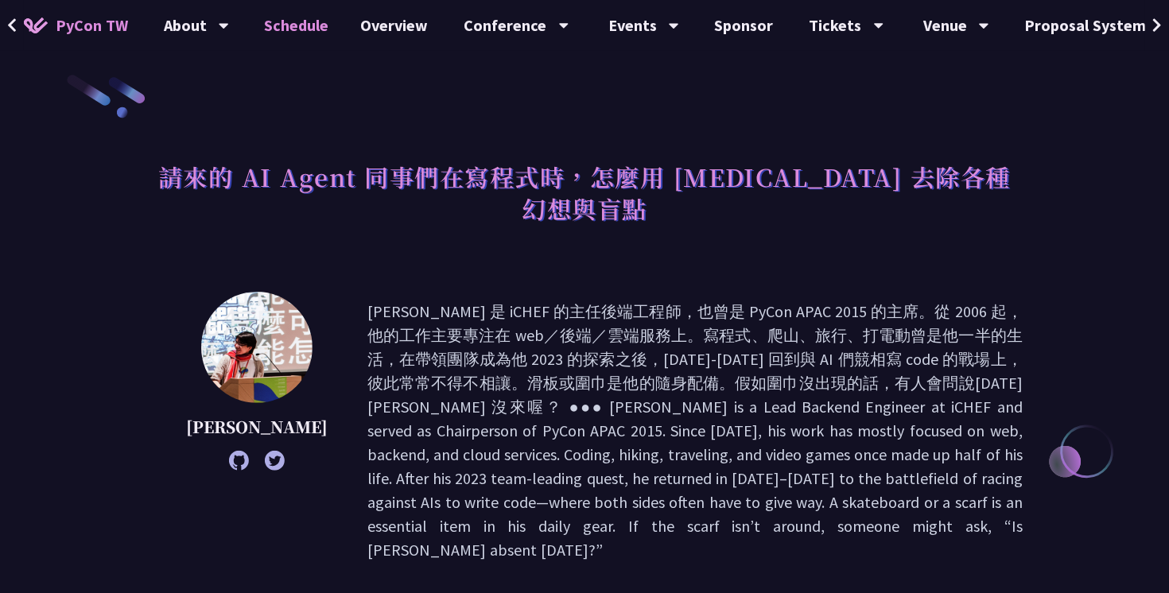
click at [305, 29] on link "Schedule" at bounding box center [297, 25] width 96 height 51
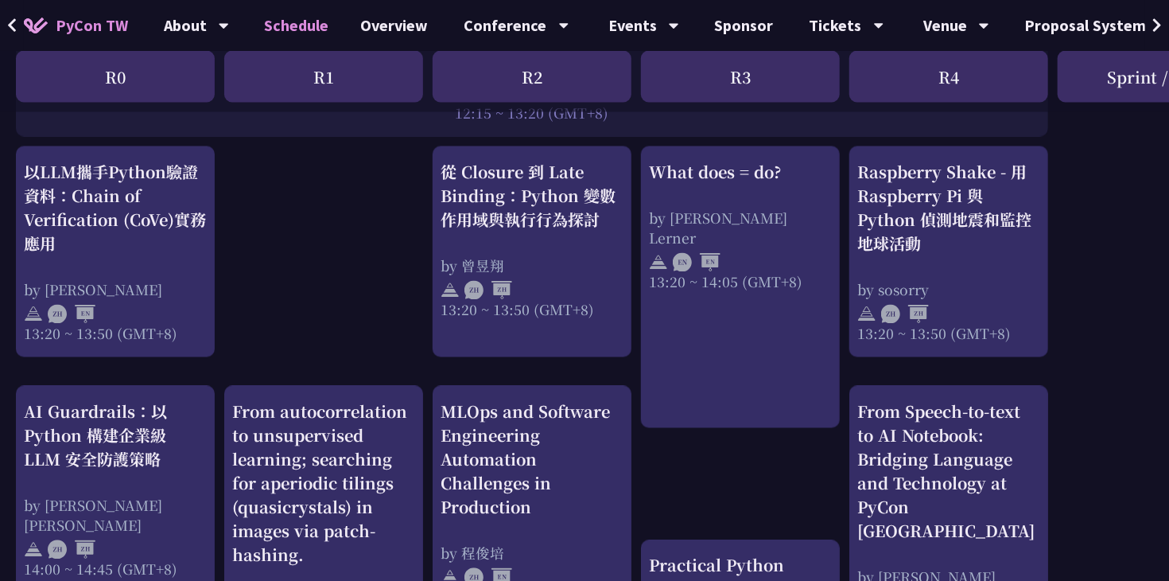
scroll to position [1336, 0]
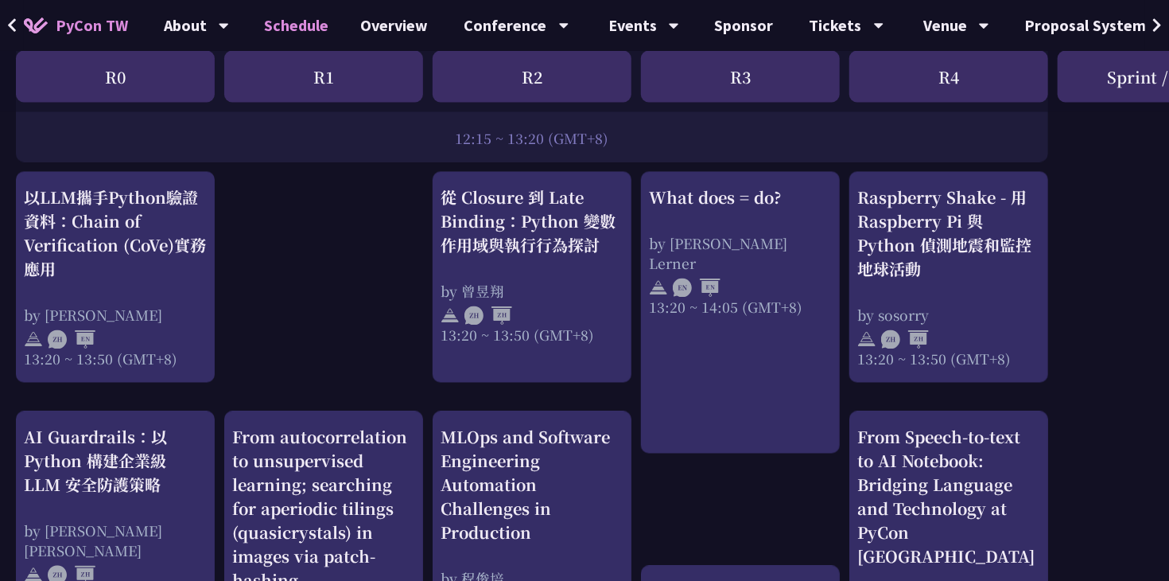
click at [676, 391] on link "What does = do? by Reuven M. Lerner 13:20 ~ 14:05 (GMT+8)" at bounding box center [740, 313] width 183 height 254
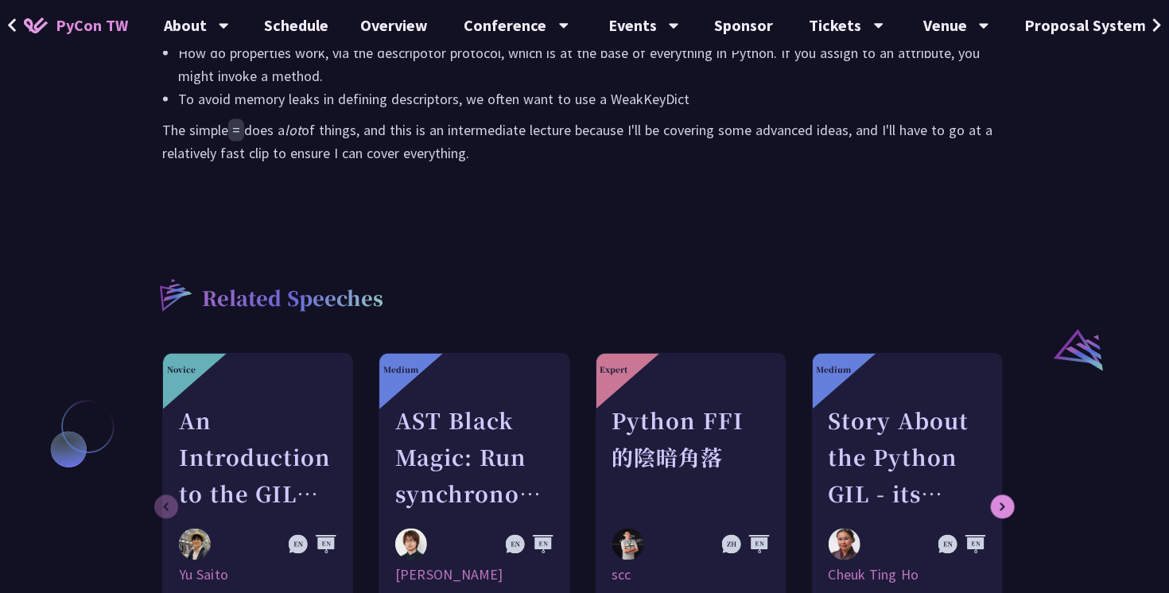
scroll to position [1045, 0]
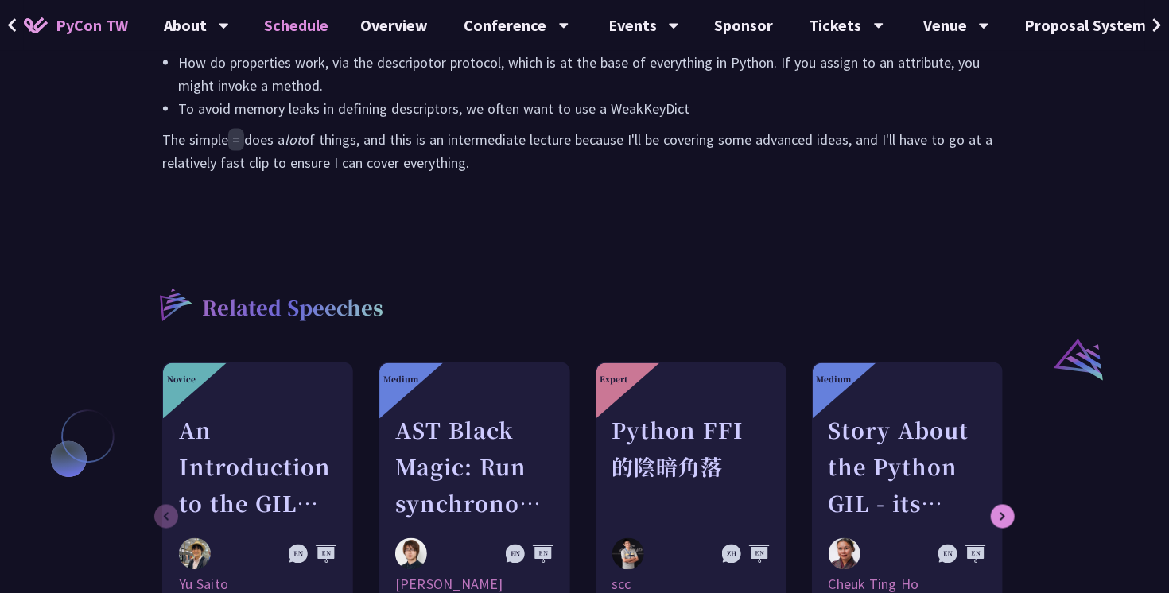
click at [284, 23] on link "Schedule" at bounding box center [297, 25] width 96 height 51
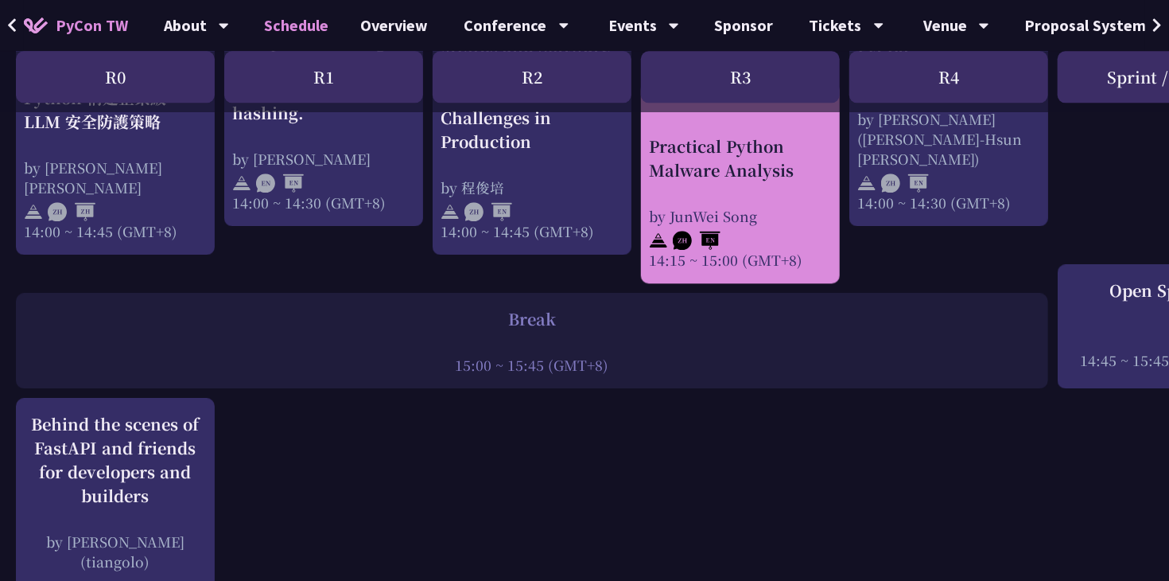
scroll to position [1814, 0]
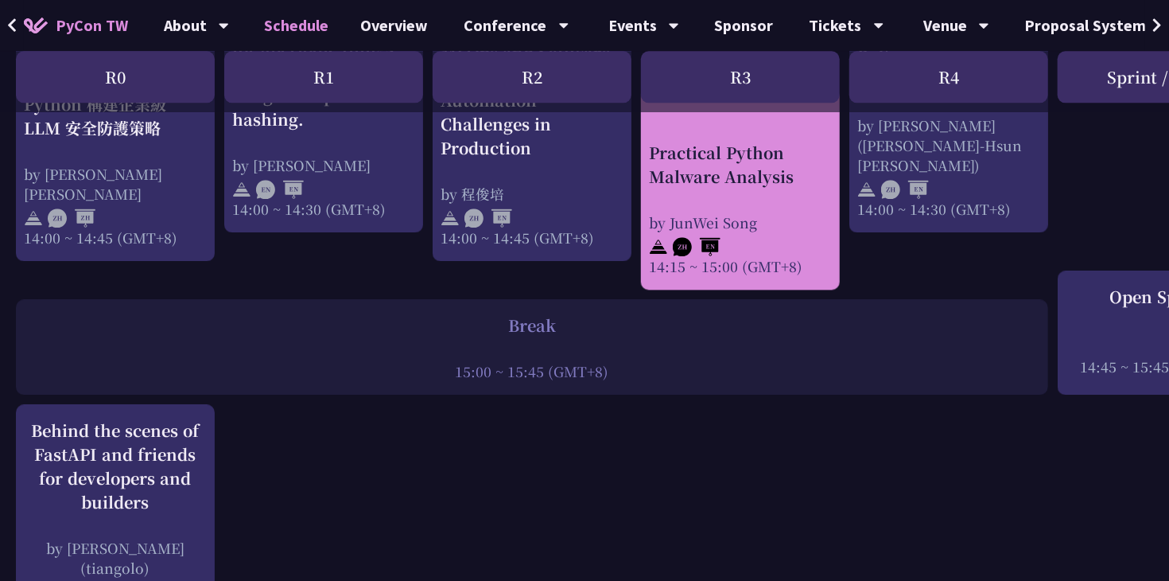
click at [725, 232] on div at bounding box center [740, 244] width 183 height 24
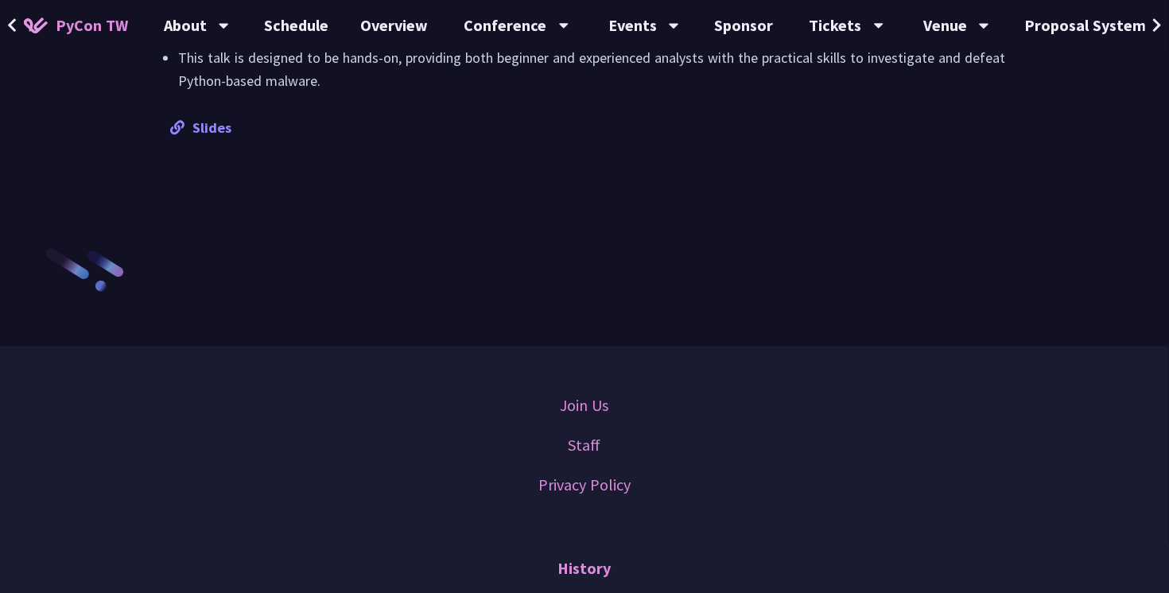
scroll to position [1873, 0]
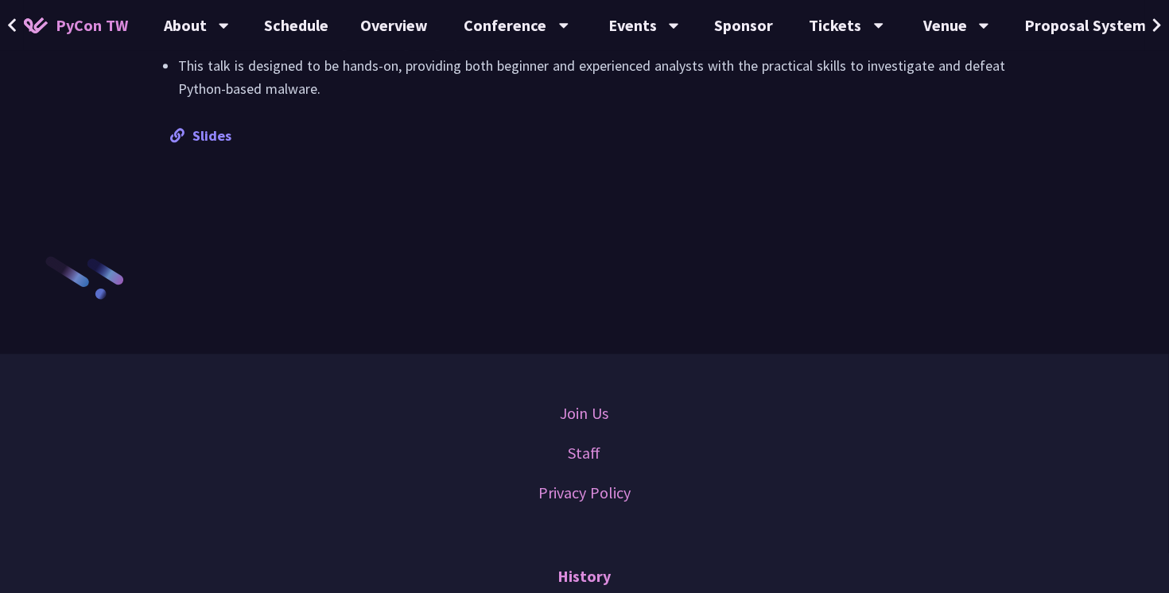
click at [216, 131] on link "Slides" at bounding box center [200, 135] width 61 height 18
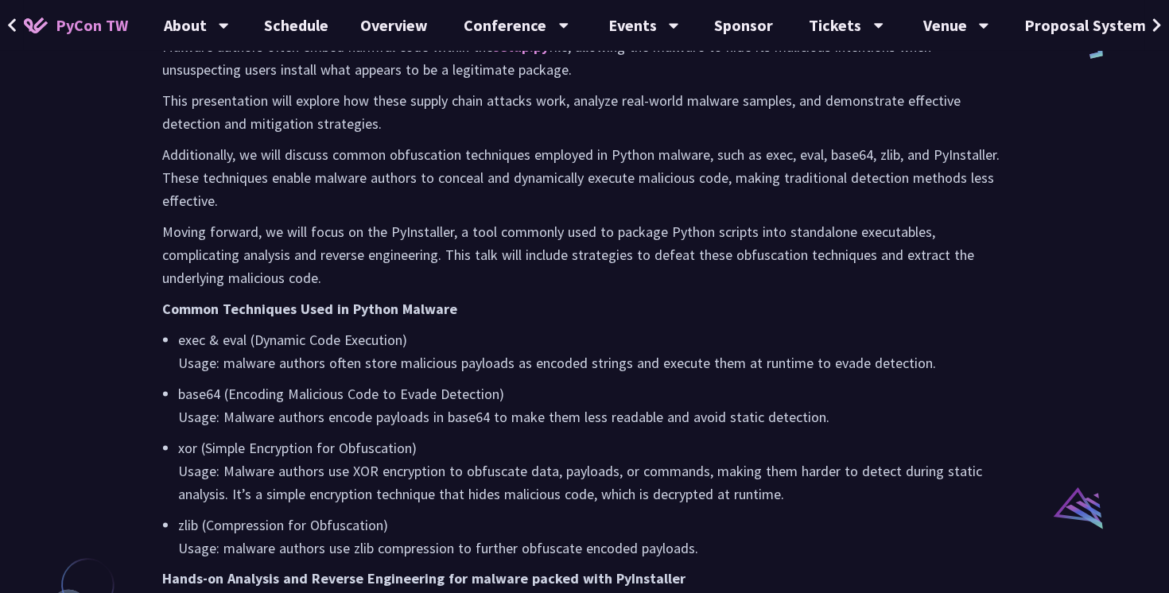
scroll to position [0, 0]
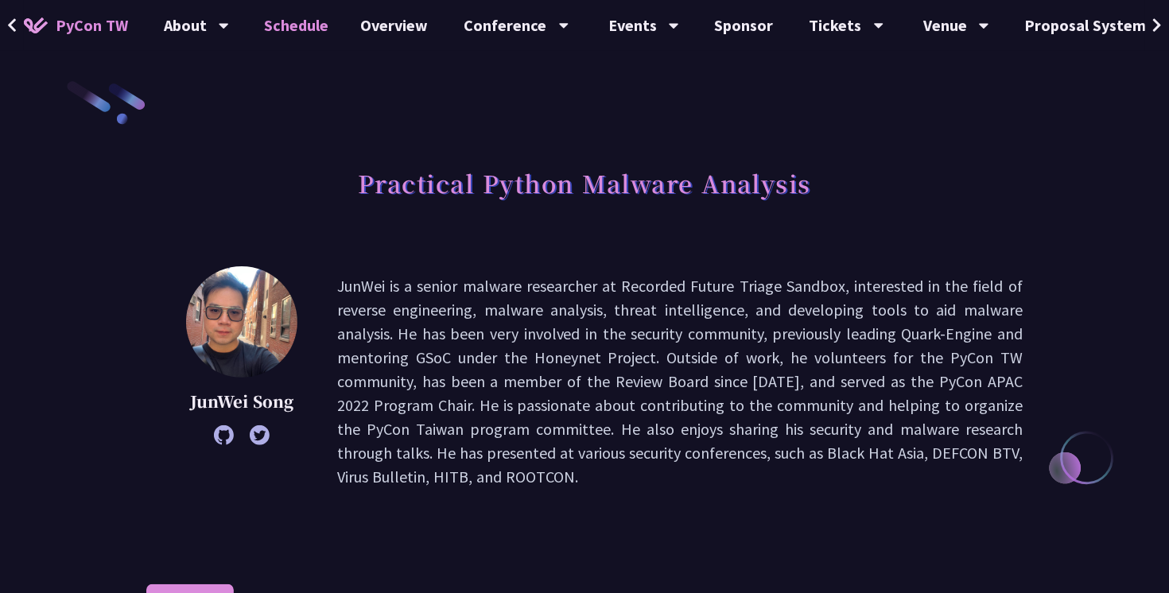
click at [305, 30] on link "Schedule" at bounding box center [297, 25] width 96 height 51
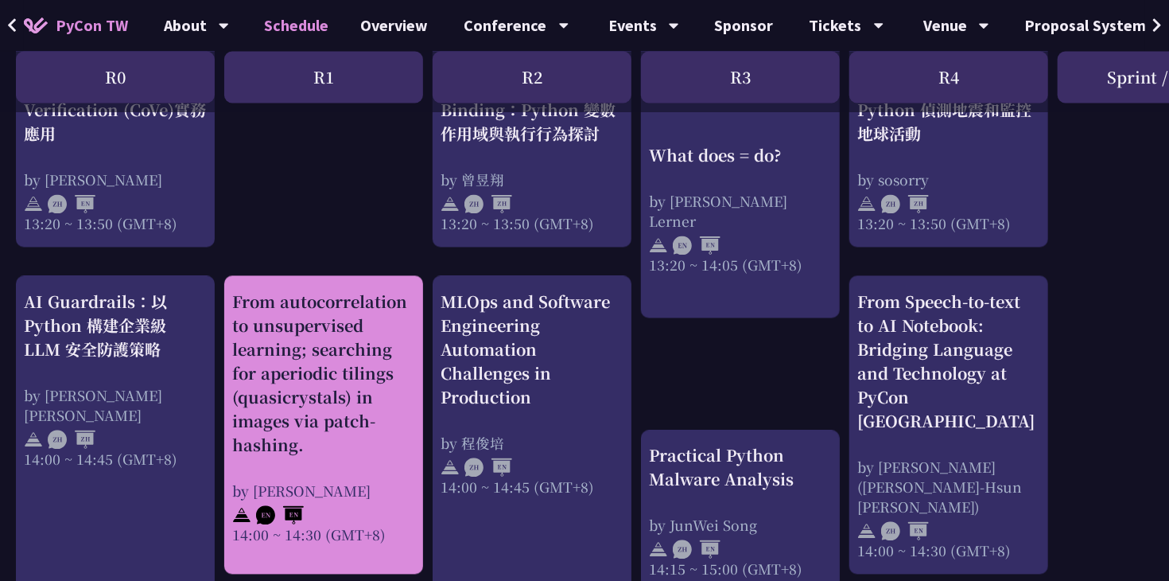
scroll to position [1482, 0]
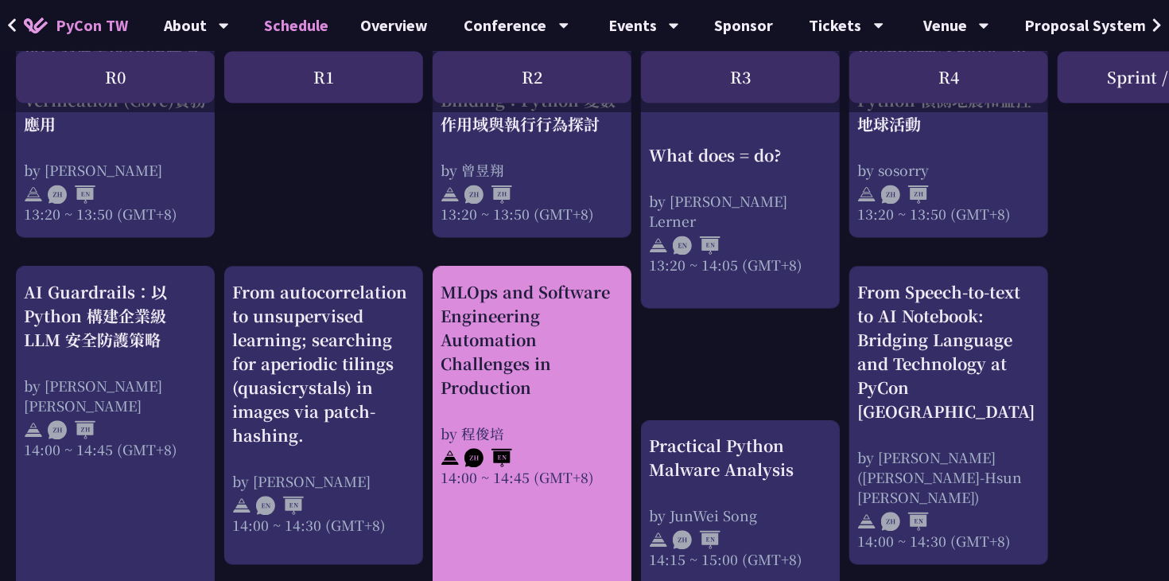
click at [552, 467] on div "14:00 ~ 14:45 (GMT+8)" at bounding box center [532, 477] width 183 height 20
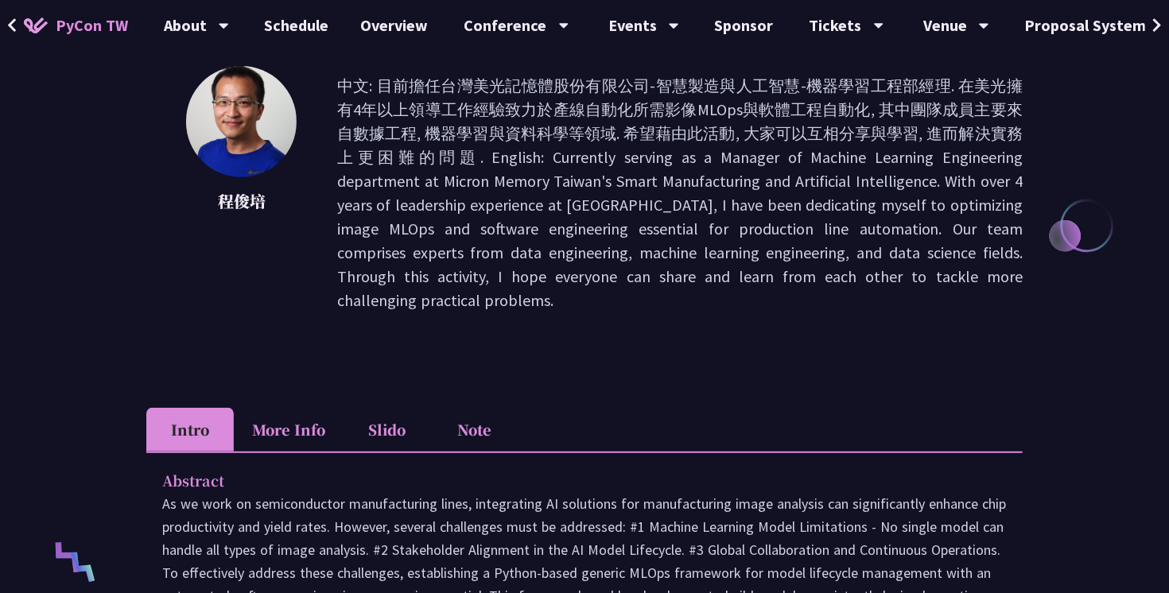
scroll to position [234, 0]
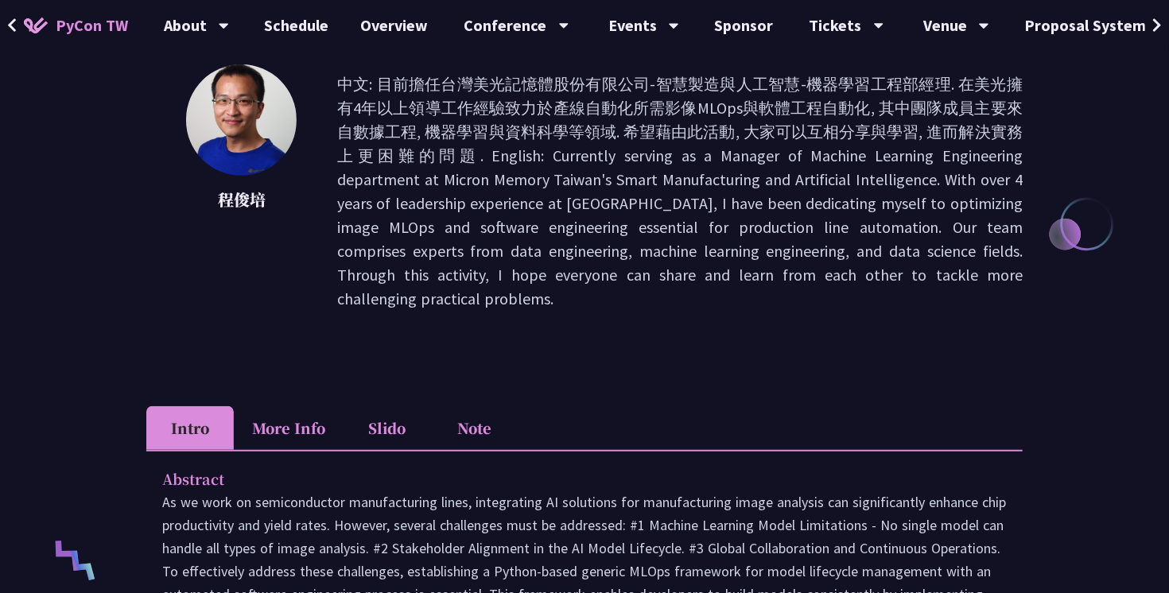
click at [274, 408] on li "More Info" at bounding box center [289, 429] width 110 height 44
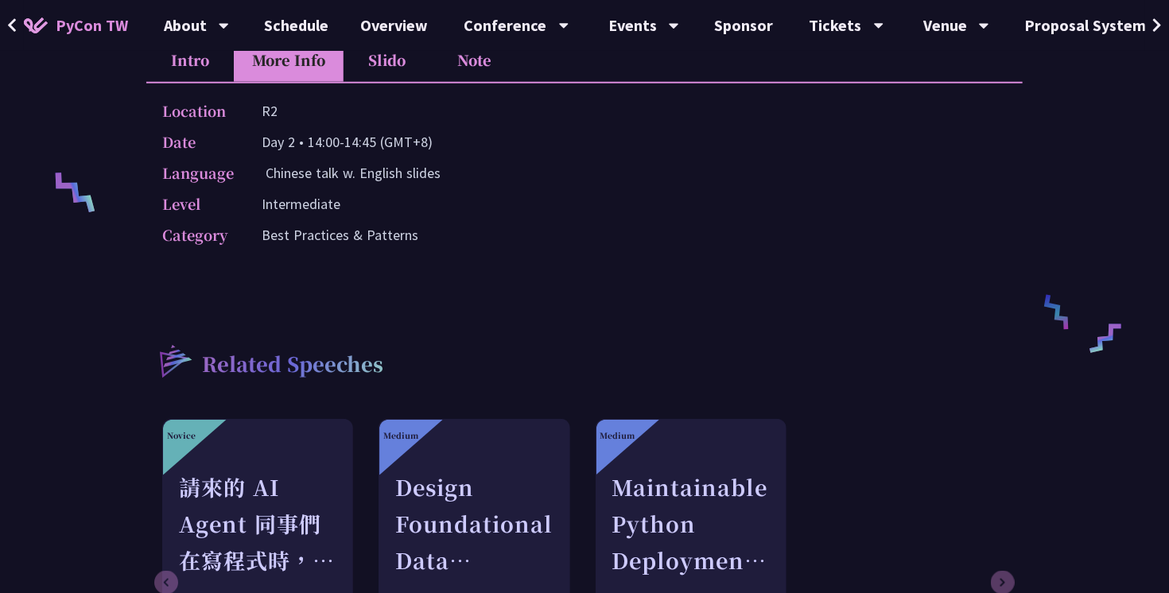
scroll to position [500, 0]
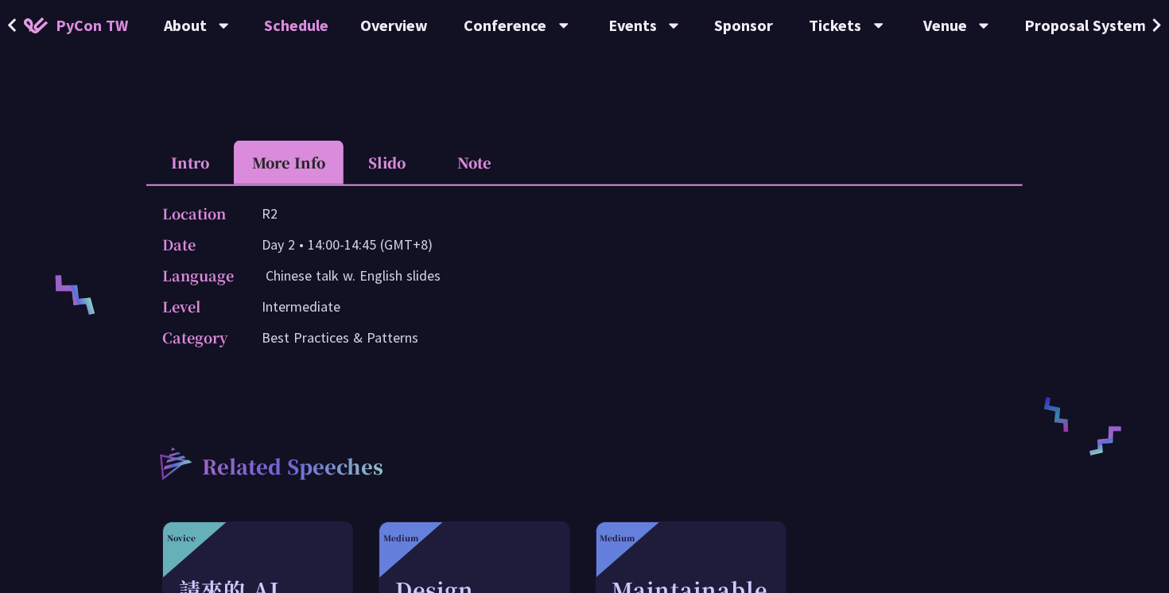
click at [305, 25] on link "Schedule" at bounding box center [297, 25] width 96 height 51
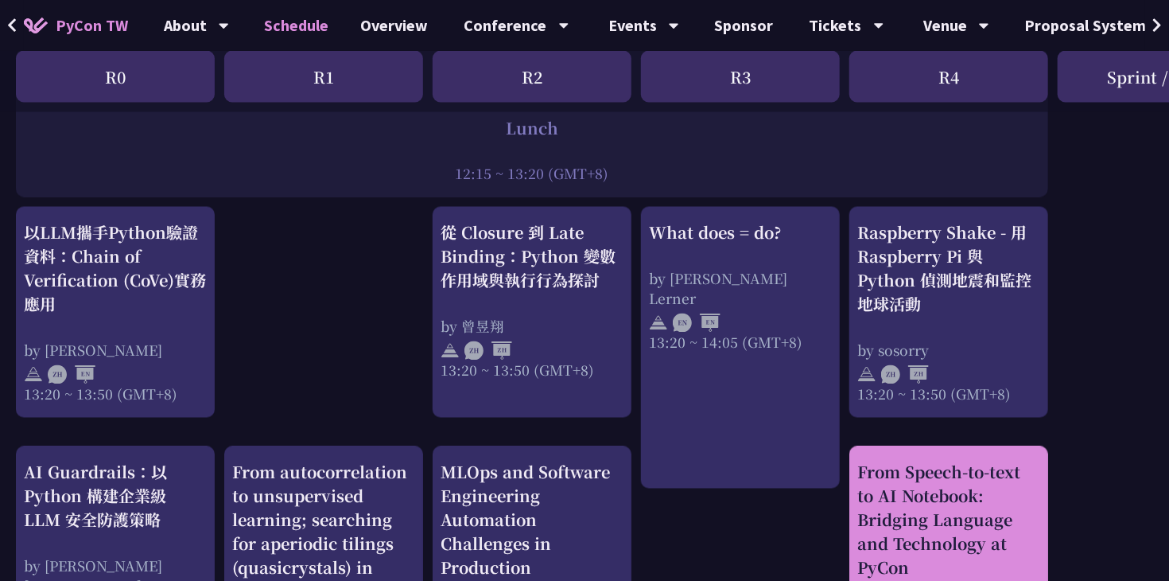
scroll to position [1298, 0]
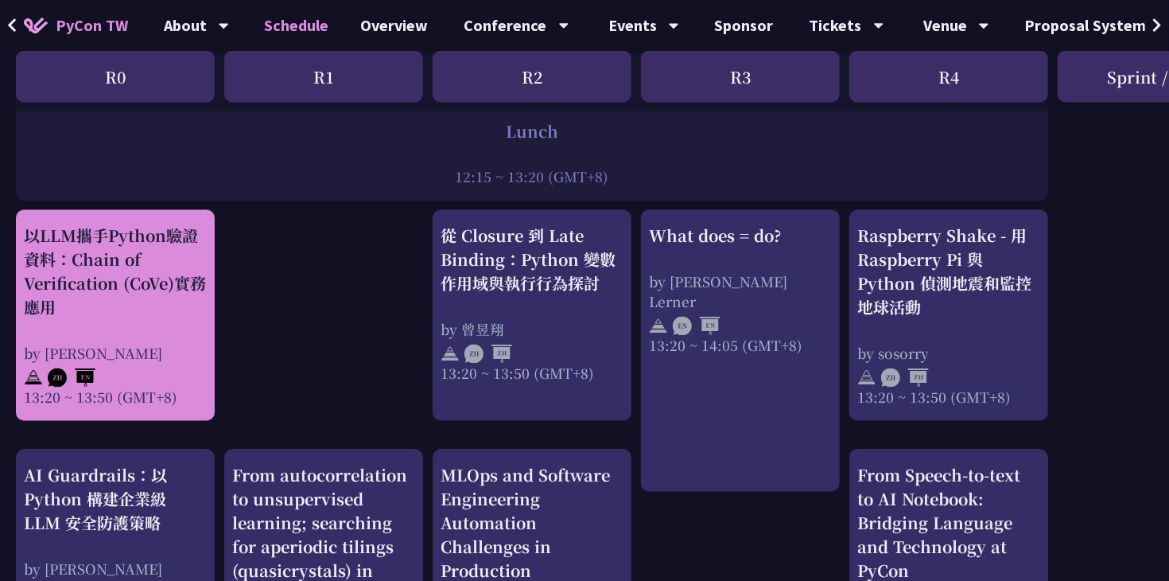
click at [194, 292] on div "以LLM攜手Python驗證資料：Chain of Verification (CoVe)實務應用" at bounding box center [115, 271] width 183 height 95
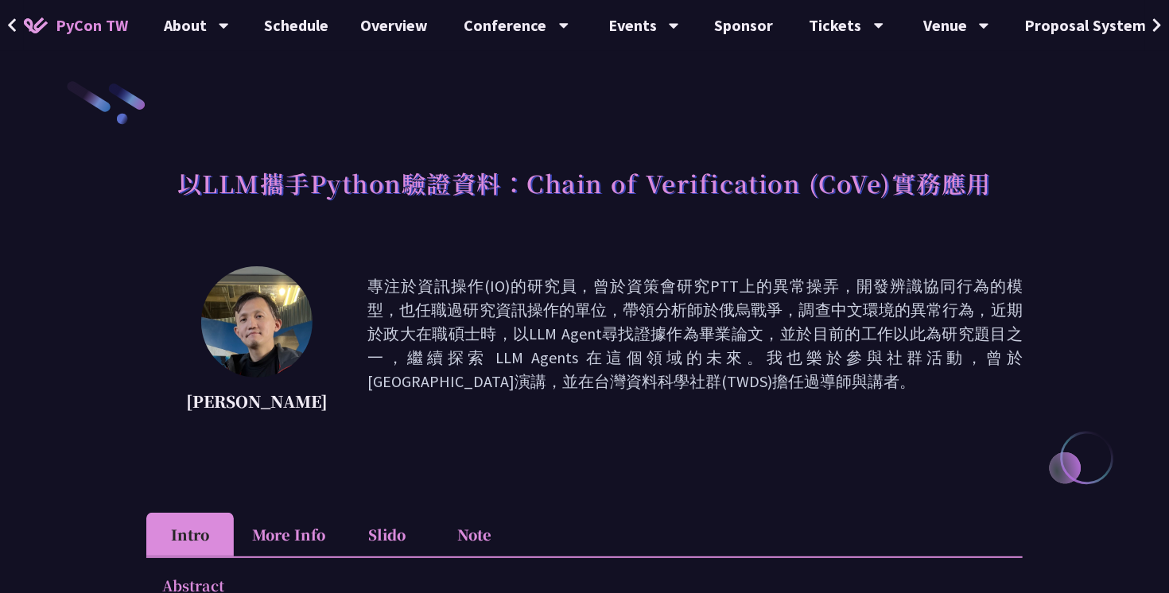
scroll to position [105, 0]
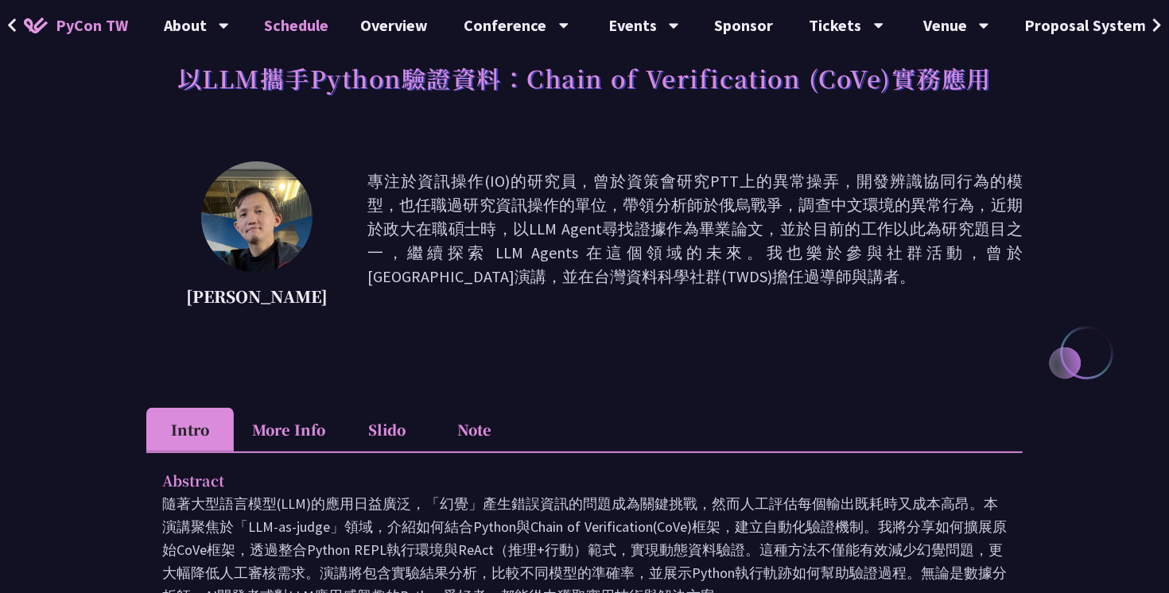
click at [290, 25] on link "Schedule" at bounding box center [297, 25] width 96 height 51
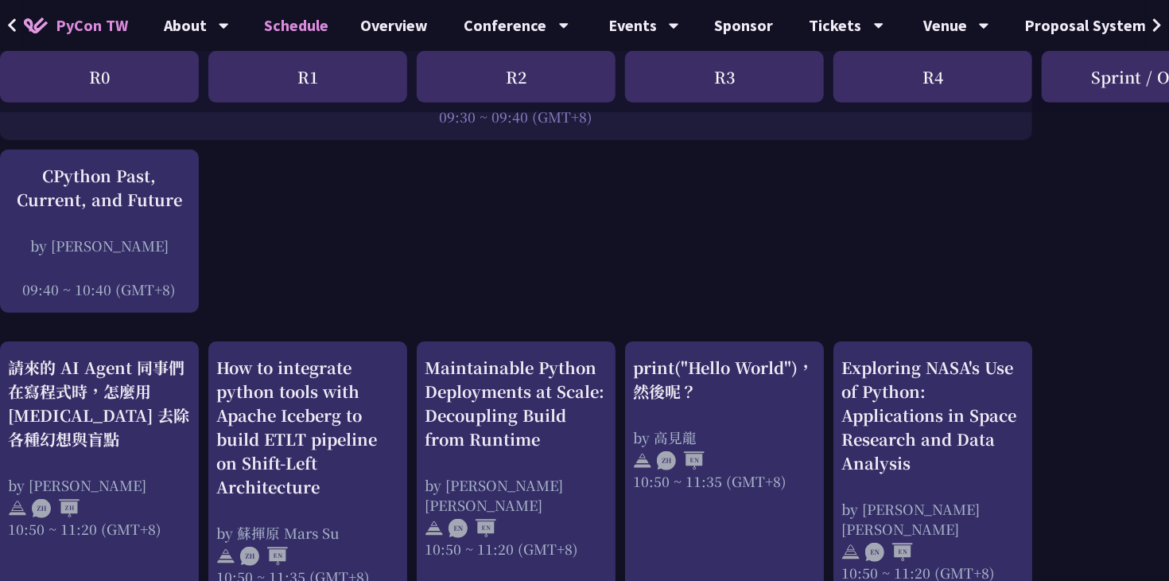
scroll to position [0, 16]
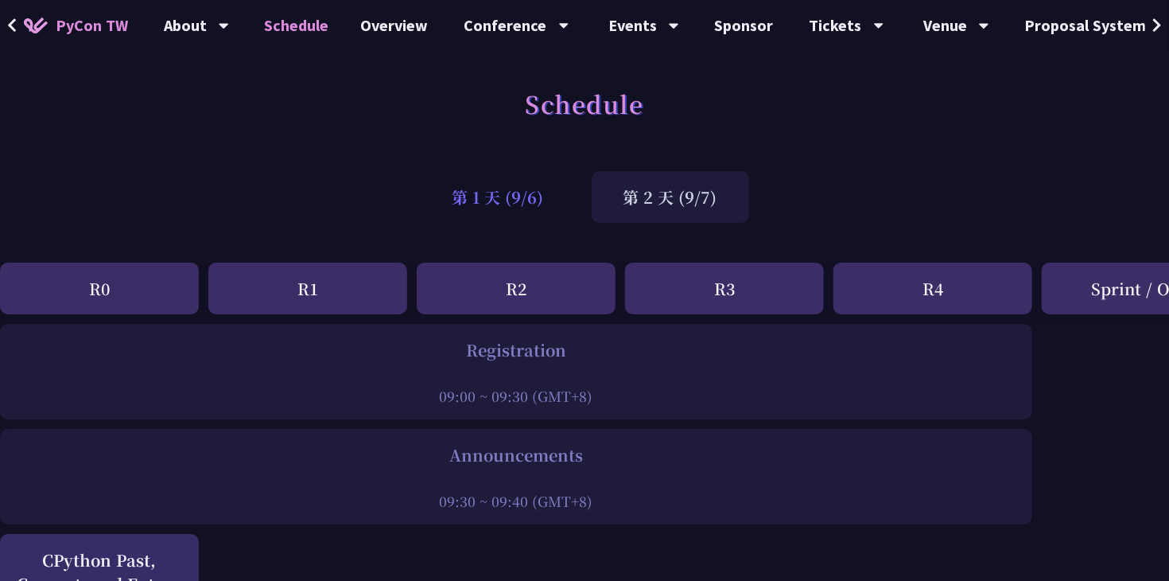
click at [506, 182] on div "第 1 天 (9/6)" at bounding box center [498, 197] width 155 height 52
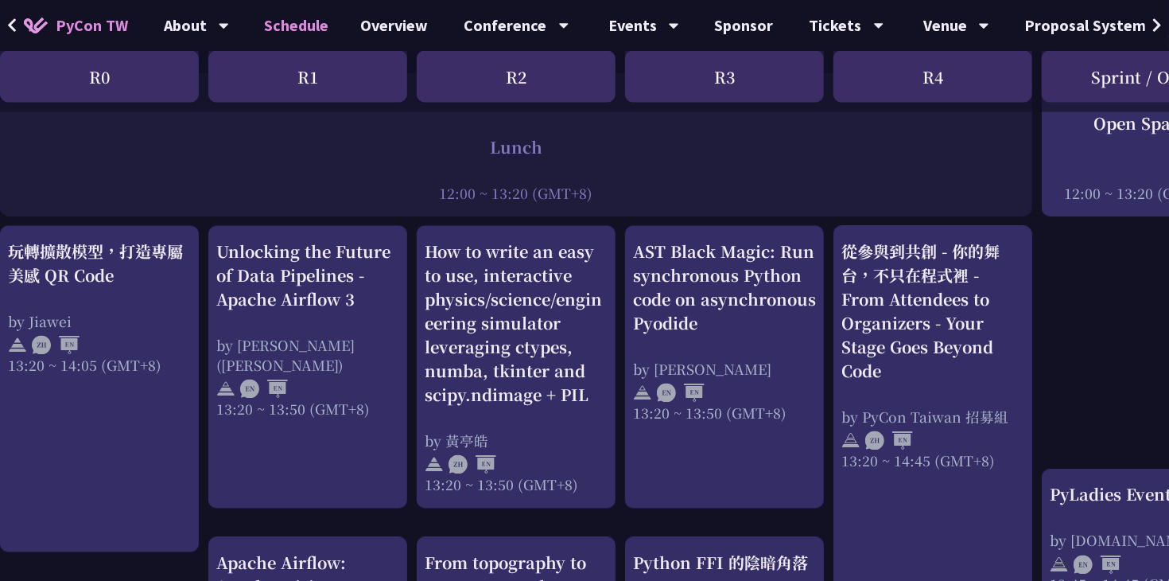
scroll to position [1238, 16]
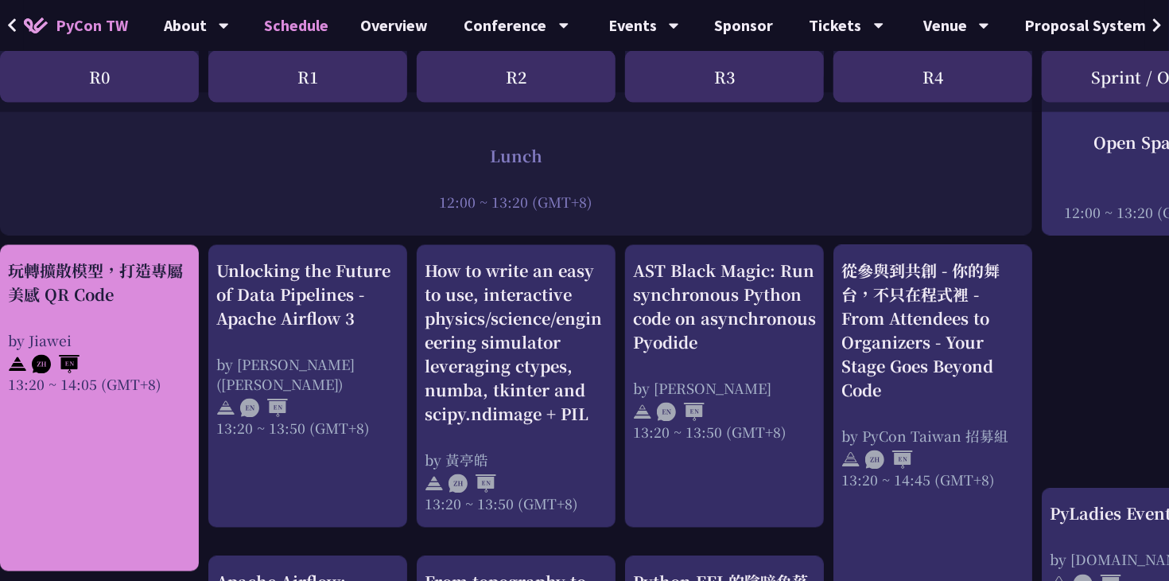
click at [102, 321] on div "玩轉擴散模型，打造專屬美感 QR Code by Jiawei 13:20 ~ 14:05 (GMT+8)" at bounding box center [99, 326] width 183 height 135
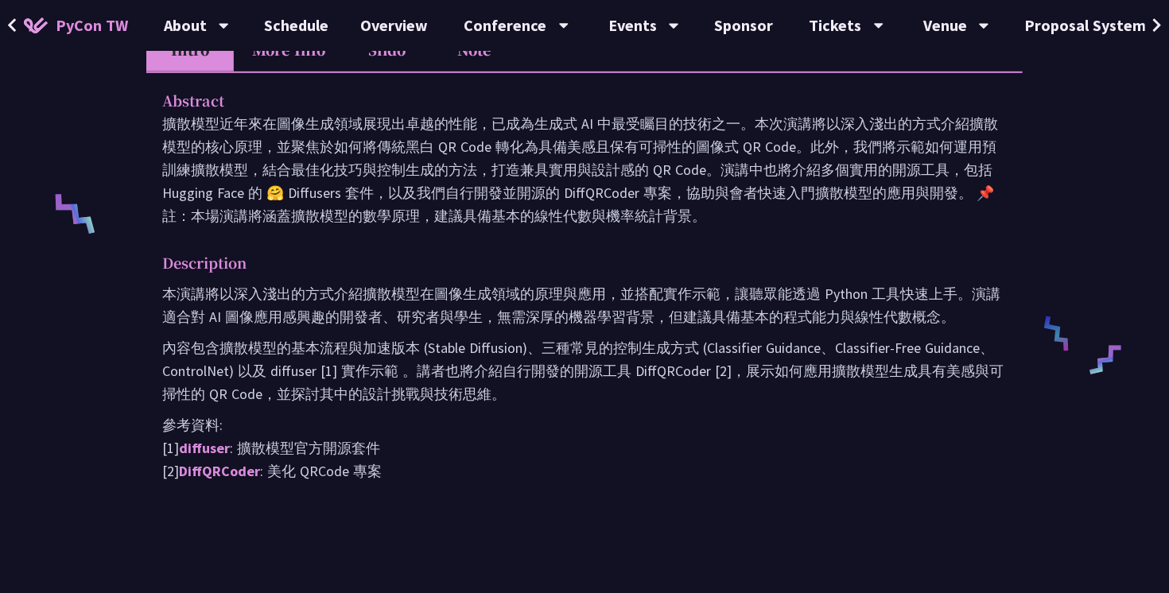
scroll to position [571, 0]
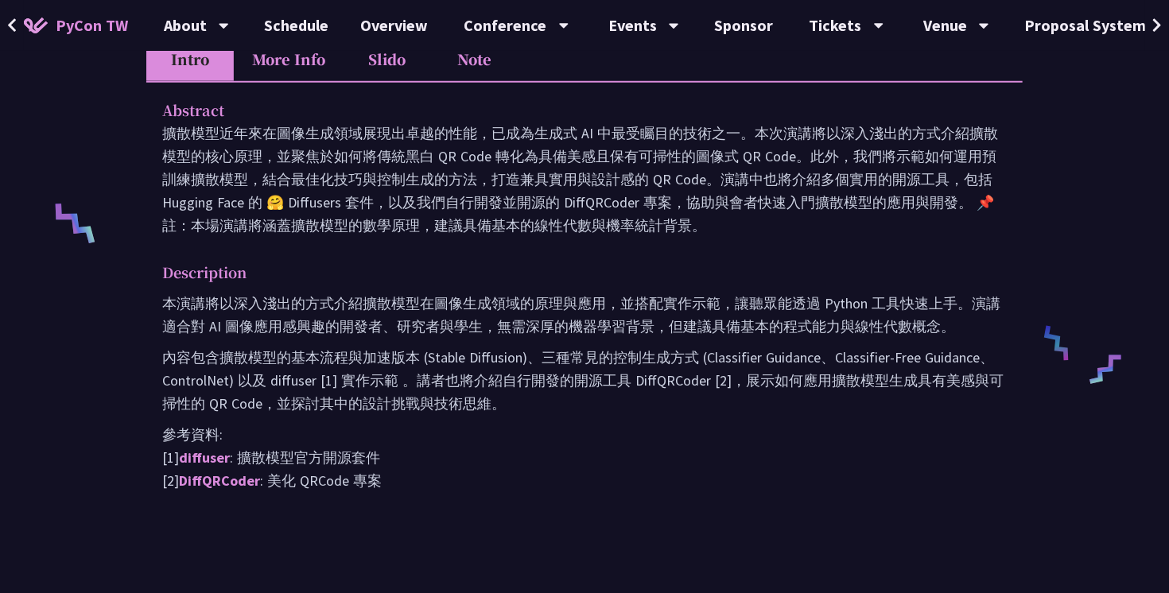
click at [600, 208] on p "擴散模型近年來在圖像生成領域展現出卓越的性能，已成為生成式 AI 中最受矚目的技術之一。本次演講將以深入淺出的方式介紹擴散模型的核心原理，並聚焦於如何將傳統黑…" at bounding box center [584, 179] width 845 height 115
copy p "iffQRCoder"
click at [656, 474] on p "參考資料: [1] diffuser : 擴散模型官方開源套件 [2] DiffQRCoder : 美化 QRCode 專案" at bounding box center [584, 457] width 845 height 69
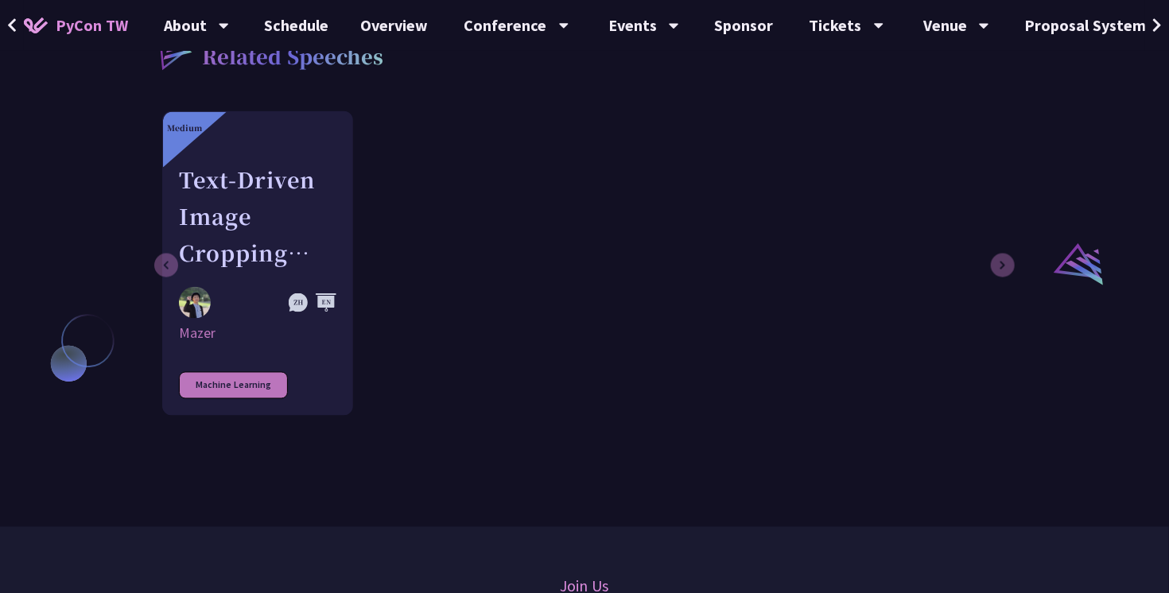
scroll to position [1135, 0]
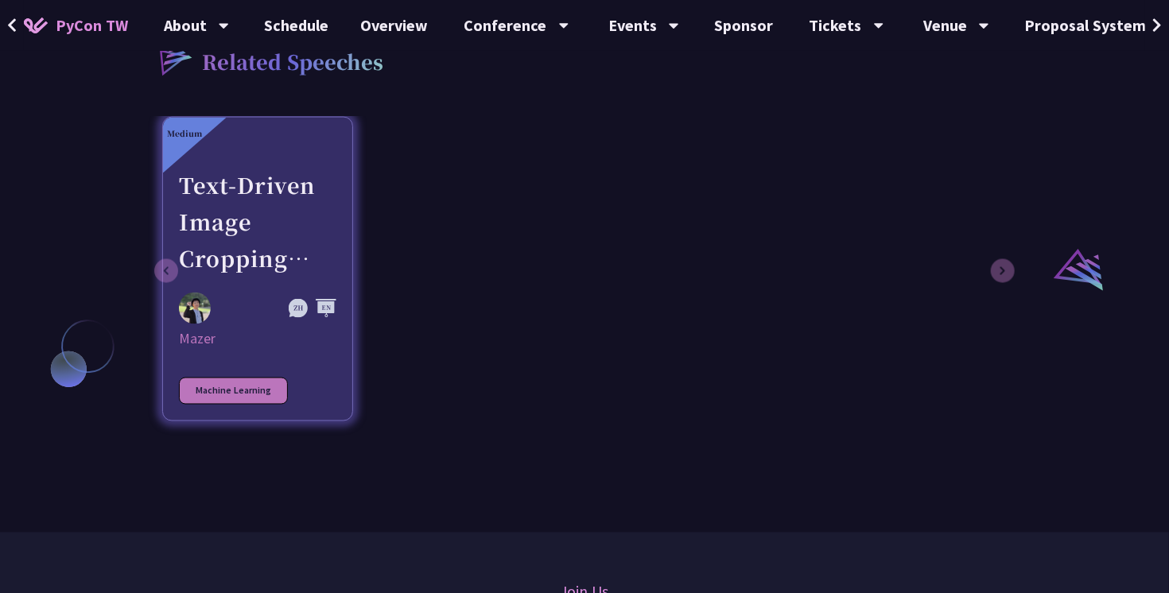
click at [221, 194] on div "Text-Driven Image Cropping with Deep Learning and Genetic Algorithm" at bounding box center [258, 222] width 158 height 110
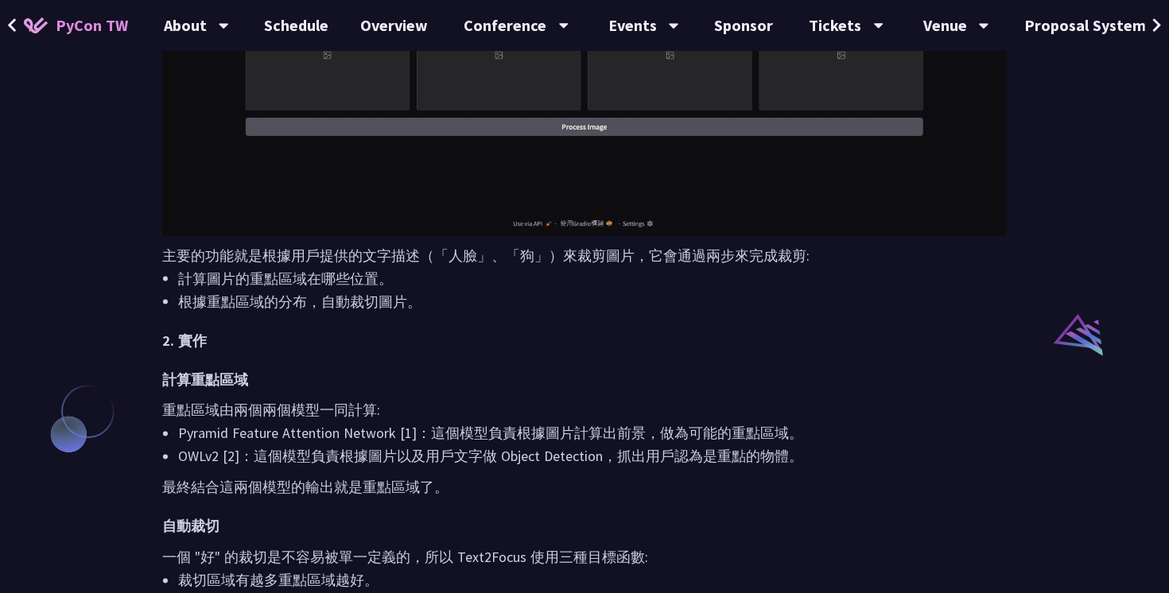
scroll to position [1073, 0]
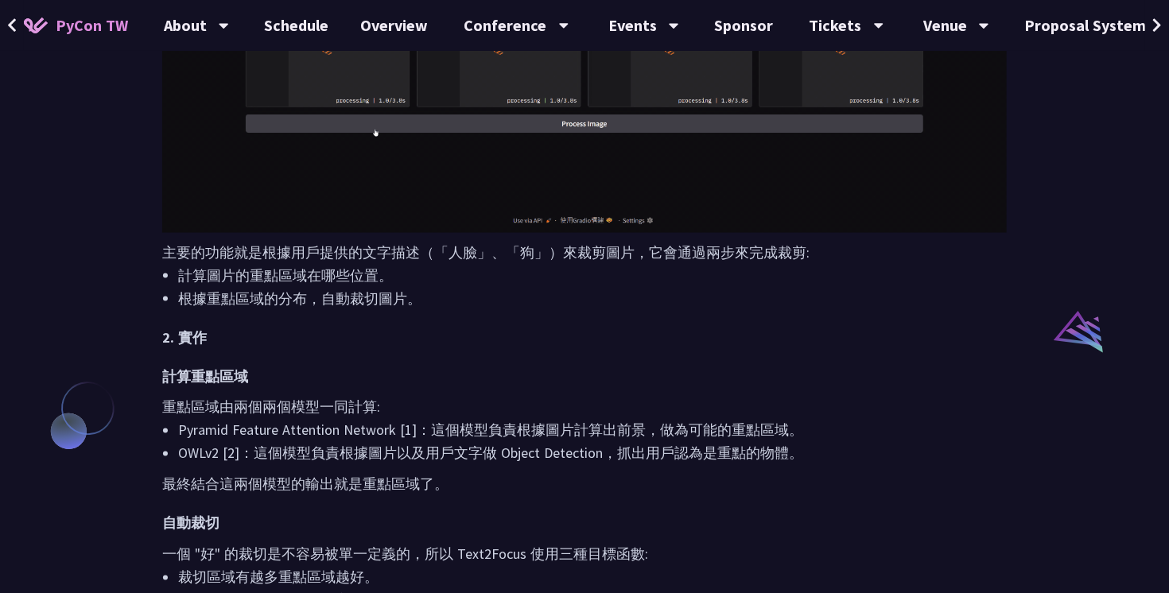
click at [516, 406] on p "重點區域由兩個兩個模型一同計算:" at bounding box center [584, 407] width 845 height 23
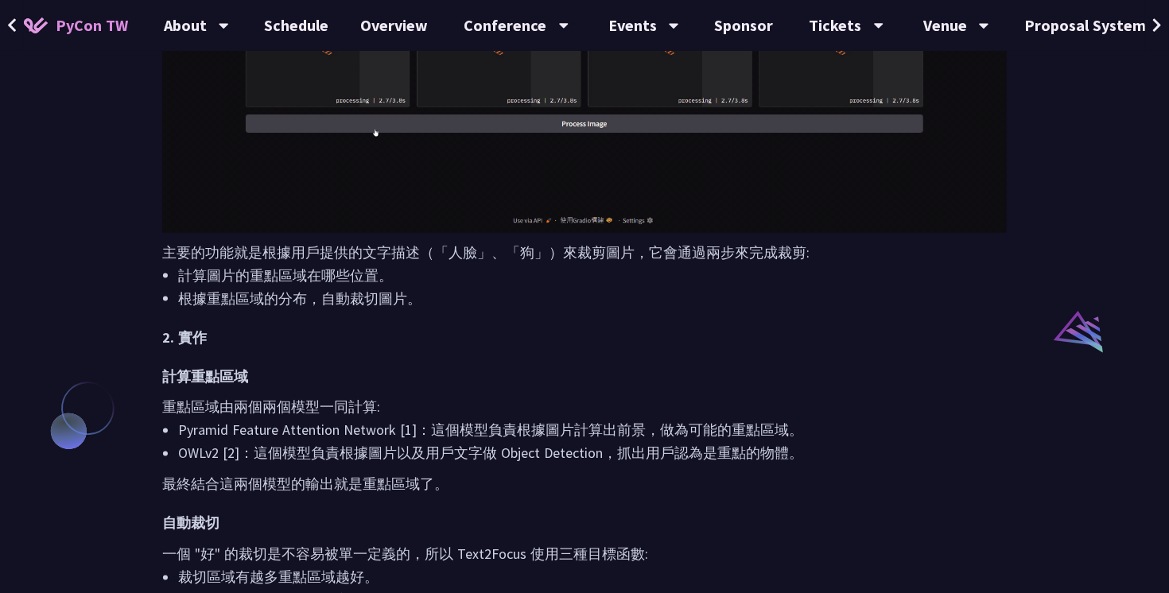
drag, startPoint x: 445, startPoint y: 219, endPoint x: 622, endPoint y: 224, distance: 177.5
